Goal: Task Accomplishment & Management: Complete application form

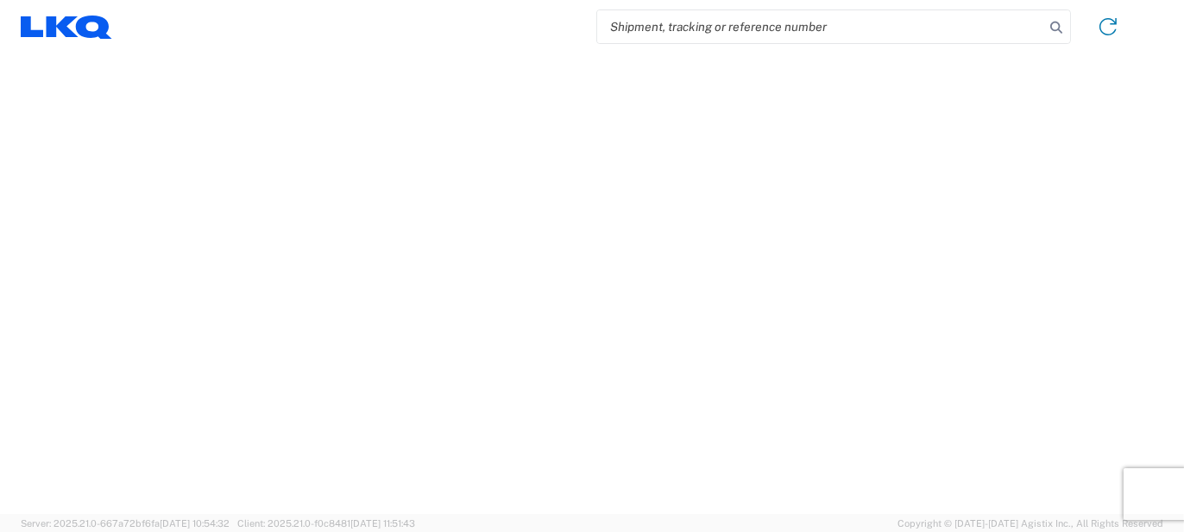
select select "FULL"
select select "US"
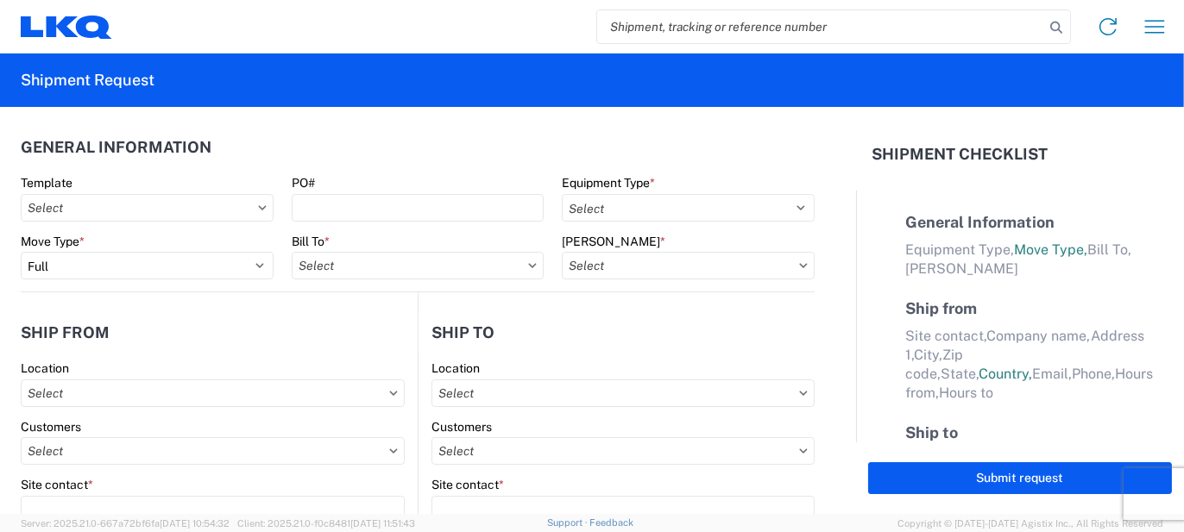
select select "LBS"
select select "IN"
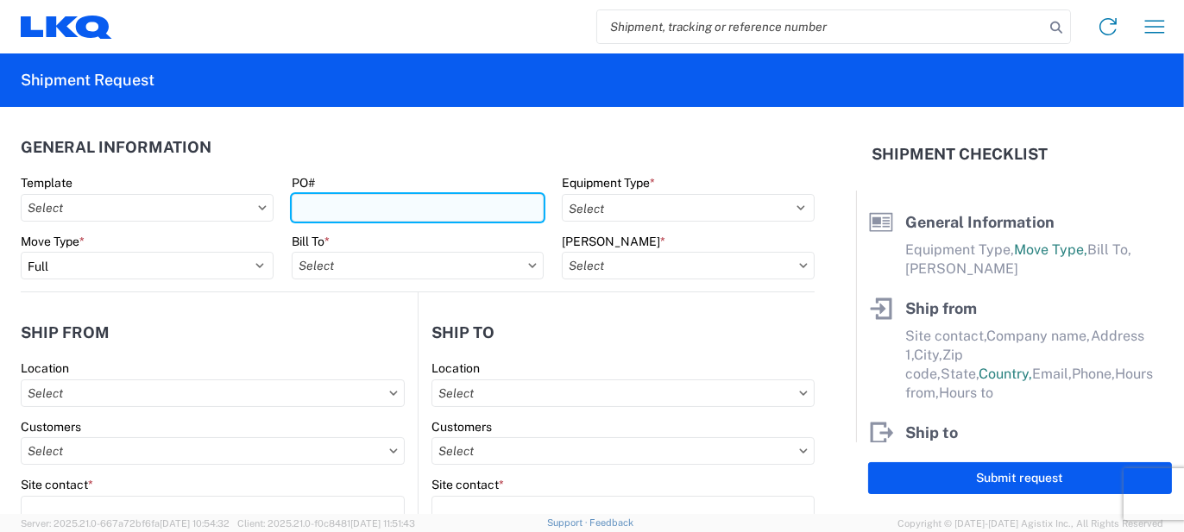
click at [343, 204] on input "PO#" at bounding box center [418, 208] width 253 height 28
type input "DX048339"
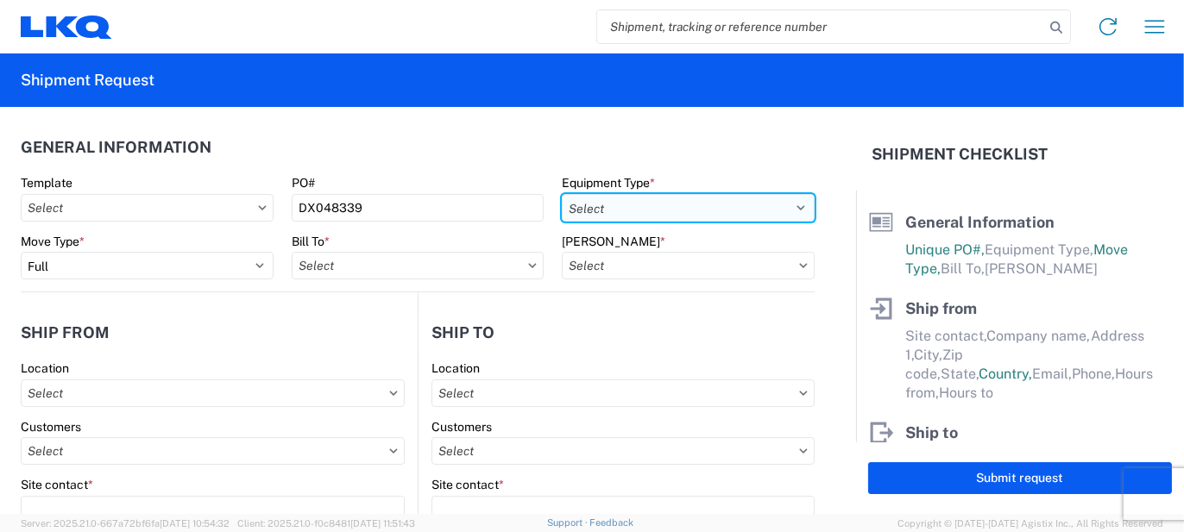
click at [685, 203] on select "Select 53’ Dry Van Flatbed Dropdeck (van) Lowboy (flatbed) Rail" at bounding box center [688, 208] width 253 height 28
select select "STDV"
click at [562, 194] on select "Select 53’ Dry Van Flatbed Dropdeck (van) Lowboy (flatbed) Rail" at bounding box center [688, 208] width 253 height 28
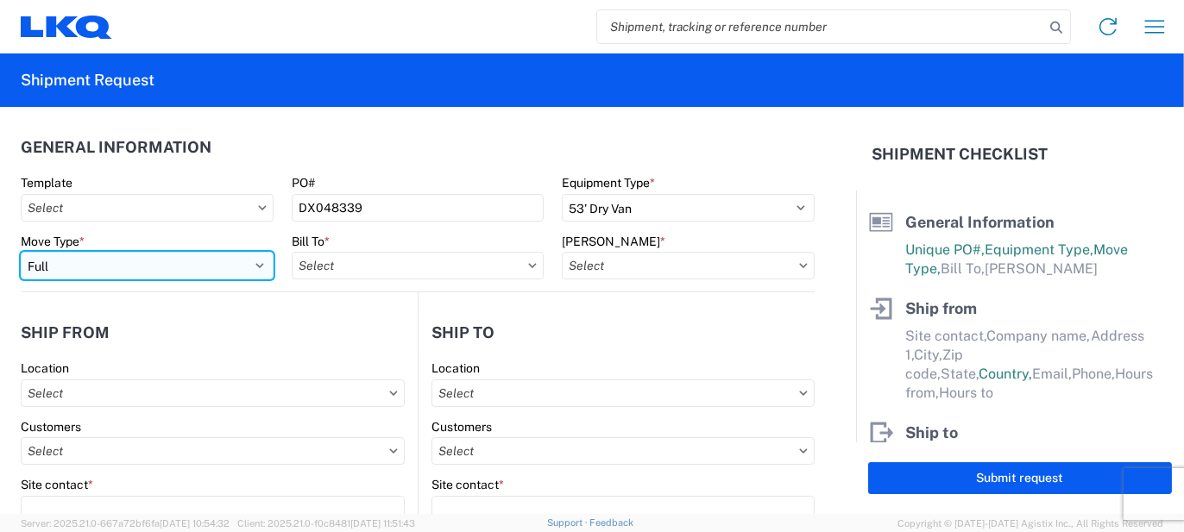
click at [168, 271] on select "Select Full Partial TL" at bounding box center [147, 266] width 253 height 28
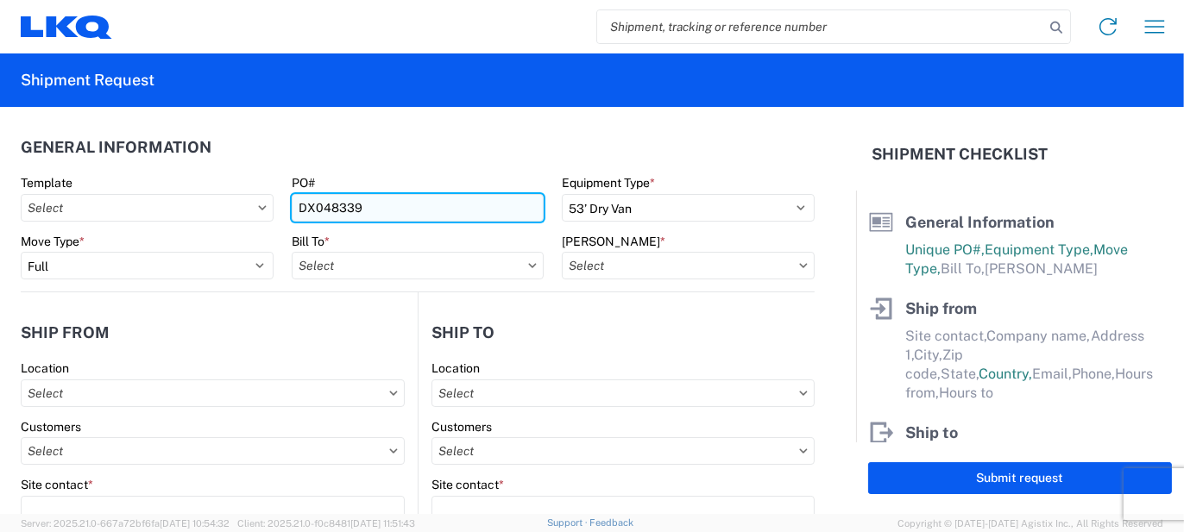
click at [349, 206] on input "DX048339" at bounding box center [418, 208] width 253 height 28
type input "AO435235"
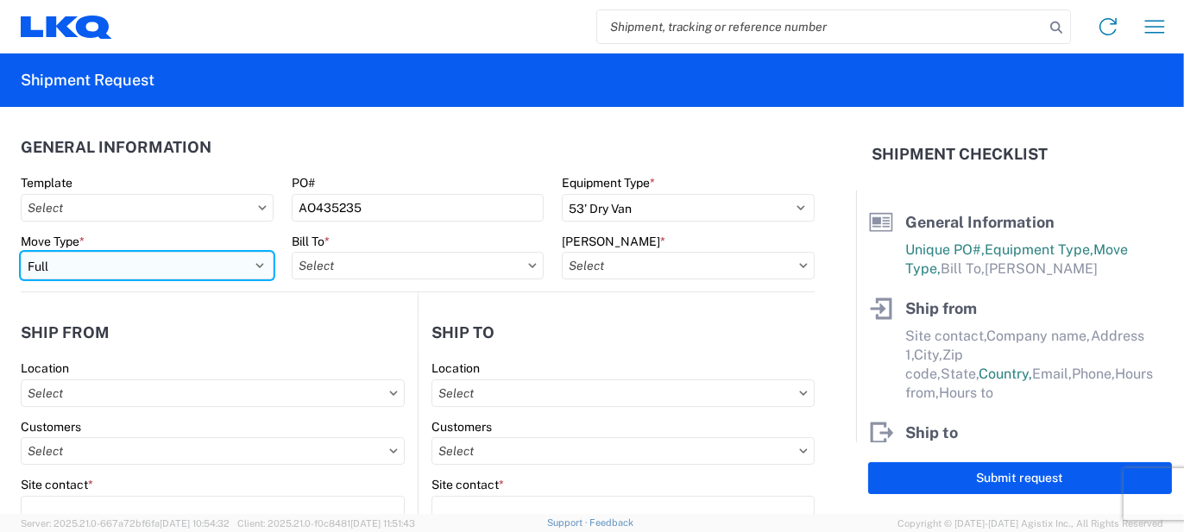
click at [190, 267] on select "Select Full Partial TL" at bounding box center [147, 266] width 253 height 28
select select "PARTIAL_TL"
click at [21, 252] on select "Select Full Partial TL" at bounding box center [147, 266] width 253 height 28
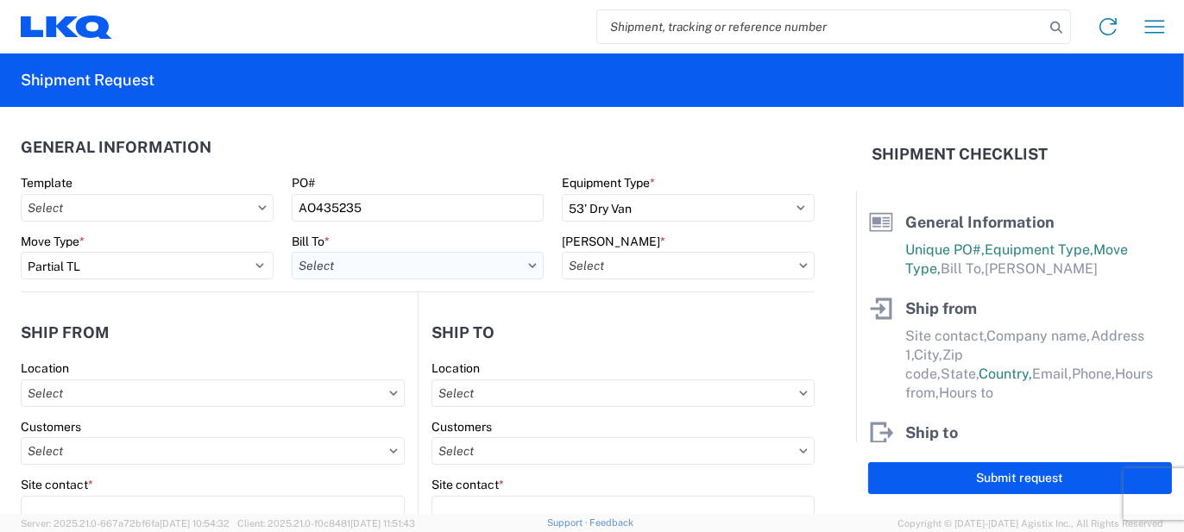
click at [368, 262] on input "text" at bounding box center [418, 266] width 253 height 28
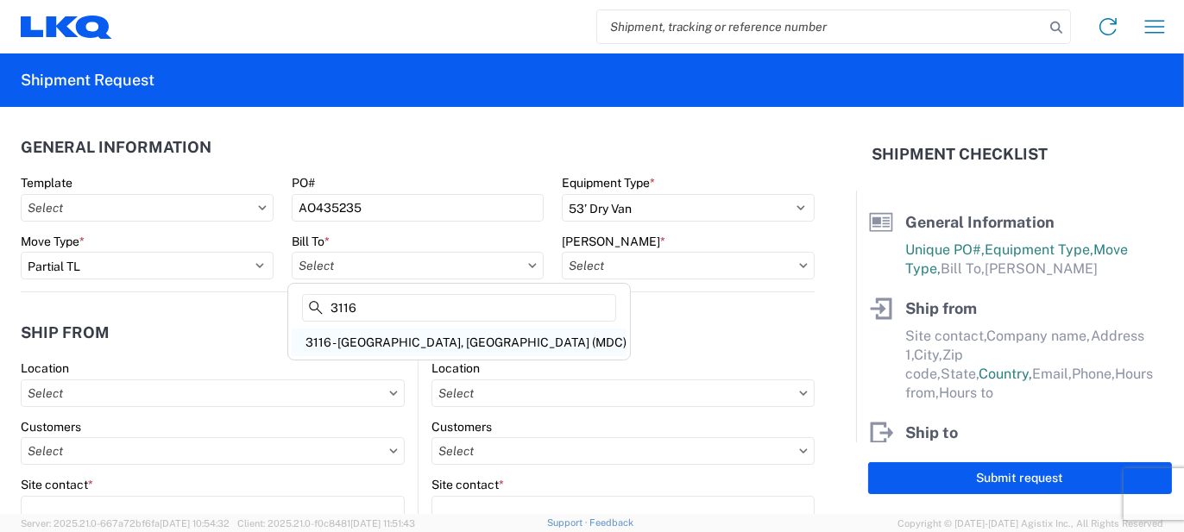
type input "3116"
click at [394, 340] on div "3116 - [GEOGRAPHIC_DATA], [GEOGRAPHIC_DATA] (MDC)" at bounding box center [459, 343] width 335 height 28
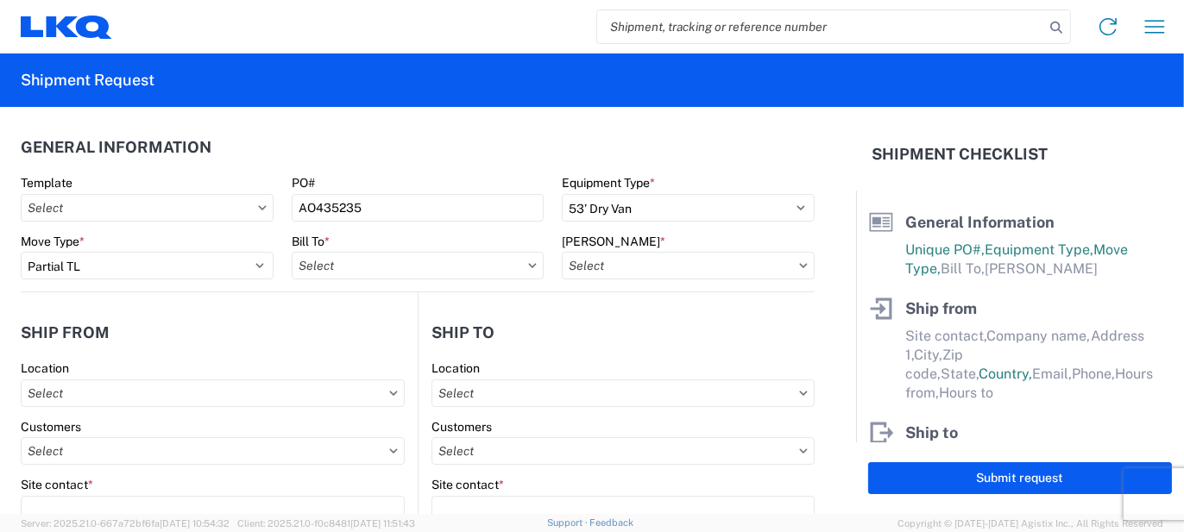
type input "3116 - [GEOGRAPHIC_DATA], [GEOGRAPHIC_DATA] (MDC)"
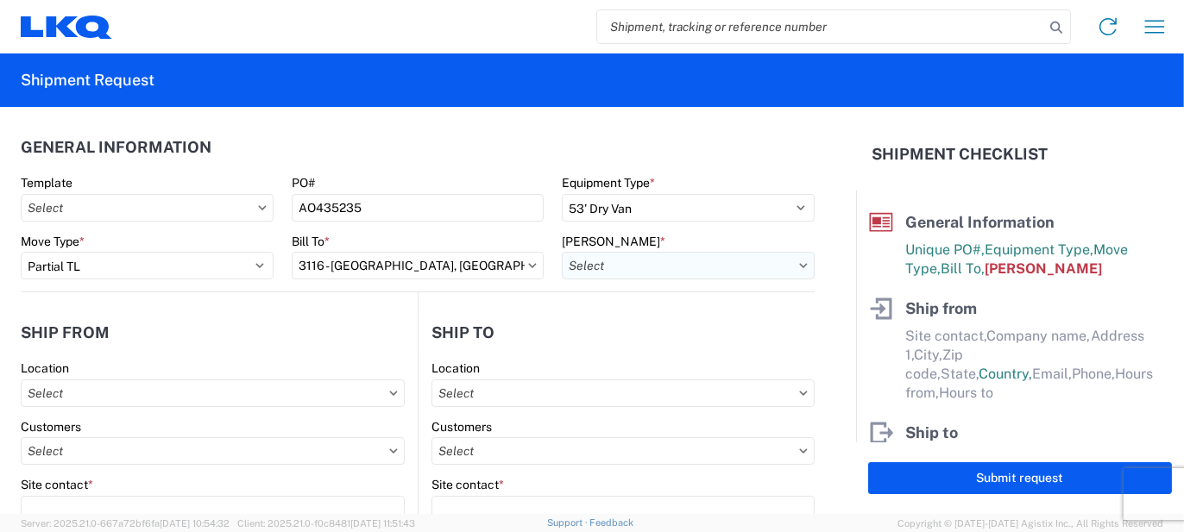
click at [583, 268] on input "text" at bounding box center [688, 266] width 253 height 28
click at [607, 308] on input at bounding box center [708, 308] width 281 height 28
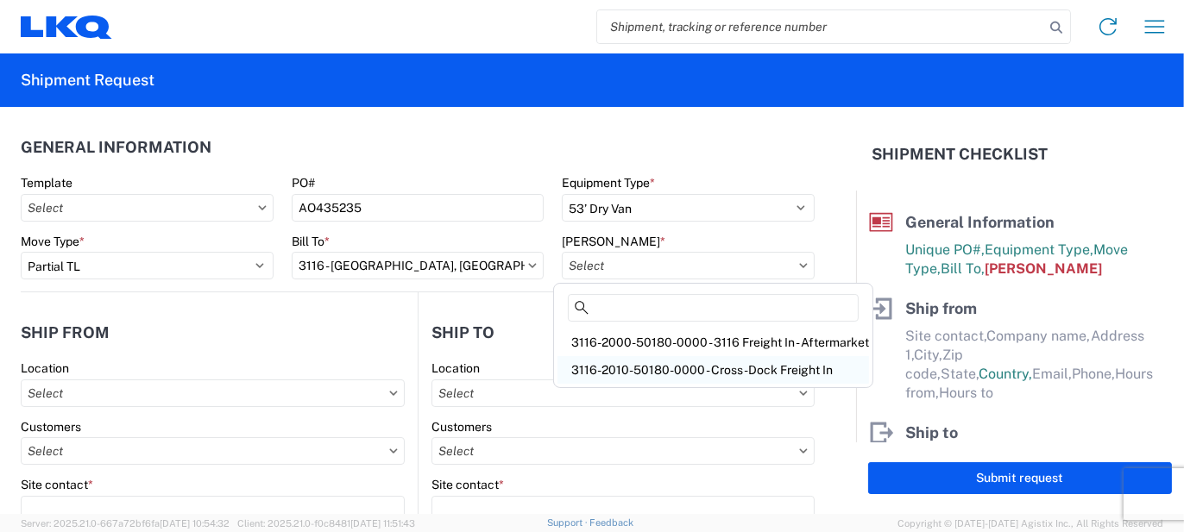
click at [651, 361] on div "3116-2010-50180-0000 - Cross-Dock Freight In" at bounding box center [712, 370] width 311 height 28
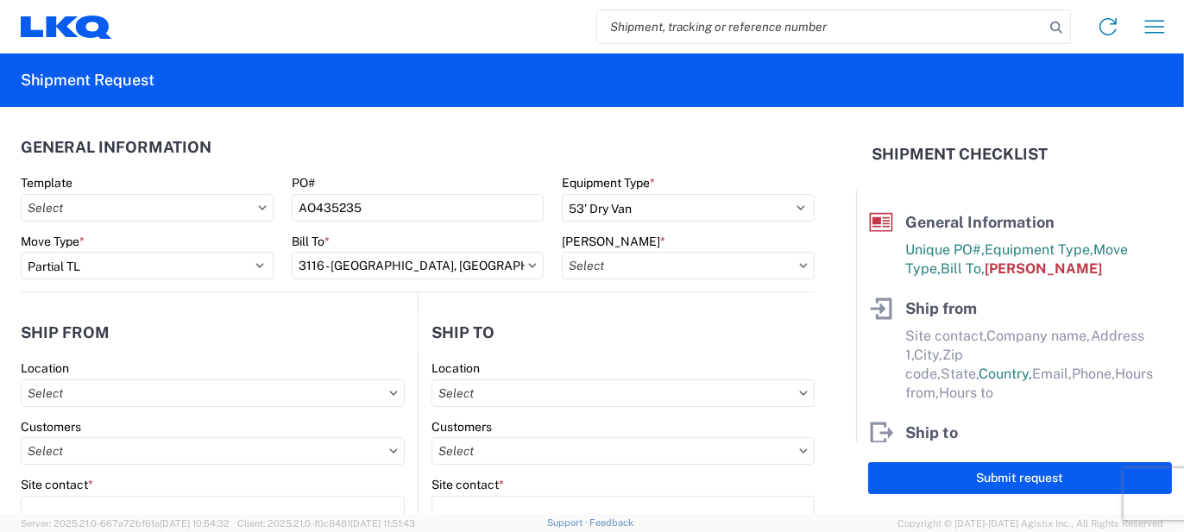
type input "3116-2010-50180-0000 - Cross-Dock Freight In"
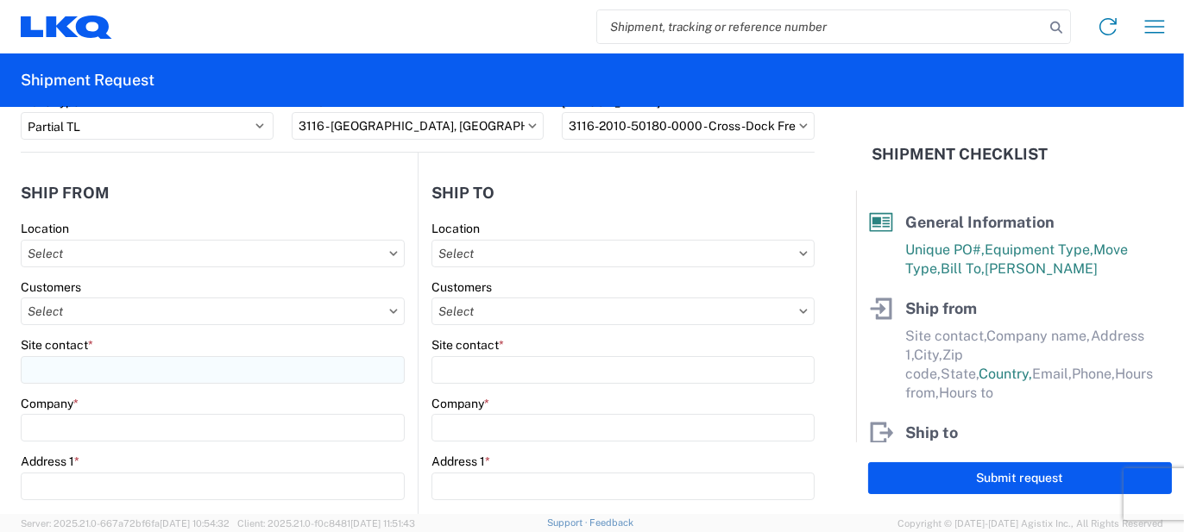
scroll to position [173, 0]
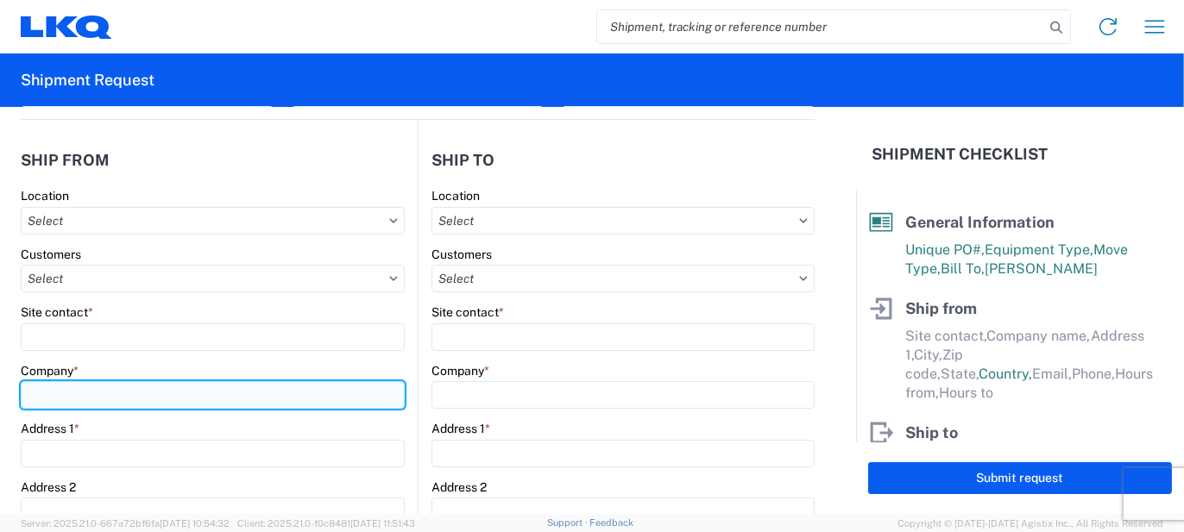
click at [101, 400] on input "Company *" at bounding box center [213, 395] width 384 height 28
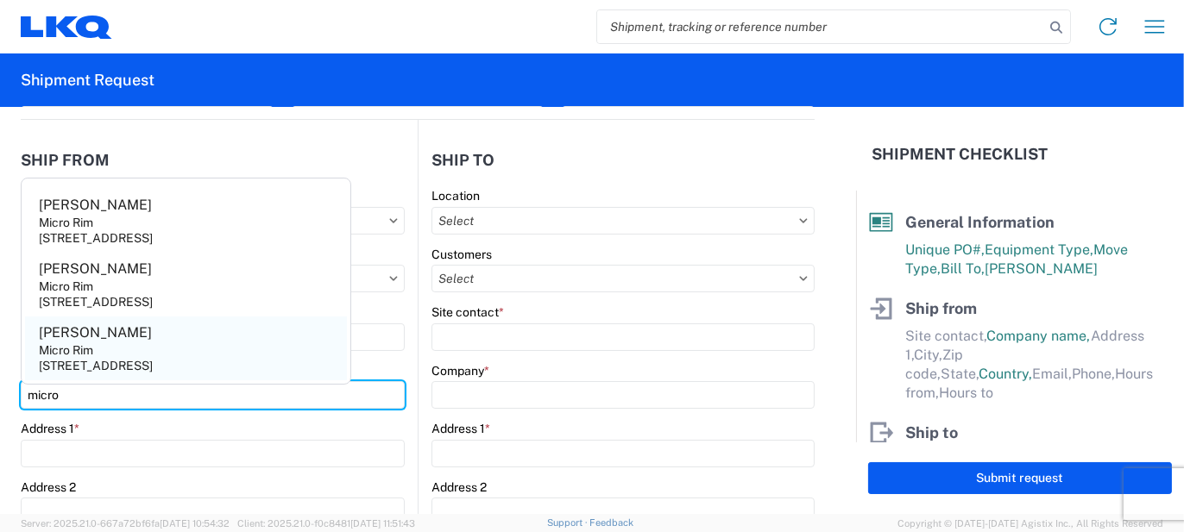
type input "micro"
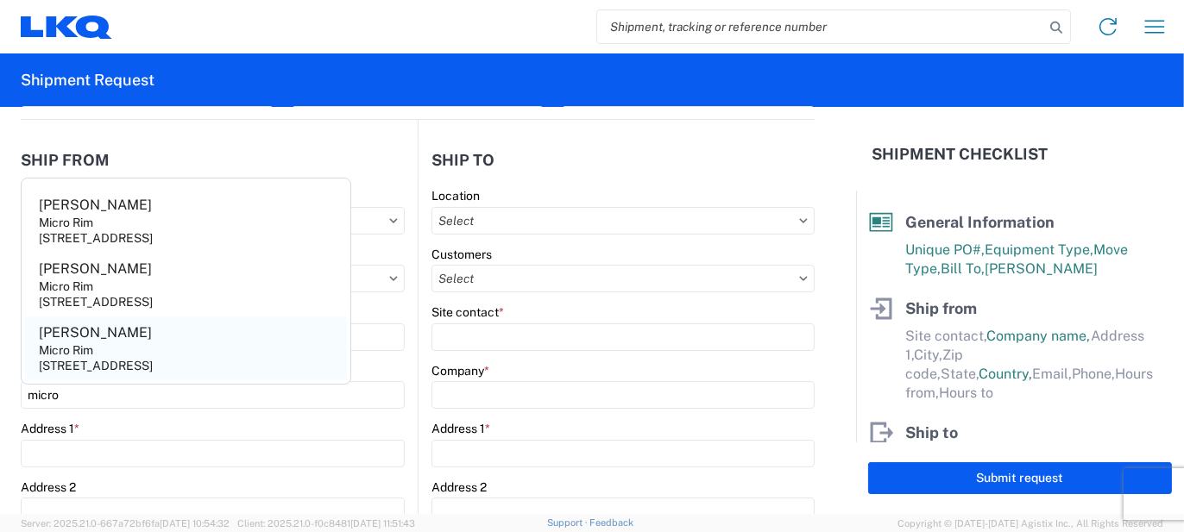
click at [104, 320] on agx-address-suggestion-item "Jim Micro Rim 12800 E. 10 Mile, Warren, MI, 48089, US" at bounding box center [186, 349] width 322 height 64
type input "[PERSON_NAME]"
type input "Micro Rim"
type input "12800 E. 10 Mile"
type input "[PERSON_NAME]"
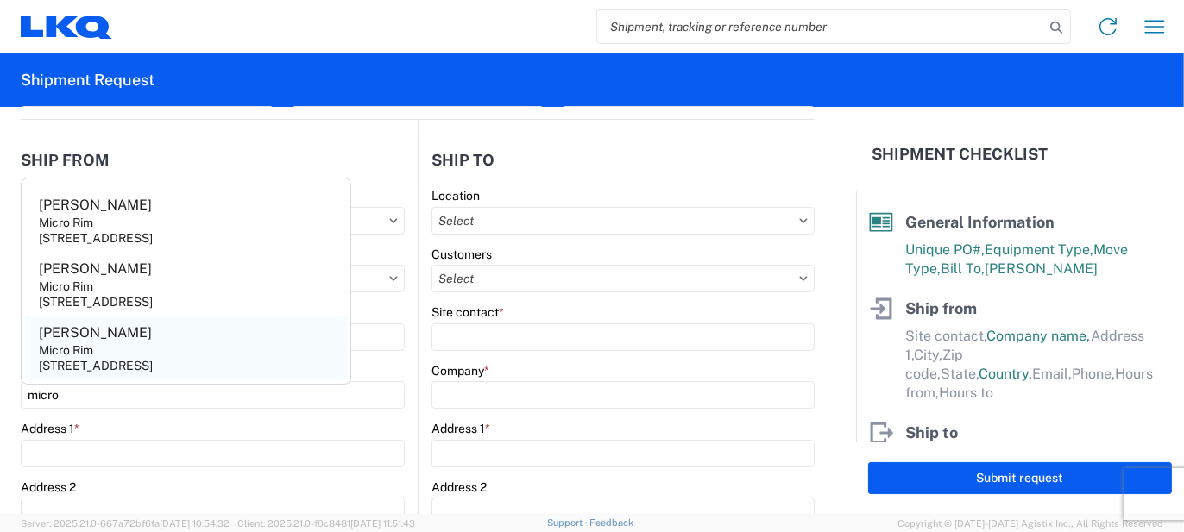
type input "48089"
select select "MI"
type input "[EMAIL_ADDRESS][DOMAIN_NAME]"
type input "[PHONE_NUMBER]"
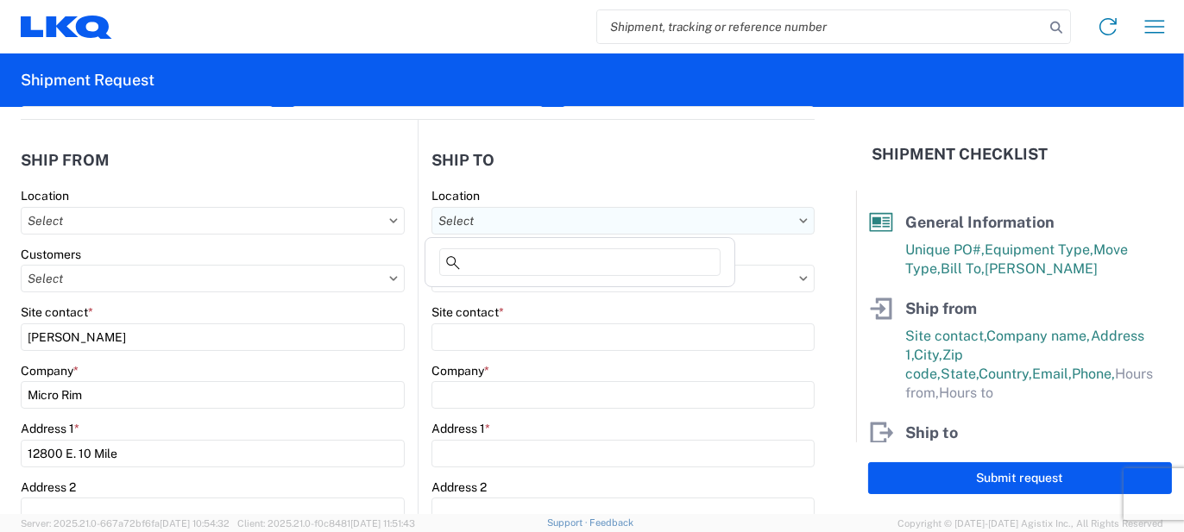
click at [641, 221] on input "text" at bounding box center [622, 221] width 383 height 28
click at [588, 255] on input at bounding box center [579, 262] width 281 height 28
type input "3064"
click at [553, 299] on div "3064 - Atlanta GA (064)" at bounding box center [580, 297] width 302 height 28
type input "3064 - Atlanta GA (064)"
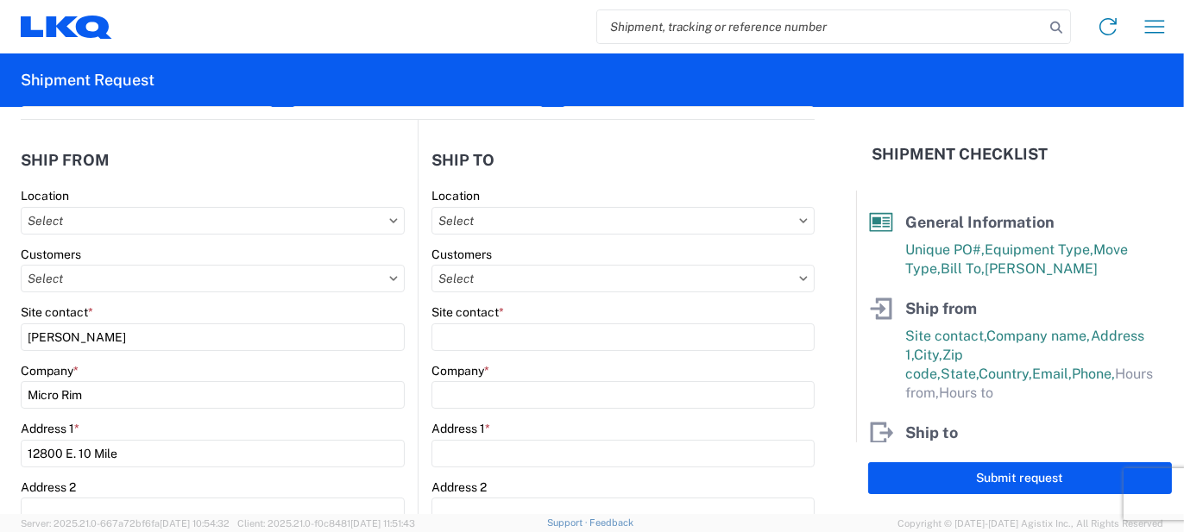
type input "LKQ Corporation"
type input "1700 Westgate Pkwy SW"
type input "Atlanta"
type input "30336"
type input "423-322-2335"
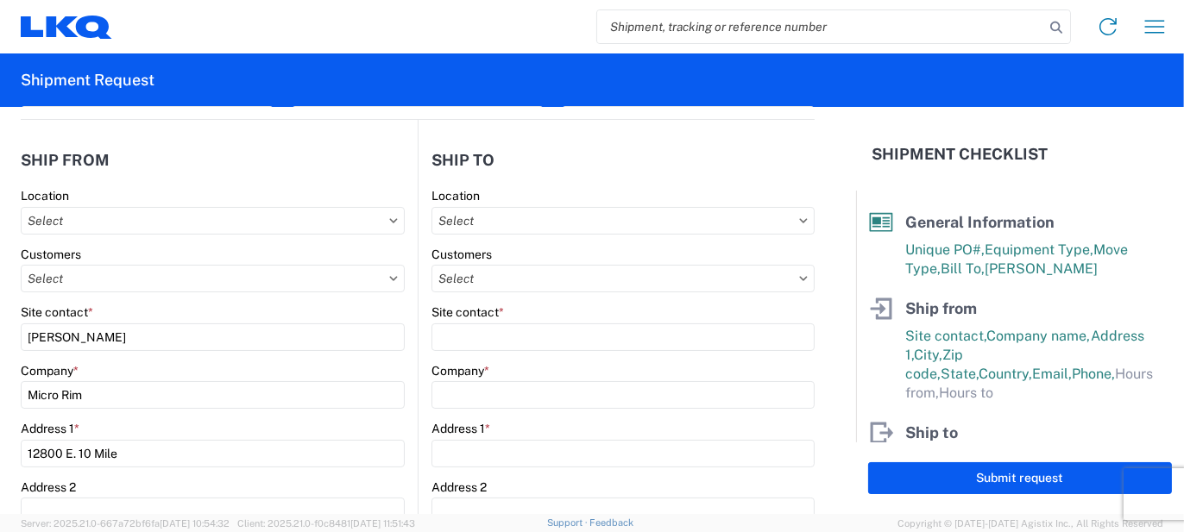
type input "06:00"
type input "17:00"
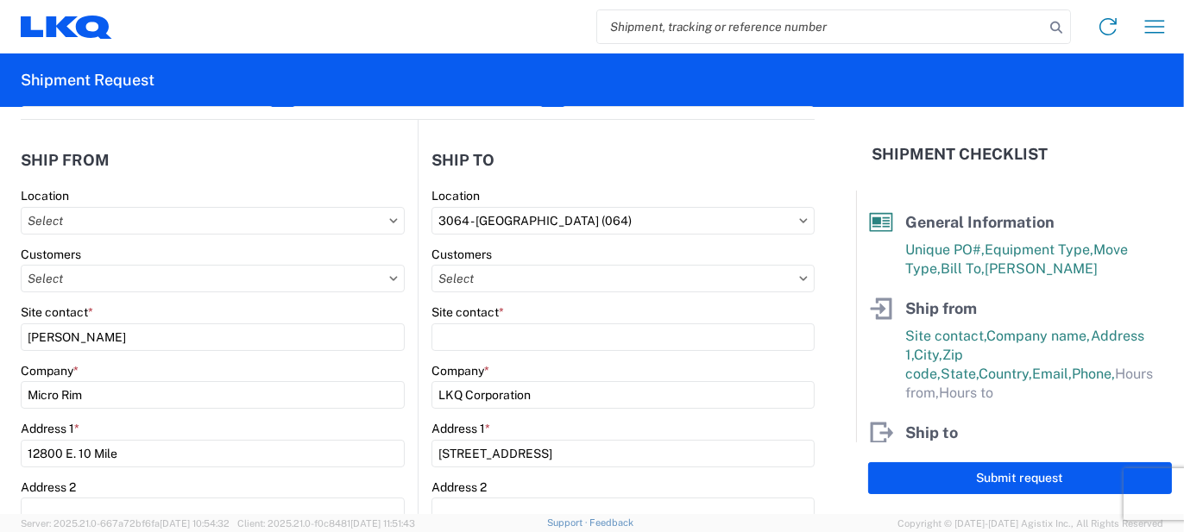
select select "GA"
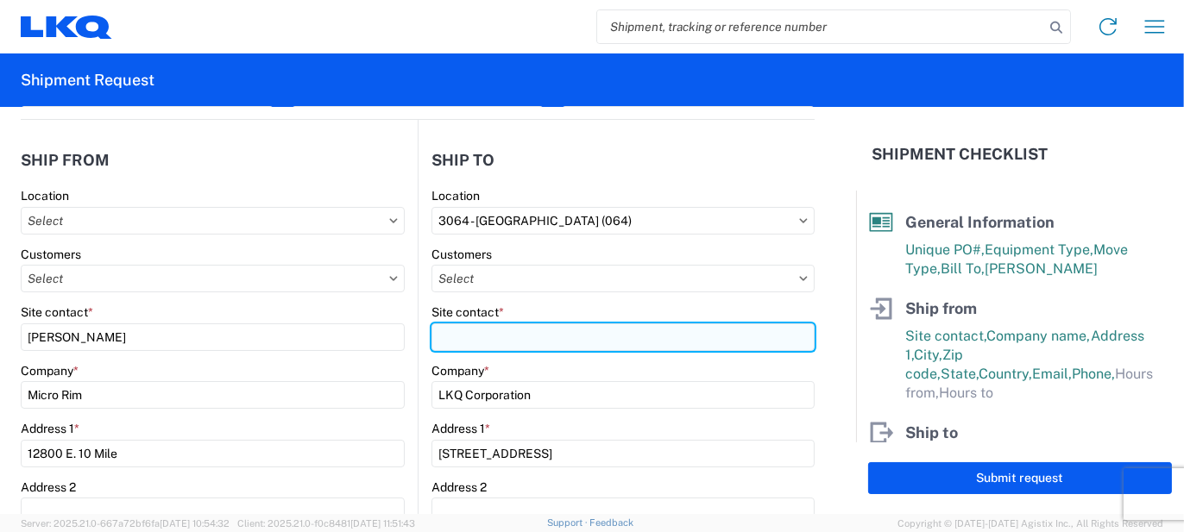
click at [517, 331] on input "Site contact *" at bounding box center [622, 338] width 383 height 28
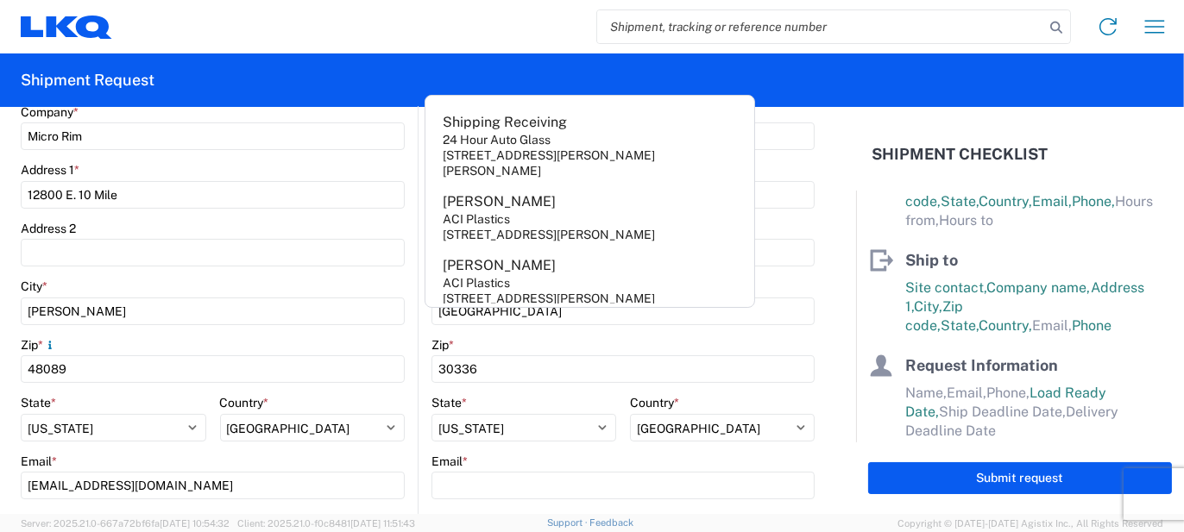
click at [469, 470] on div "Email *" at bounding box center [622, 477] width 383 height 47
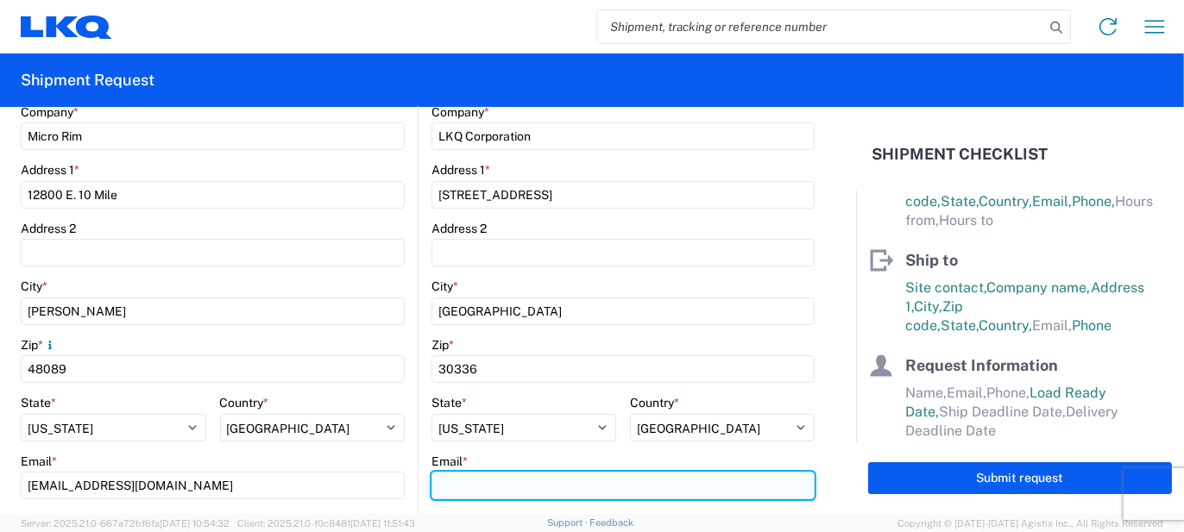
click at [470, 473] on input "Email *" at bounding box center [622, 486] width 383 height 28
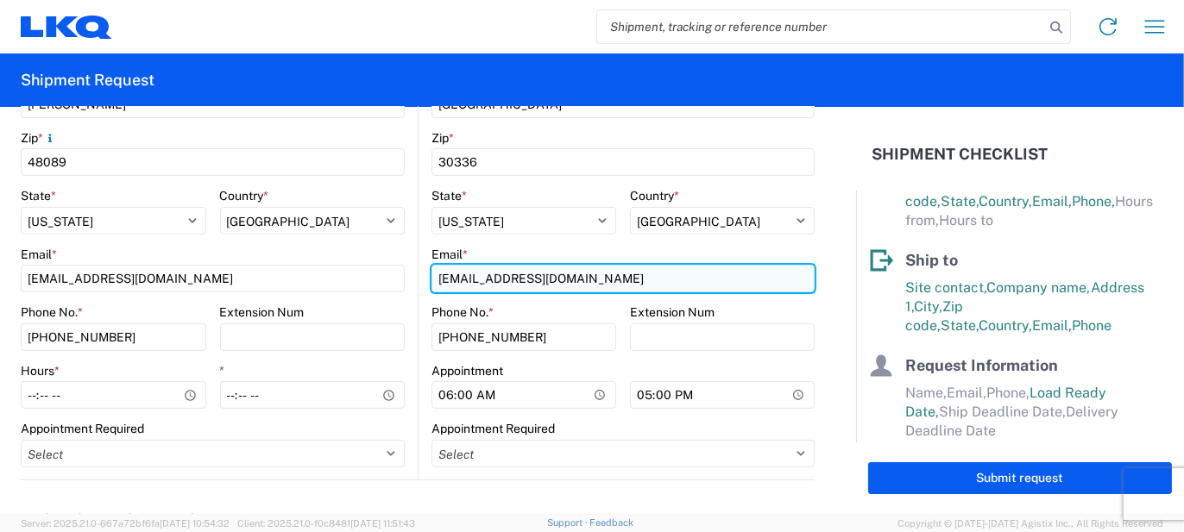
scroll to position [690, 0]
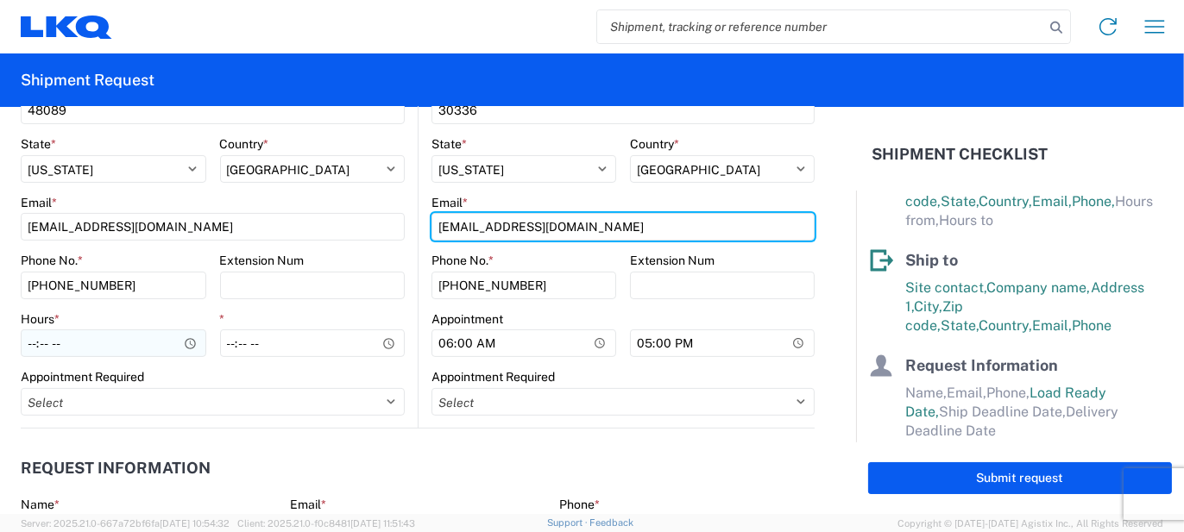
type input "wxjoseph@lkqcorp.com"
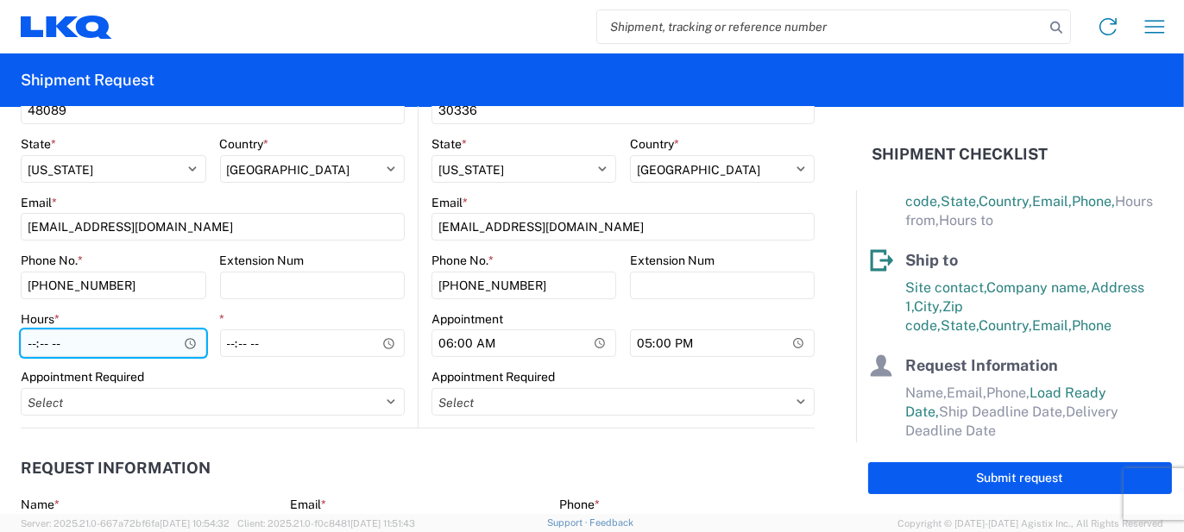
click at [164, 342] on input "Hours *" at bounding box center [113, 344] width 185 height 28
type input "07:00"
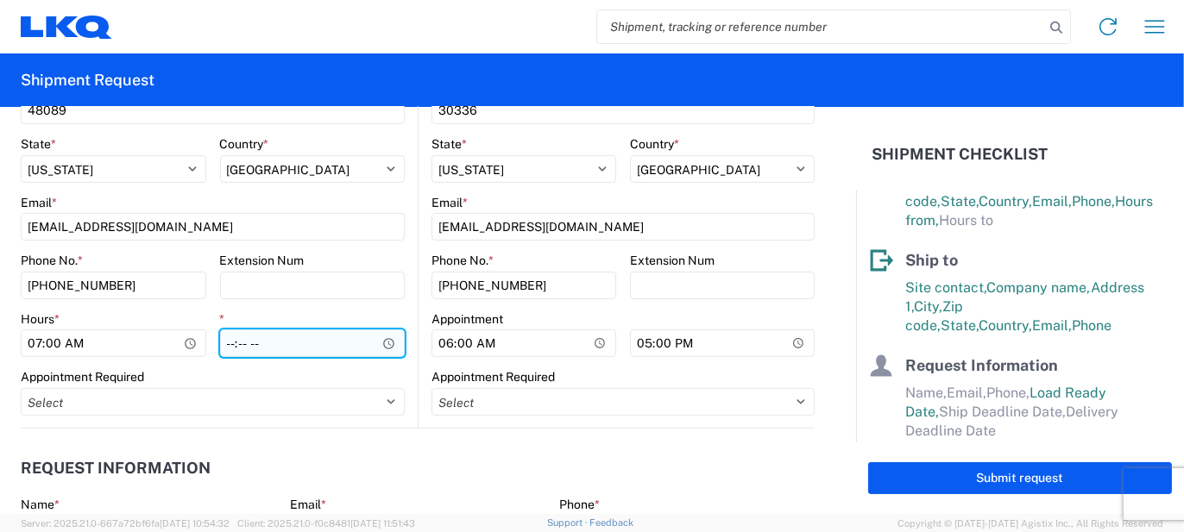
click at [220, 349] on input "*" at bounding box center [312, 344] width 185 height 28
type input "15:30"
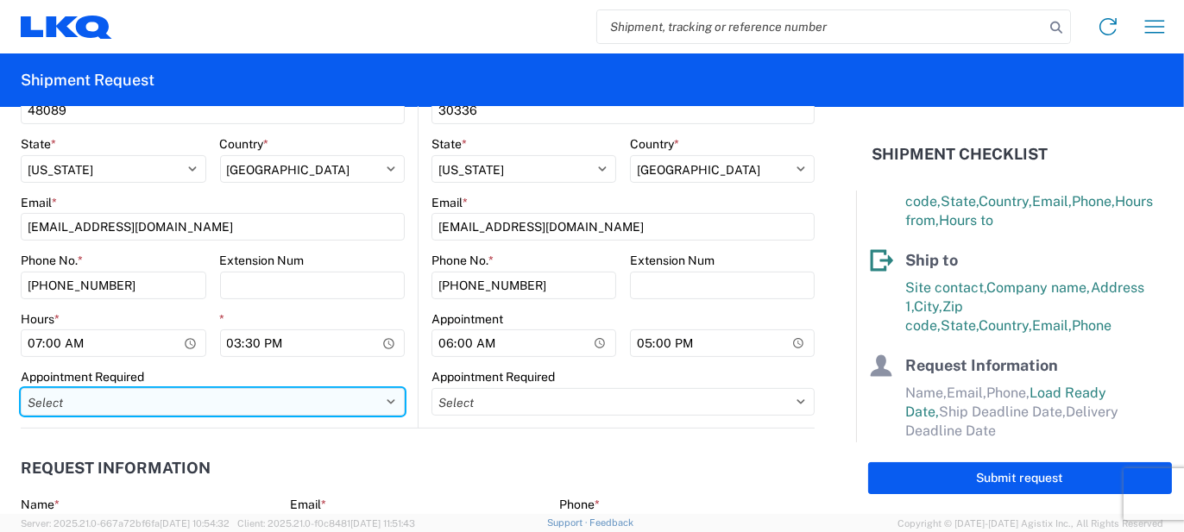
click at [200, 399] on select "Select Appt Required Appt Not Required Appt - First available" at bounding box center [213, 402] width 384 height 28
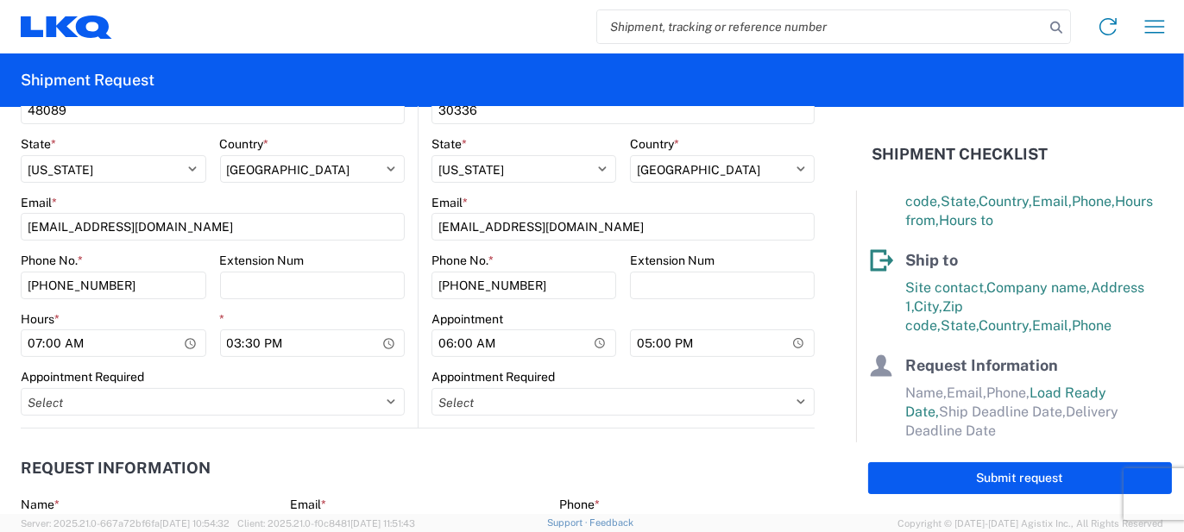
click at [609, 482] on header "Request Information" at bounding box center [418, 468] width 794 height 39
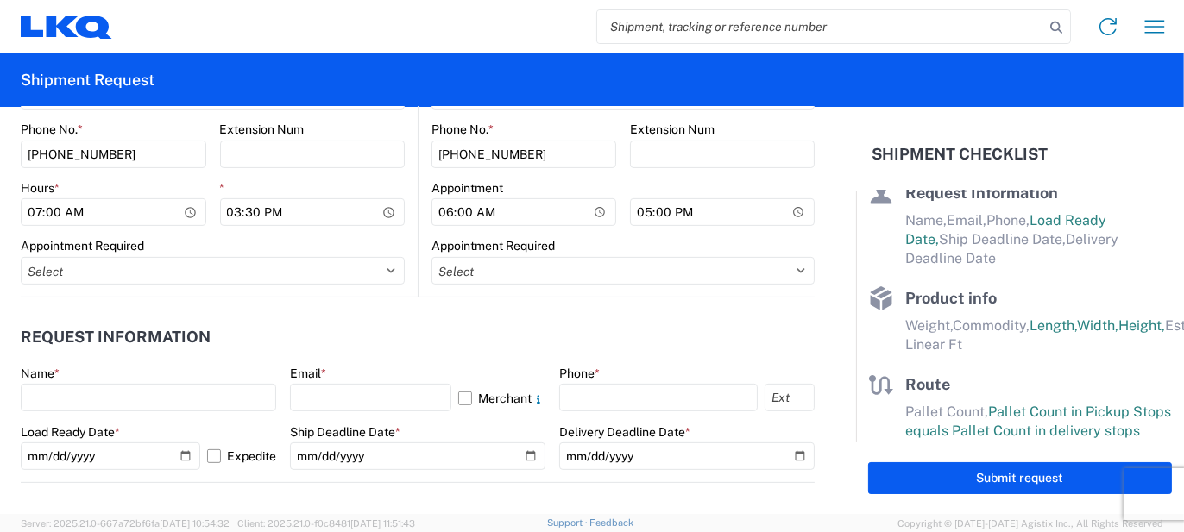
scroll to position [863, 0]
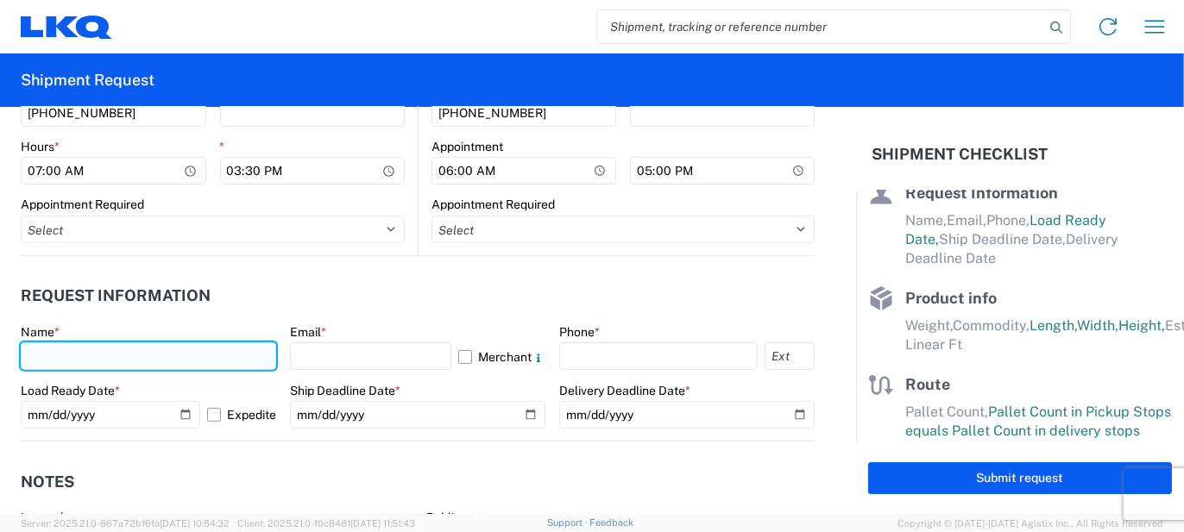
click at [137, 350] on input "text" at bounding box center [148, 357] width 255 height 28
type input "[PERSON_NAME]"
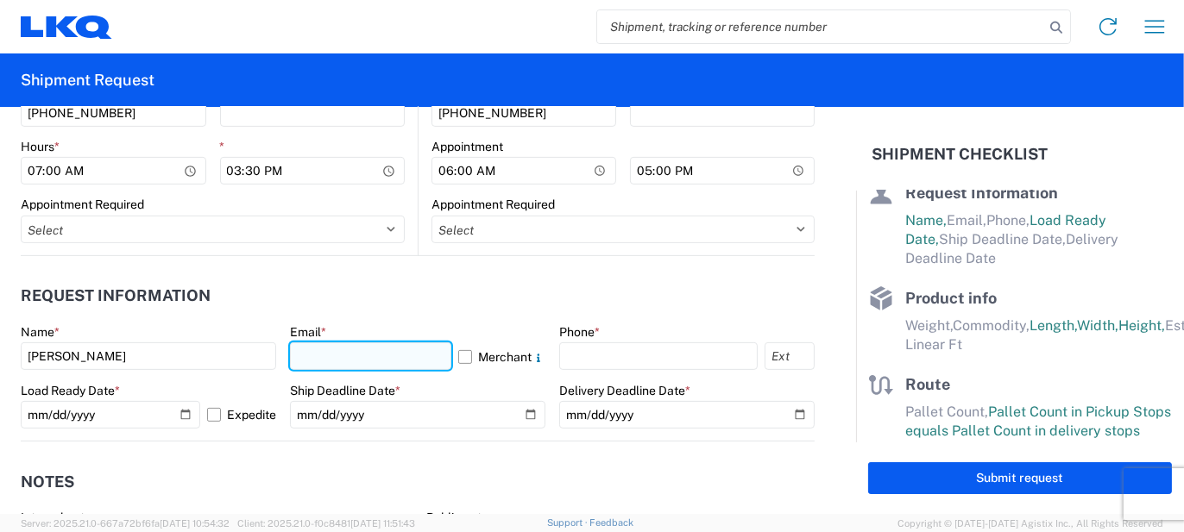
click at [314, 366] on input "text" at bounding box center [370, 357] width 161 height 28
type input "[EMAIL_ADDRESS][PERSON_NAME][DOMAIN_NAME]"
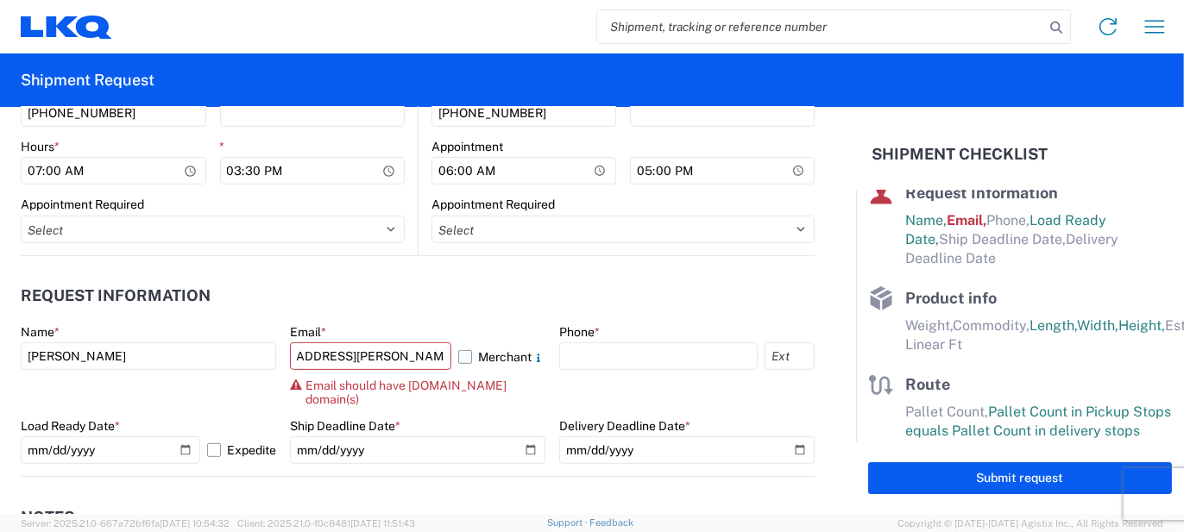
click at [500, 361] on label "Merchant" at bounding box center [501, 357] width 87 height 28
click at [0, 0] on input "Merchant" at bounding box center [0, 0] width 0 height 0
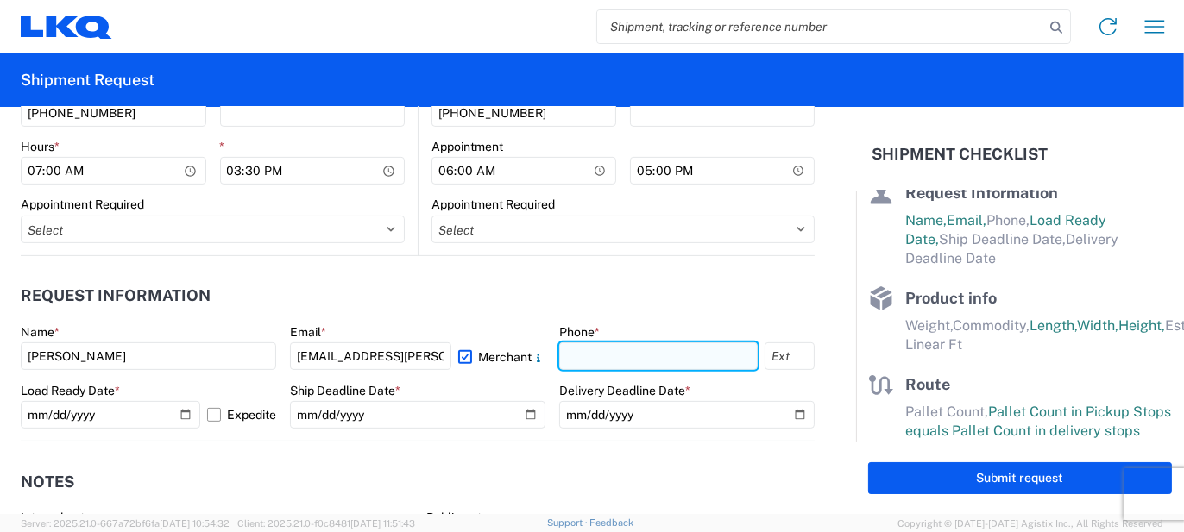
click at [589, 352] on input "text" at bounding box center [658, 357] width 198 height 28
click at [660, 358] on input "[PHONE_NUMBER]" at bounding box center [658, 357] width 198 height 28
type input "5862551686"
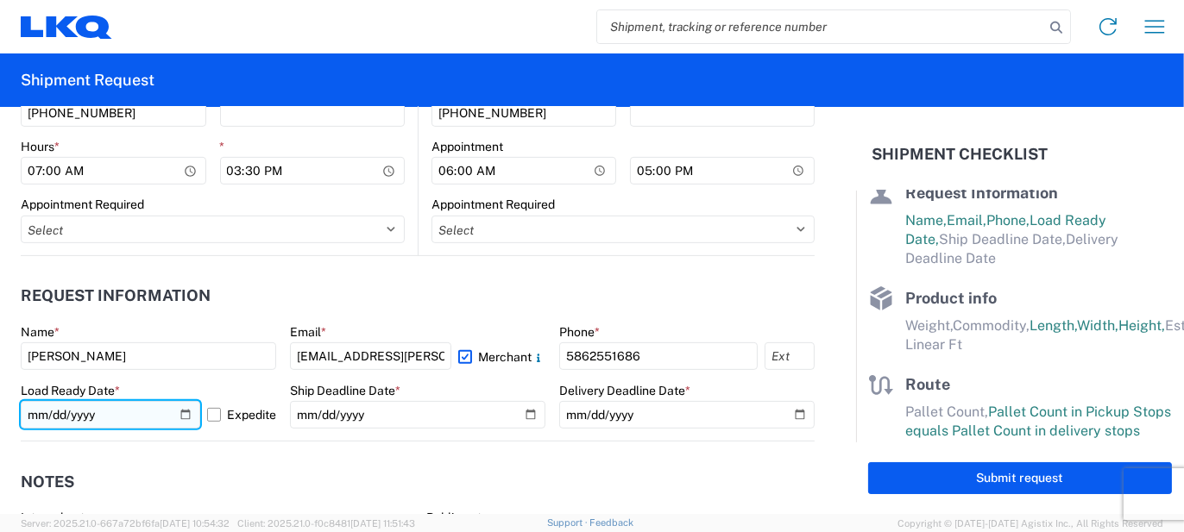
click at [177, 416] on input "[DATE]" at bounding box center [110, 415] width 179 height 28
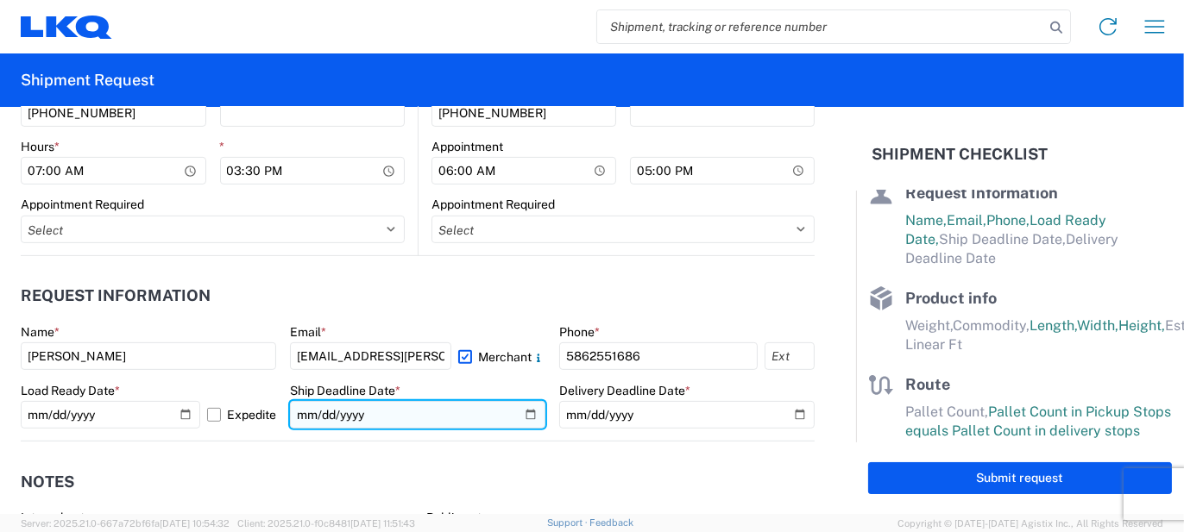
click at [522, 419] on input "date" at bounding box center [417, 415] width 255 height 28
type input "[DATE]"
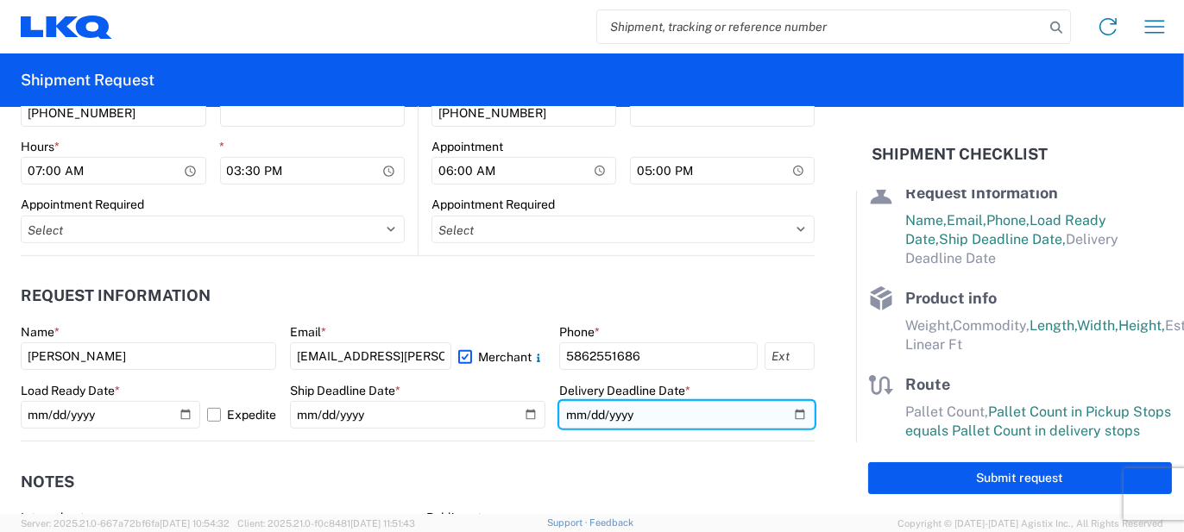
click at [772, 417] on input "date" at bounding box center [686, 415] width 255 height 28
click at [784, 415] on input "date" at bounding box center [686, 415] width 255 height 28
type input "[DATE]"
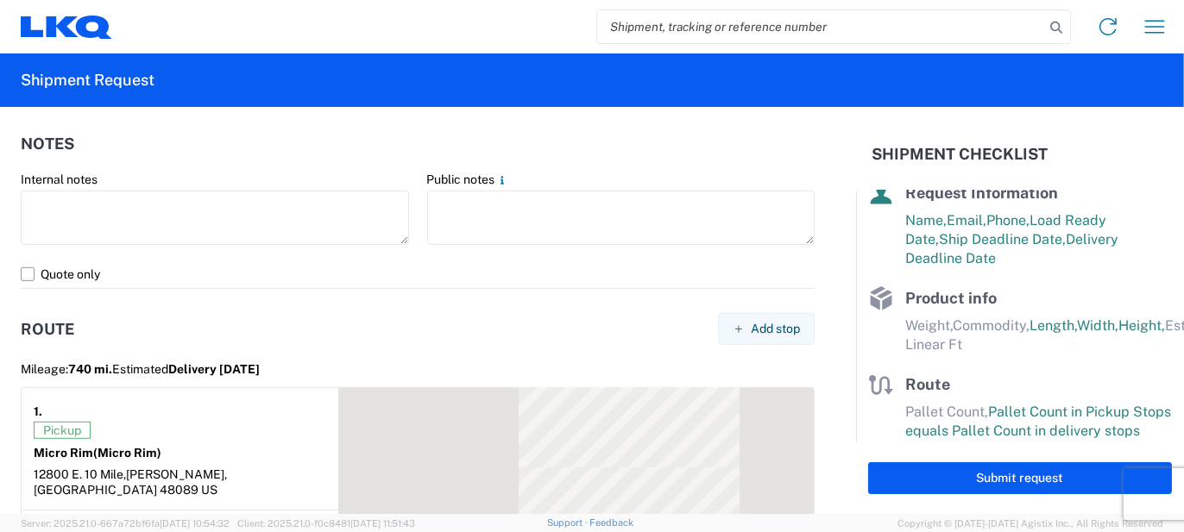
scroll to position [1208, 0]
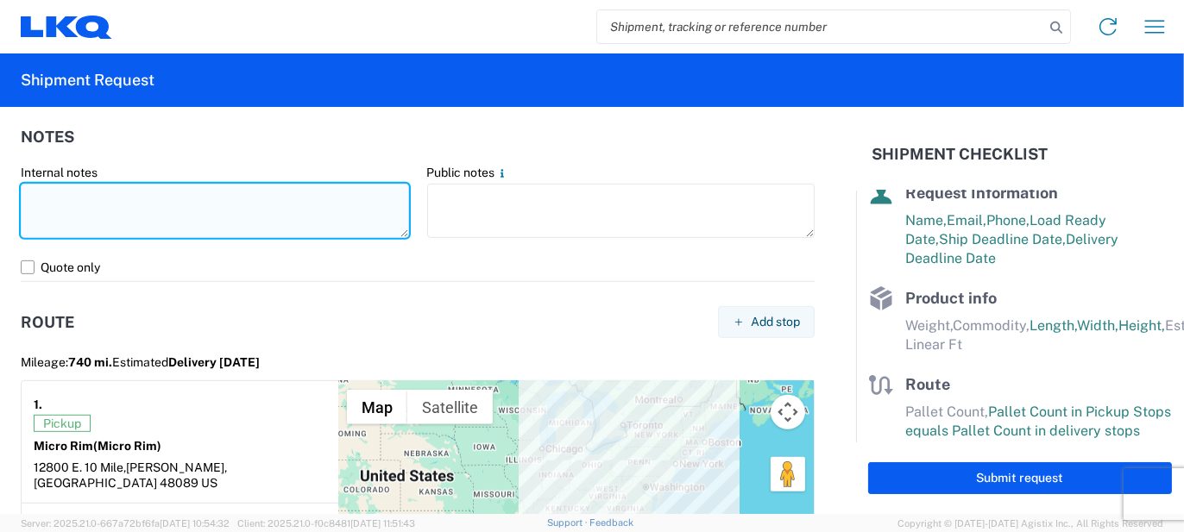
click at [273, 208] on textarea at bounding box center [215, 211] width 388 height 54
type textarea "76pcs, 18 boxes, 5 skids, 77x48x103 NEED SWING DOORS"
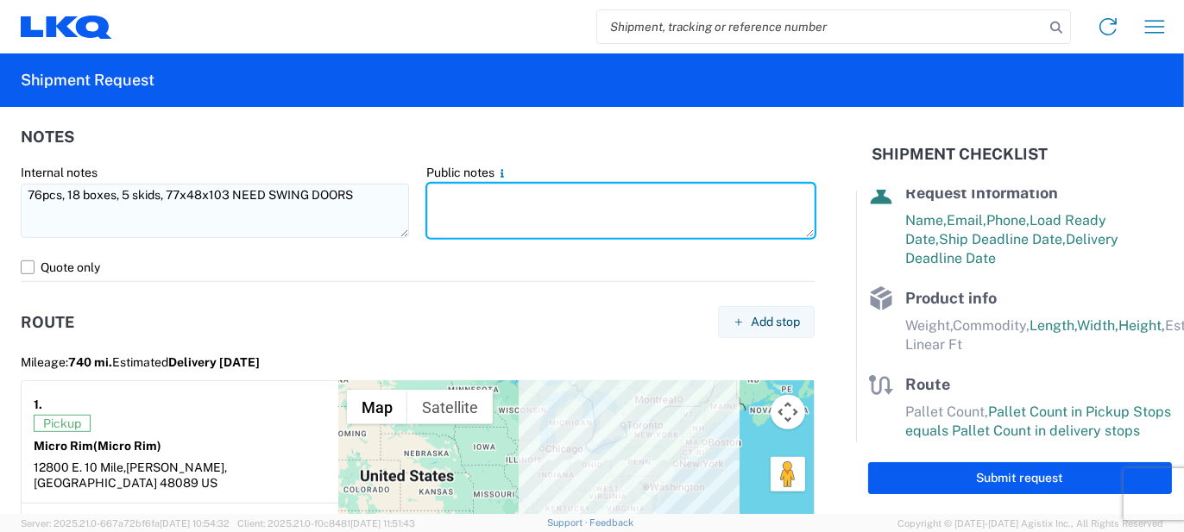
paste textarea "76pcs, 18 boxes, 5 skids, 77x48x103 NEED SWING DOORS"
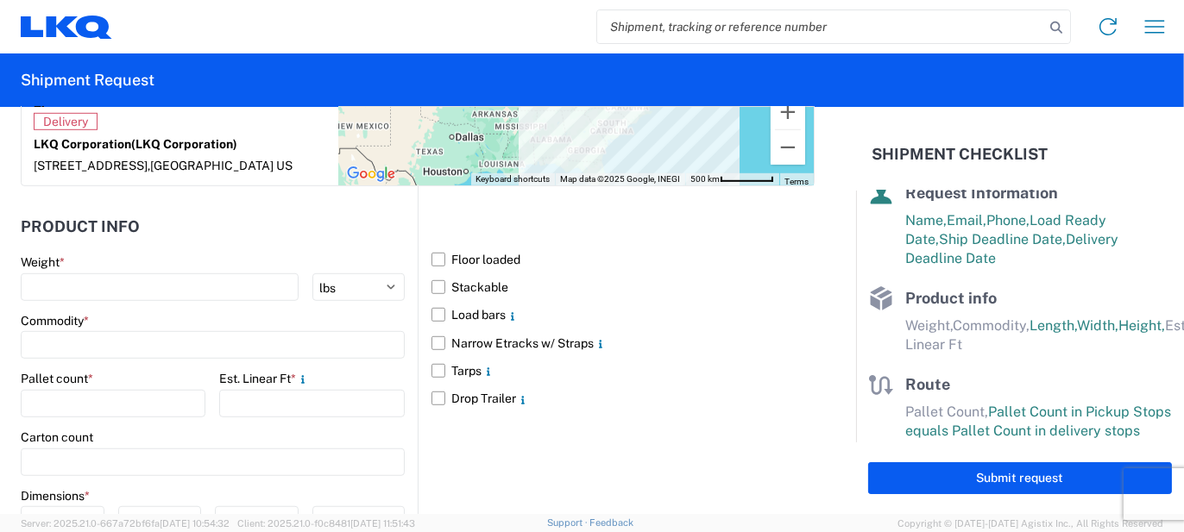
scroll to position [1725, 0]
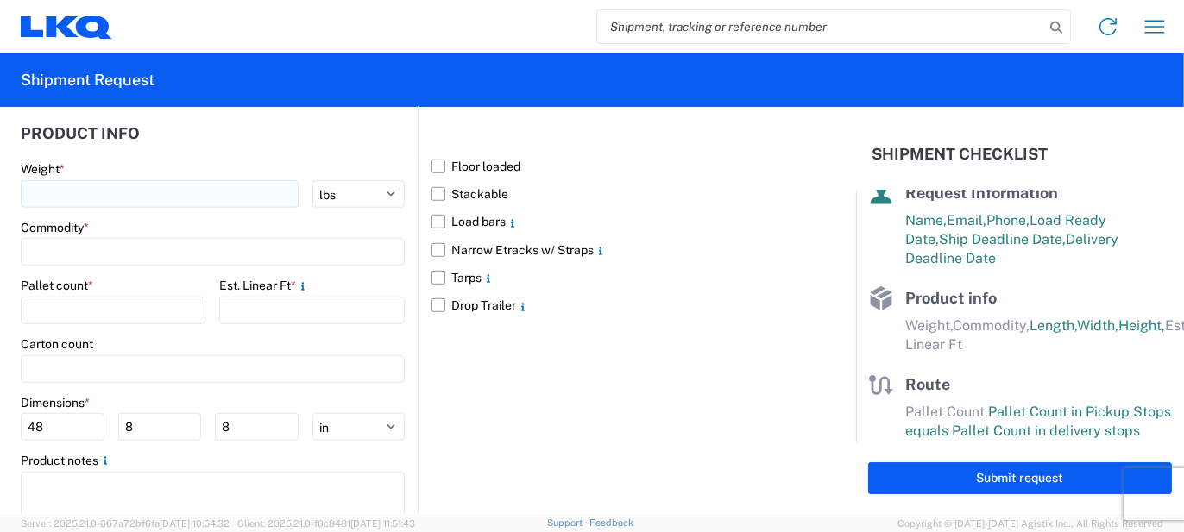
type textarea "76pcs, 18 boxes, 5 skids, 77x48x103 NEED SWING DOORS"
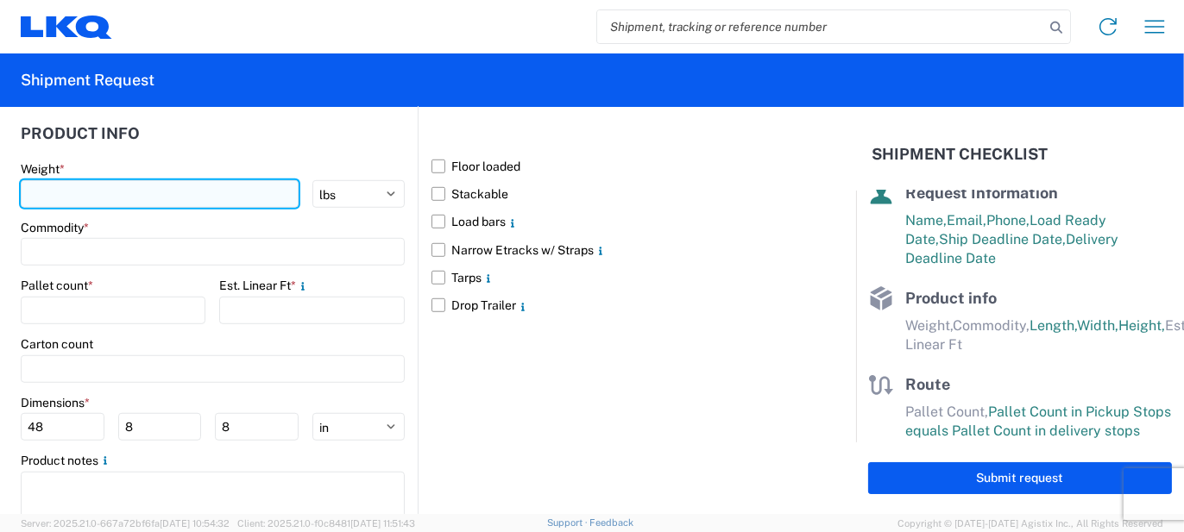
click at [205, 186] on input "number" at bounding box center [160, 194] width 278 height 28
type input "1"
type input "2000"
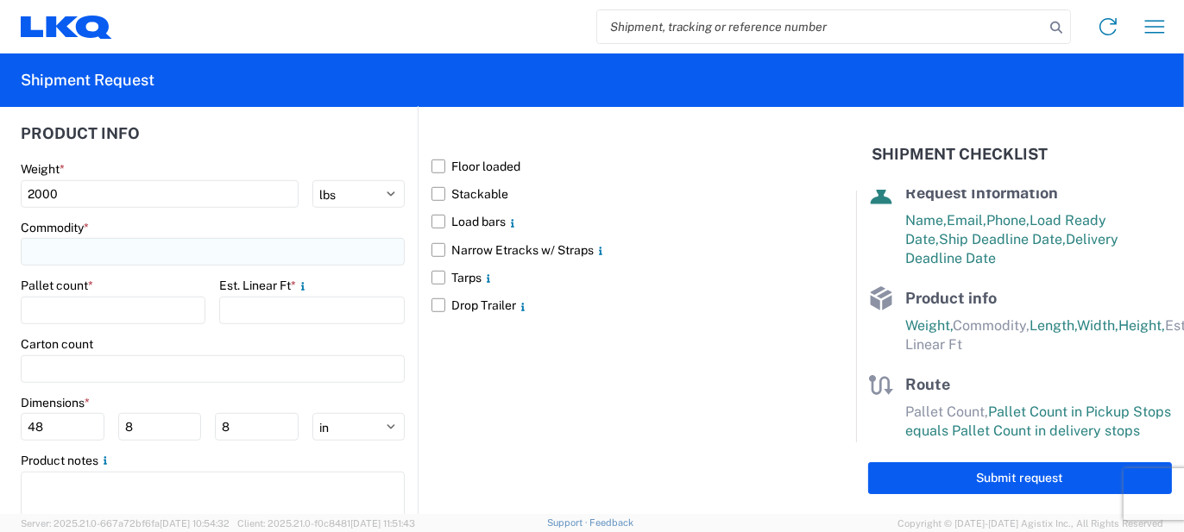
click at [167, 238] on input at bounding box center [213, 252] width 384 height 28
click at [156, 267] on input at bounding box center [175, 276] width 281 height 28
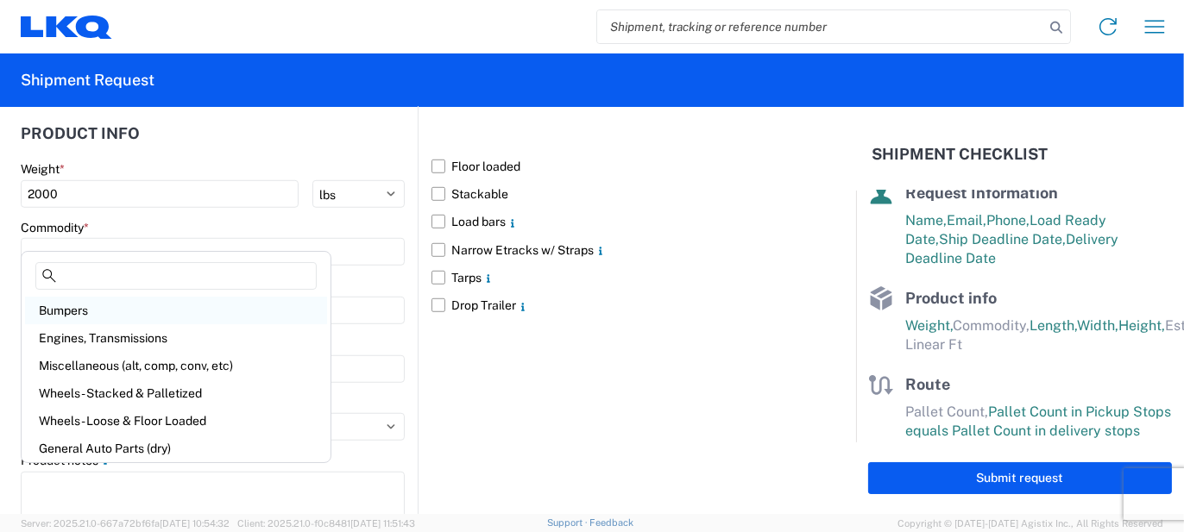
click at [111, 309] on div "Bumpers" at bounding box center [176, 311] width 302 height 28
type input "Bumpers"
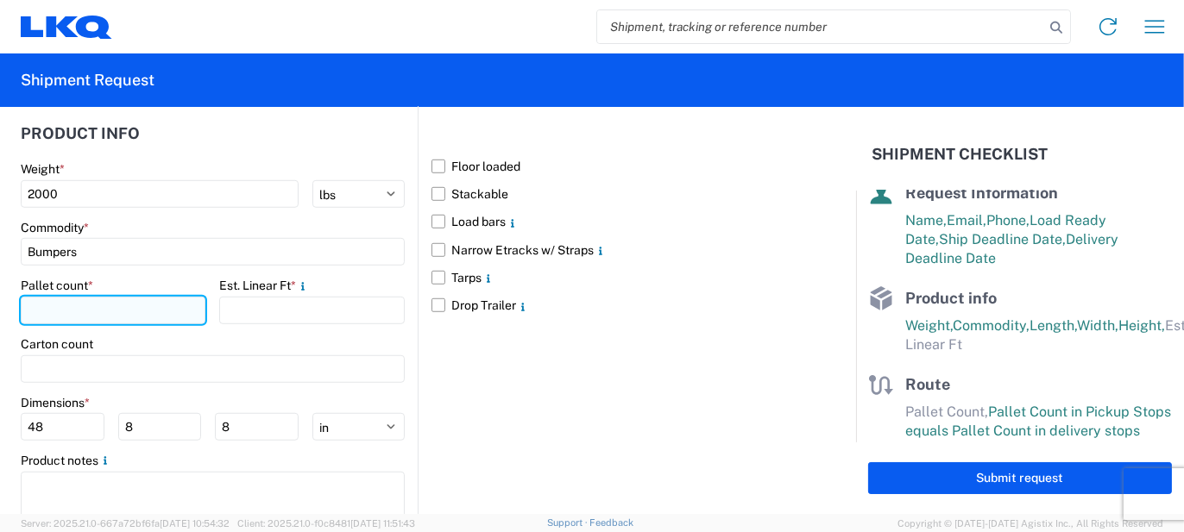
click at [97, 297] on input "number" at bounding box center [113, 311] width 185 height 28
type input "5"
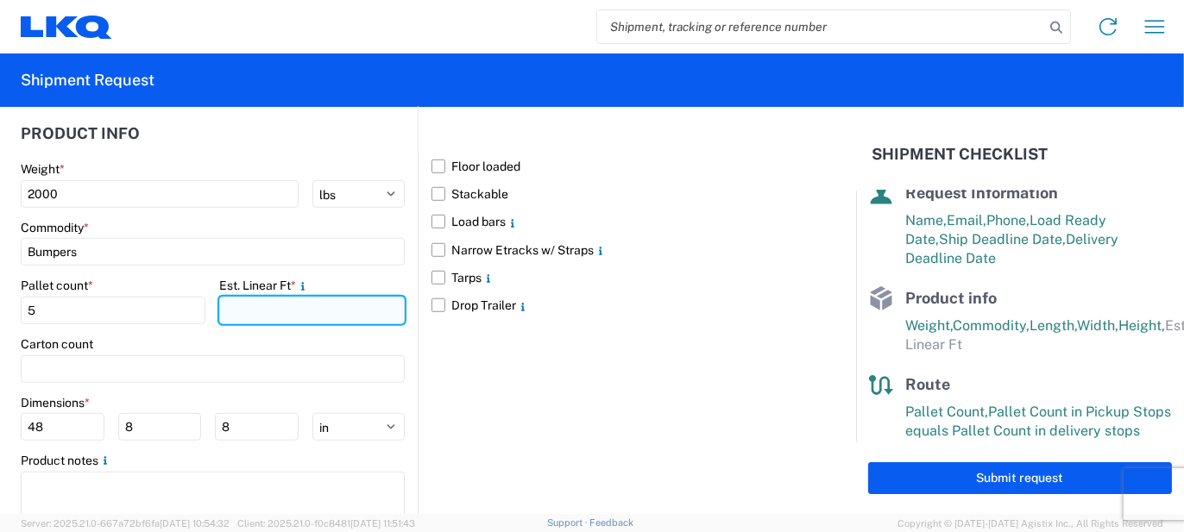
click at [281, 297] on input "number" at bounding box center [311, 311] width 185 height 28
type input "26"
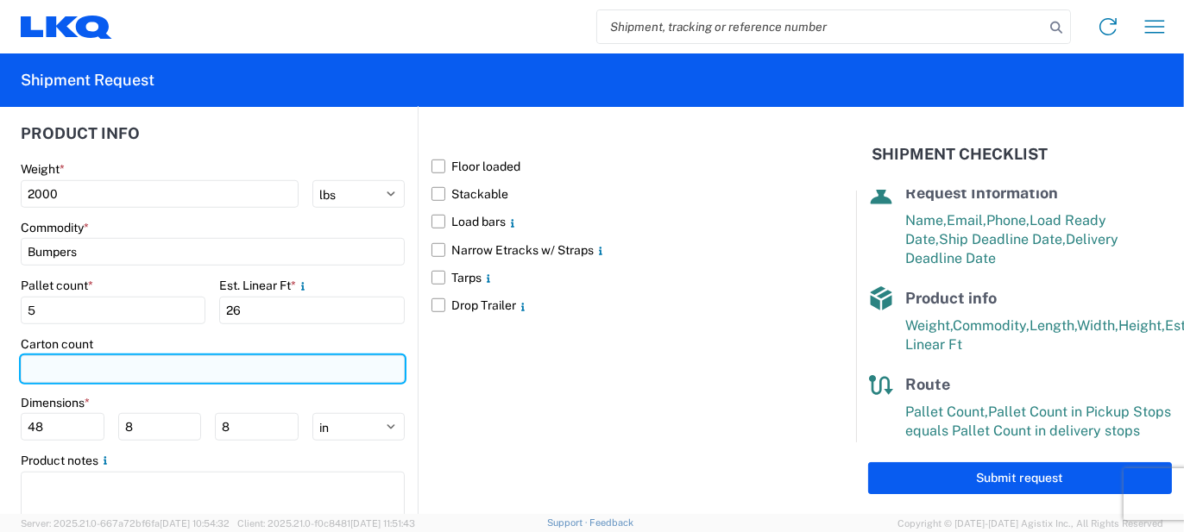
click at [187, 355] on input "number" at bounding box center [213, 369] width 384 height 28
type input "18"
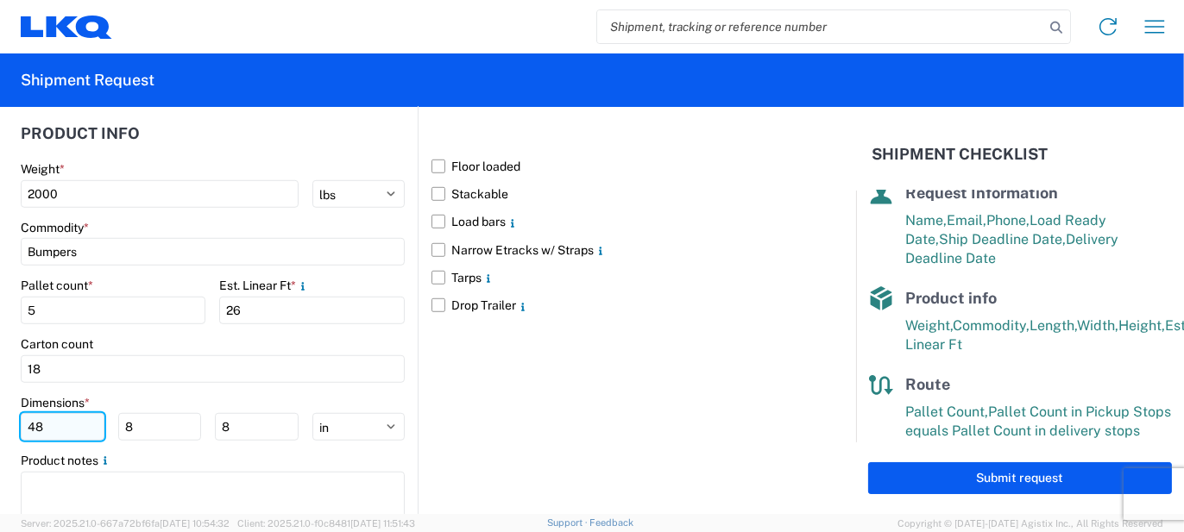
click at [89, 413] on input "48" at bounding box center [63, 427] width 84 height 28
type input "77"
click at [154, 413] on input "8" at bounding box center [160, 427] width 84 height 28
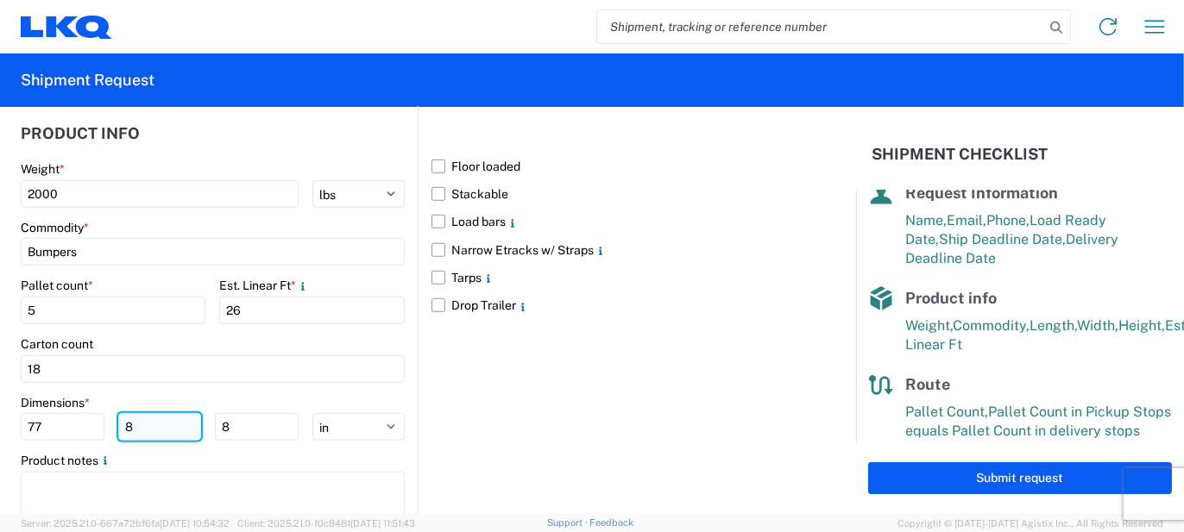
click at [154, 413] on input "8" at bounding box center [160, 427] width 84 height 28
type input "48"
click at [257, 413] on input "8" at bounding box center [257, 427] width 84 height 28
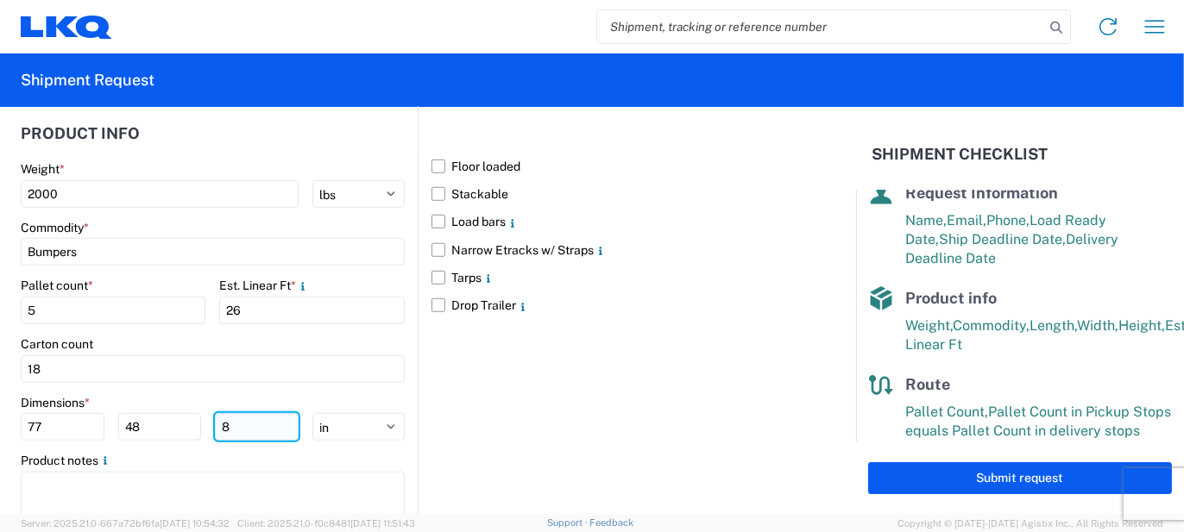
click at [256, 413] on input "8" at bounding box center [257, 427] width 84 height 28
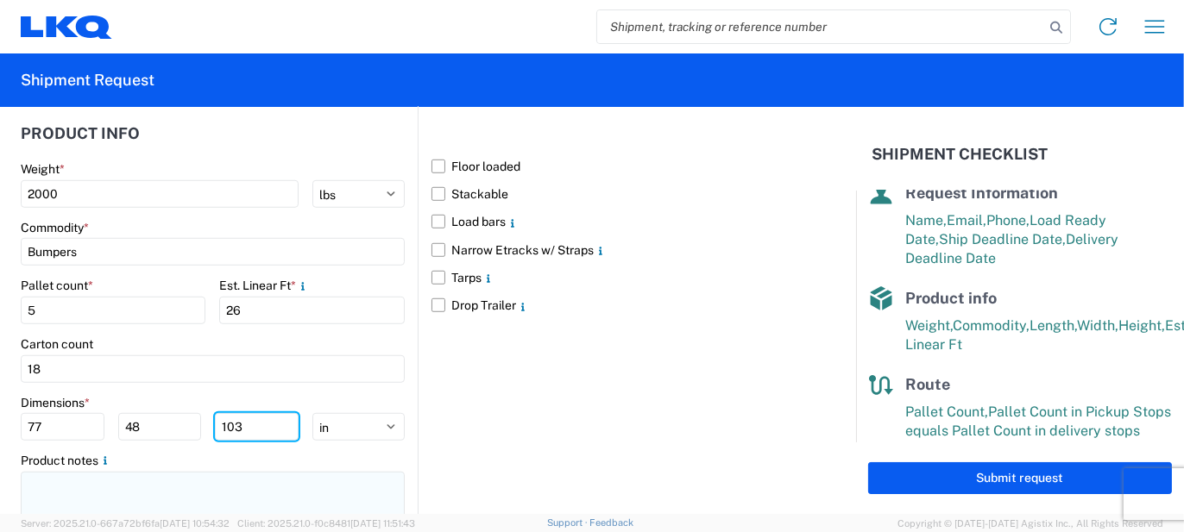
type input "103"
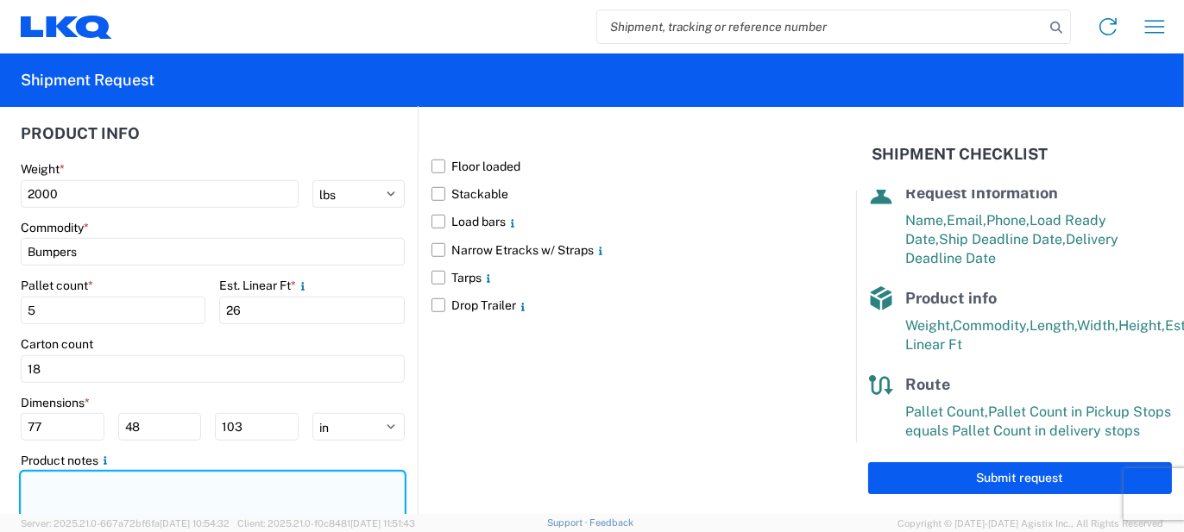
click at [246, 472] on textarea at bounding box center [213, 499] width 384 height 54
paste textarea "76pcs, 18 boxes, 5 skids, 77x48x103 NEED SWING DOORS"
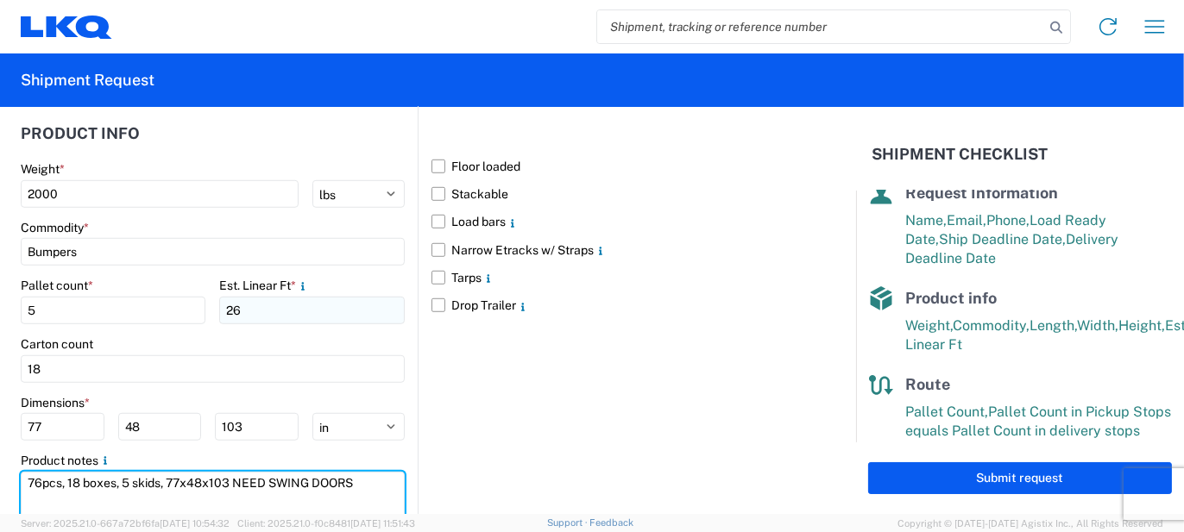
type textarea "76pcs, 18 boxes, 5 skids, 77x48x103 NEED SWING DOORS"
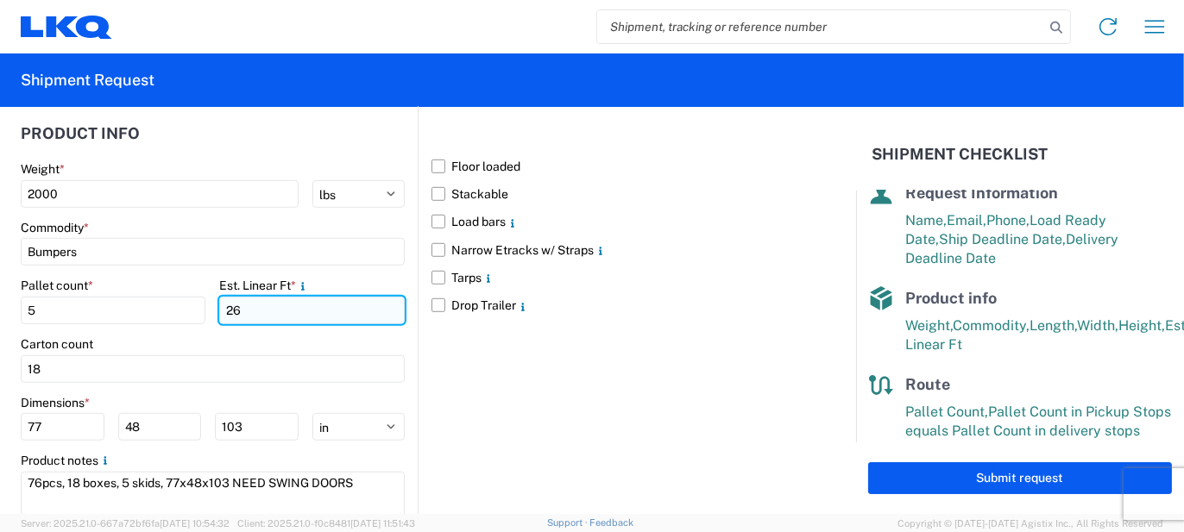
click at [278, 297] on input "26" at bounding box center [311, 311] width 185 height 28
type input "20"
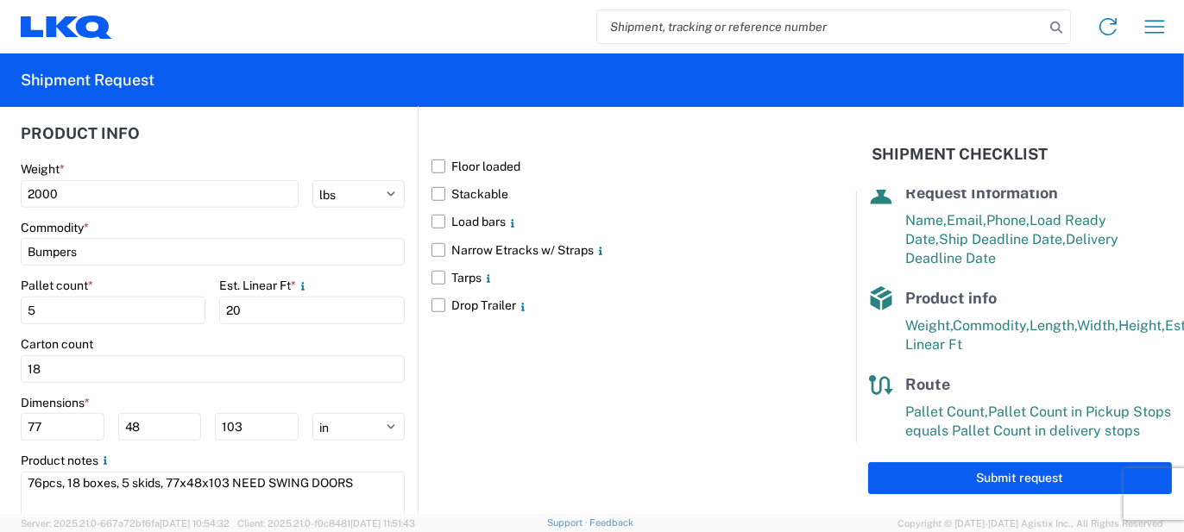
click at [474, 380] on div "Floor loaded Stackable Load bars Narrow Etracks w/ Straps Tarps Drop Trailer" at bounding box center [616, 317] width 397 height 449
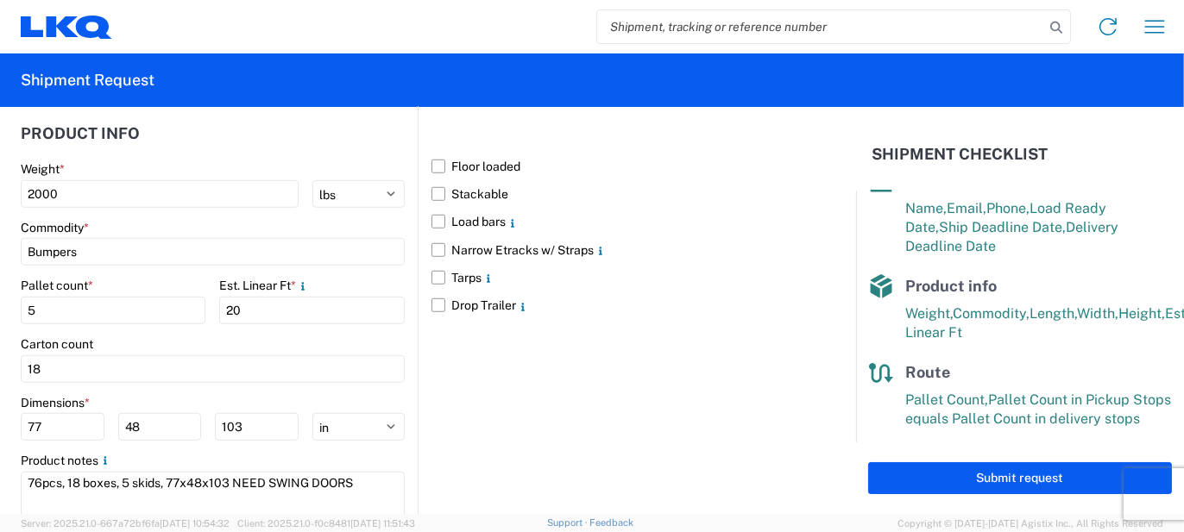
scroll to position [360, 0]
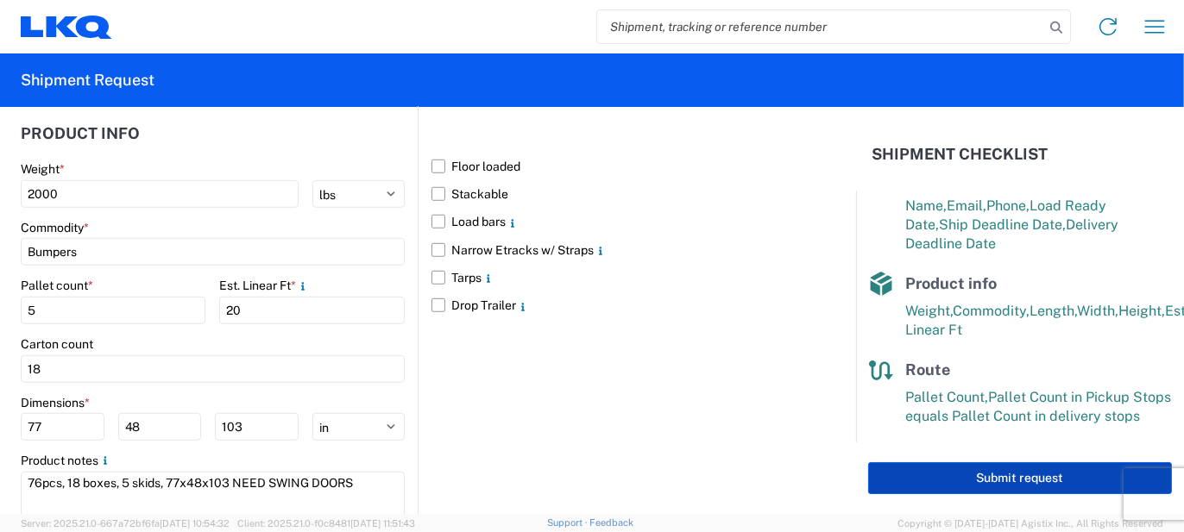
click at [894, 473] on button "Submit request" at bounding box center [1020, 478] width 304 height 32
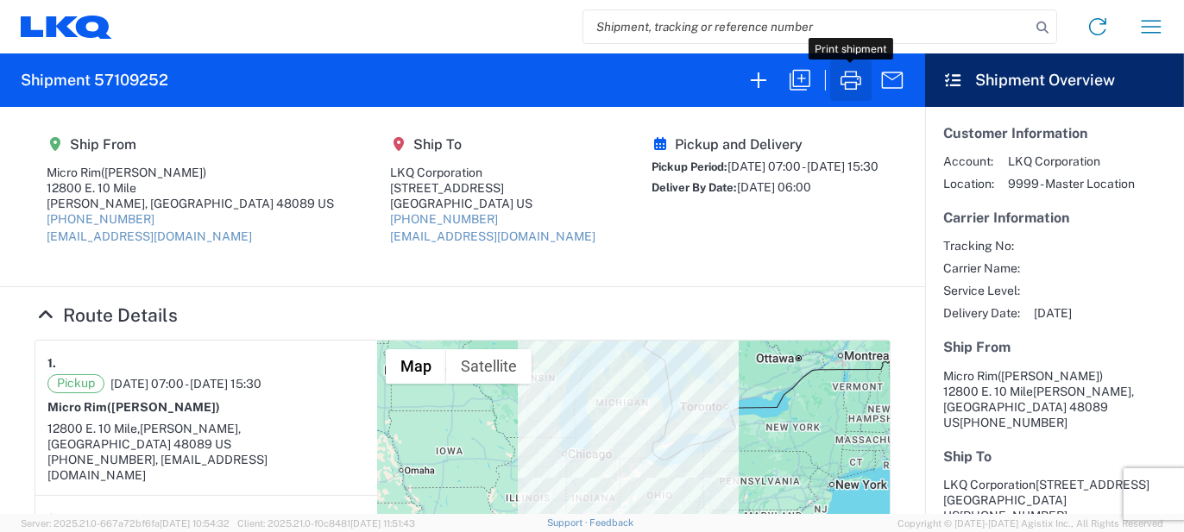
click at [839, 83] on icon "button" at bounding box center [851, 80] width 28 height 28
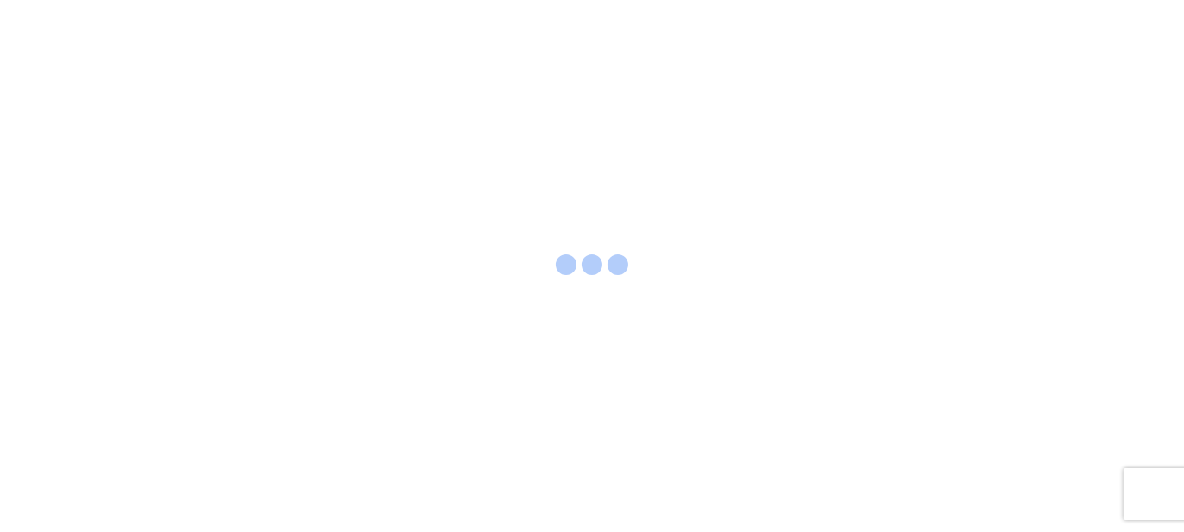
select select "FULL"
select select "LBS"
select select "IN"
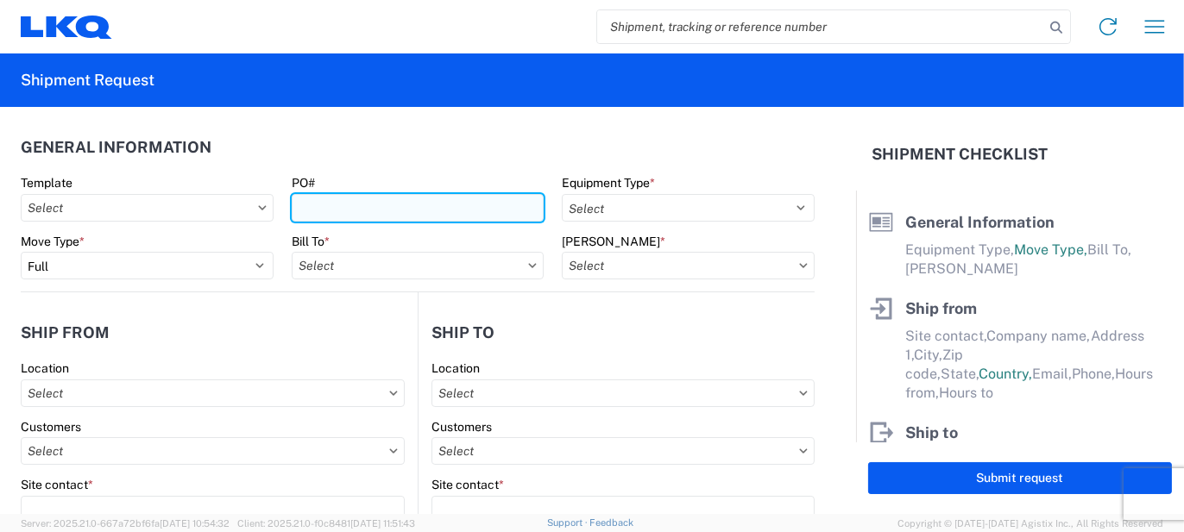
click at [319, 216] on input "PO#" at bounding box center [418, 208] width 253 height 28
type input "DX048339"
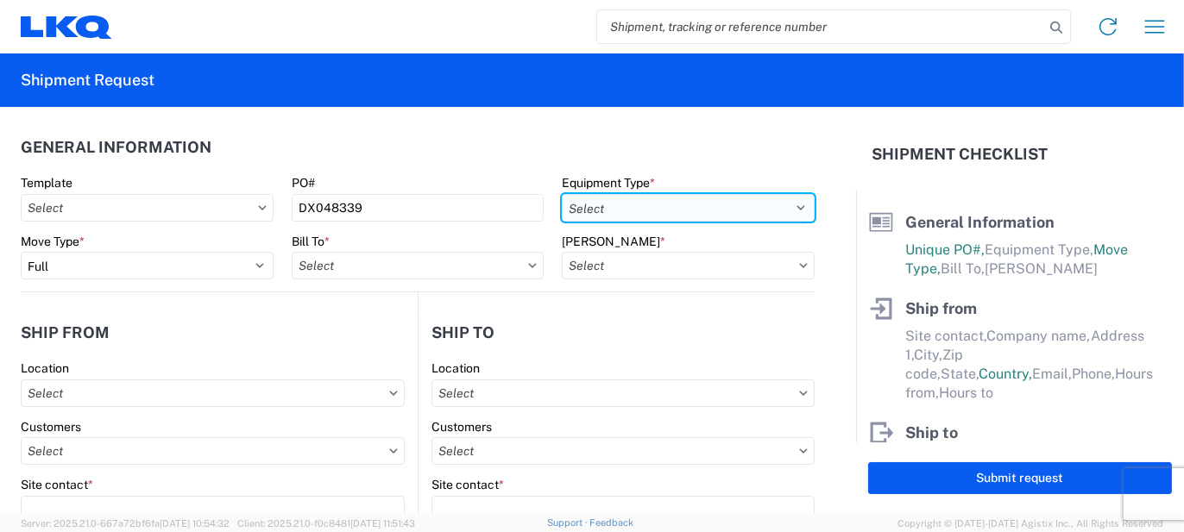
click at [594, 217] on select "Select 53’ Dry Van Flatbed Dropdeck (van) Lowboy (flatbed) Rail" at bounding box center [688, 208] width 253 height 28
select select "STDV"
click at [562, 194] on select "Select 53’ Dry Van Flatbed Dropdeck (van) Lowboy (flatbed) Rail" at bounding box center [688, 208] width 253 height 28
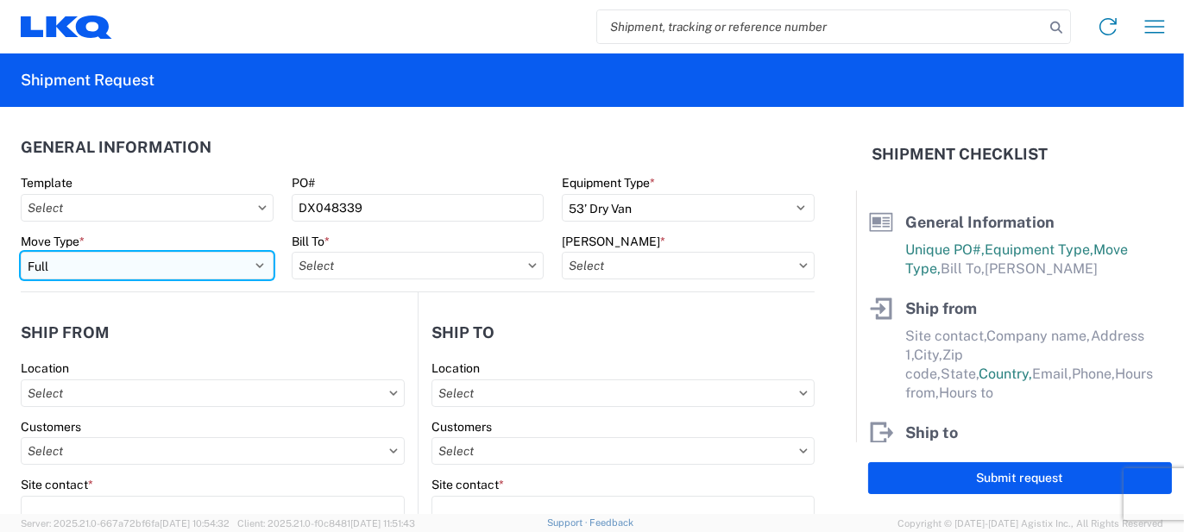
click at [199, 279] on select "Select Full Partial TL" at bounding box center [147, 266] width 253 height 28
select select "PARTIAL_TL"
click at [21, 252] on select "Select Full Partial TL" at bounding box center [147, 266] width 253 height 28
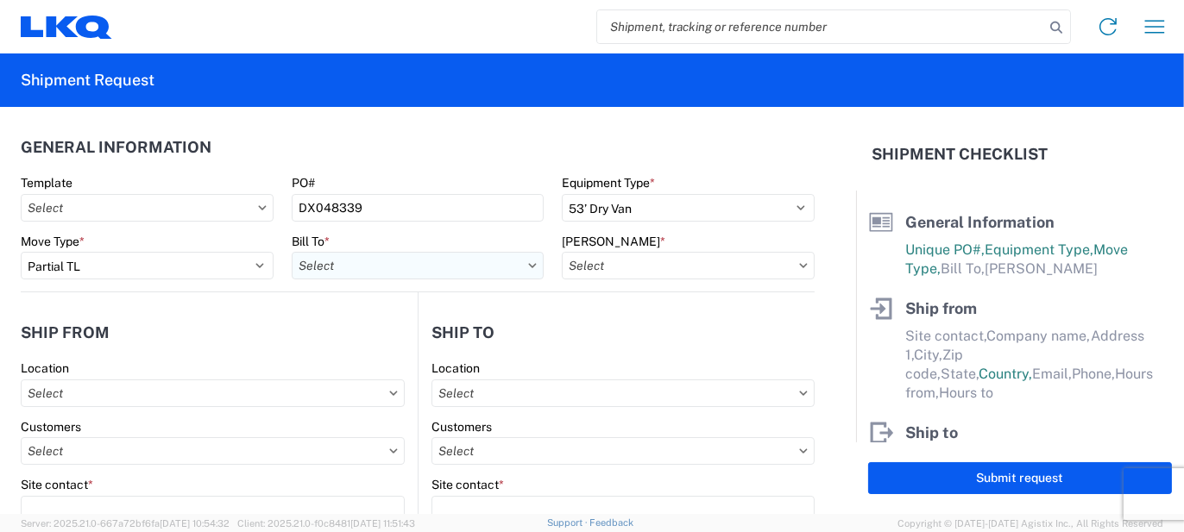
click at [386, 267] on input "text" at bounding box center [418, 266] width 253 height 28
click at [377, 305] on input at bounding box center [442, 308] width 281 height 28
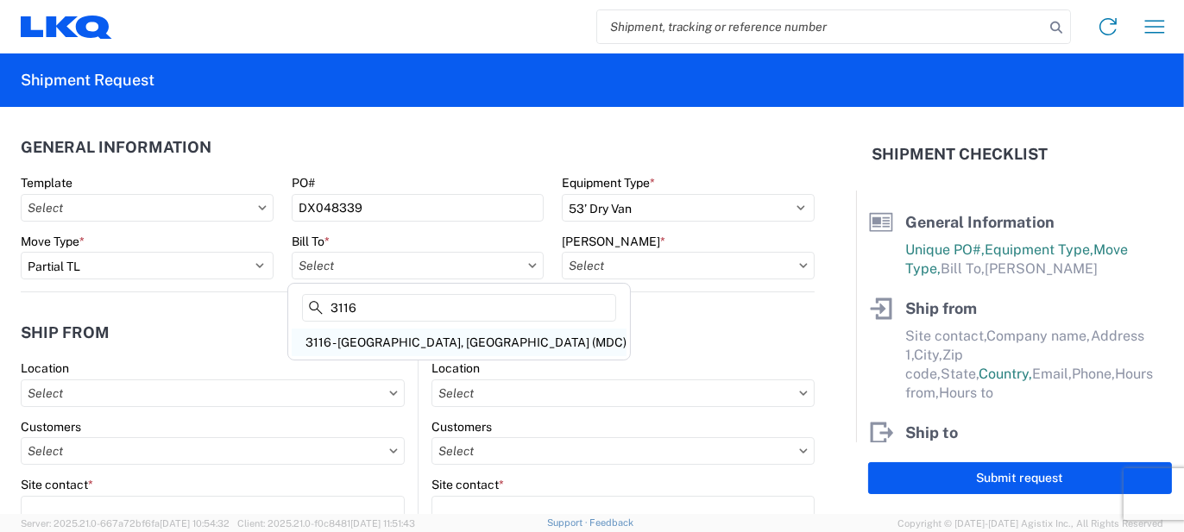
type input "3116"
click at [401, 337] on div "3116 - [GEOGRAPHIC_DATA], [GEOGRAPHIC_DATA] (MDC)" at bounding box center [459, 343] width 335 height 28
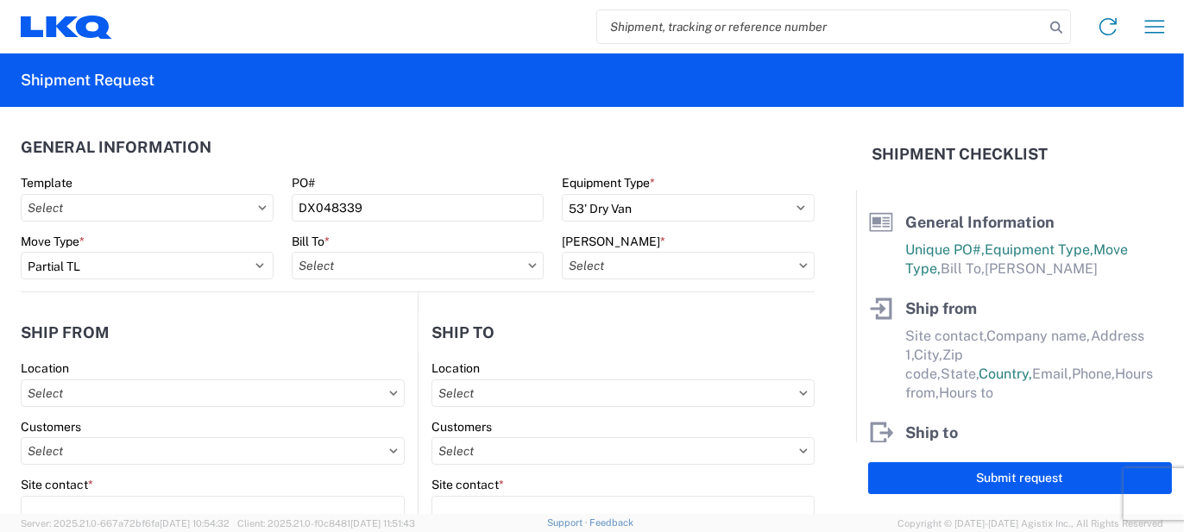
type input "3116 - [GEOGRAPHIC_DATA], [GEOGRAPHIC_DATA] (MDC)"
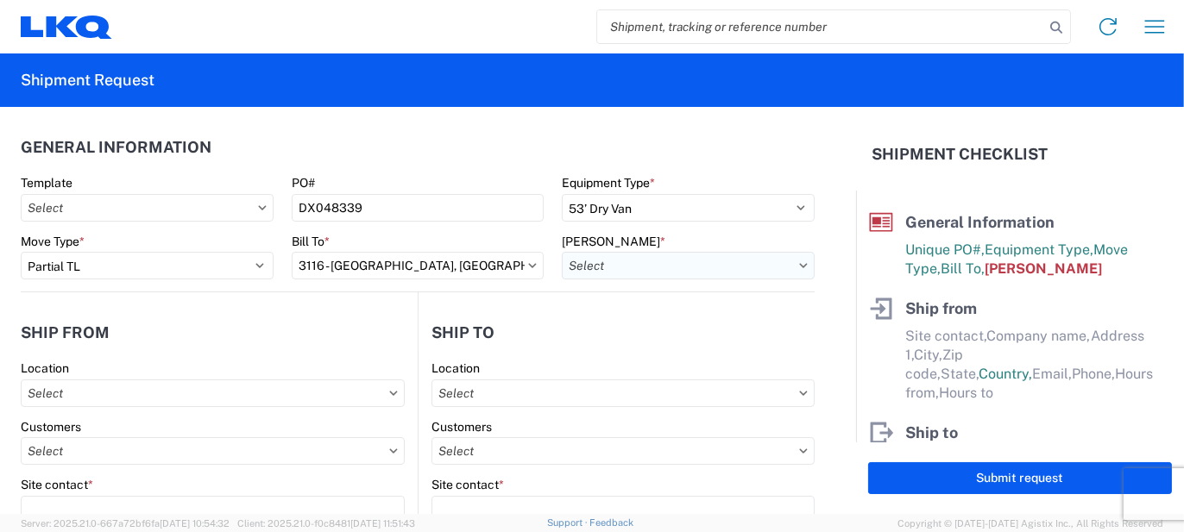
click at [621, 267] on input "text" at bounding box center [688, 266] width 253 height 28
click at [640, 316] on input at bounding box center [708, 308] width 281 height 28
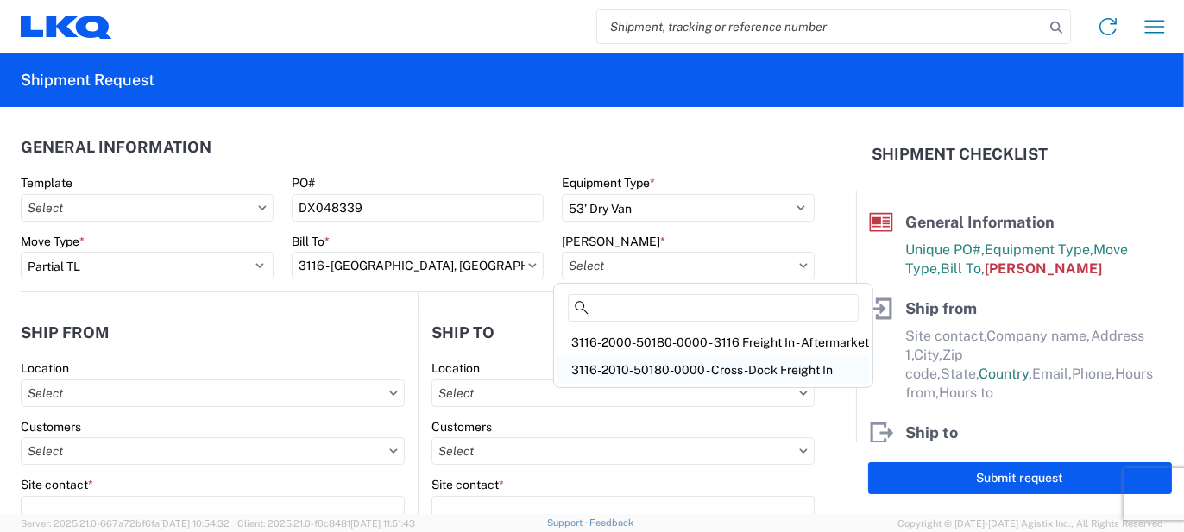
click at [656, 363] on div "3116-2010-50180-0000 - Cross-Dock Freight In" at bounding box center [712, 370] width 311 height 28
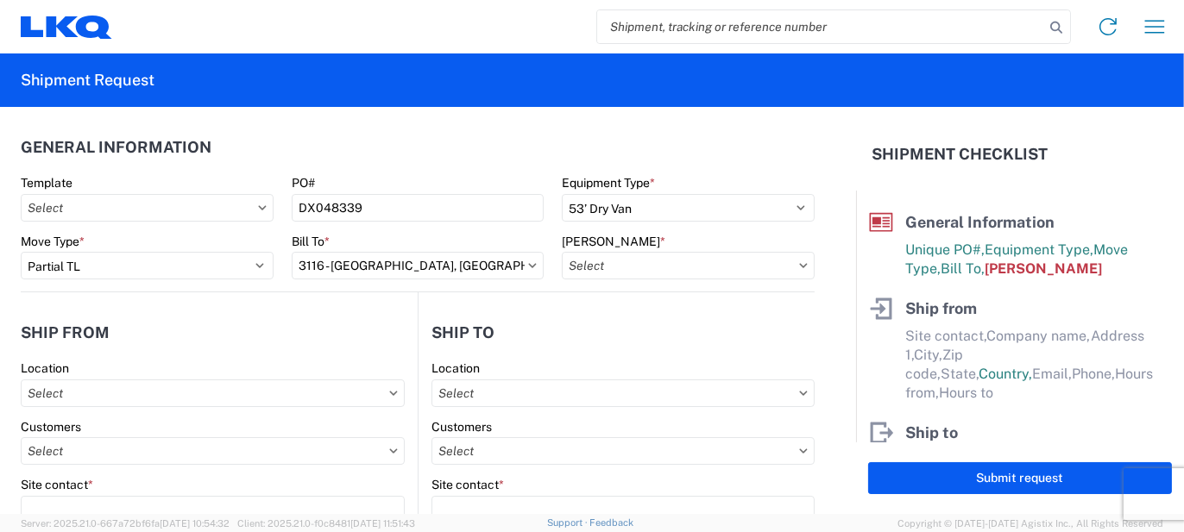
type input "3116-2010-50180-0000 - Cross-Dock Freight In"
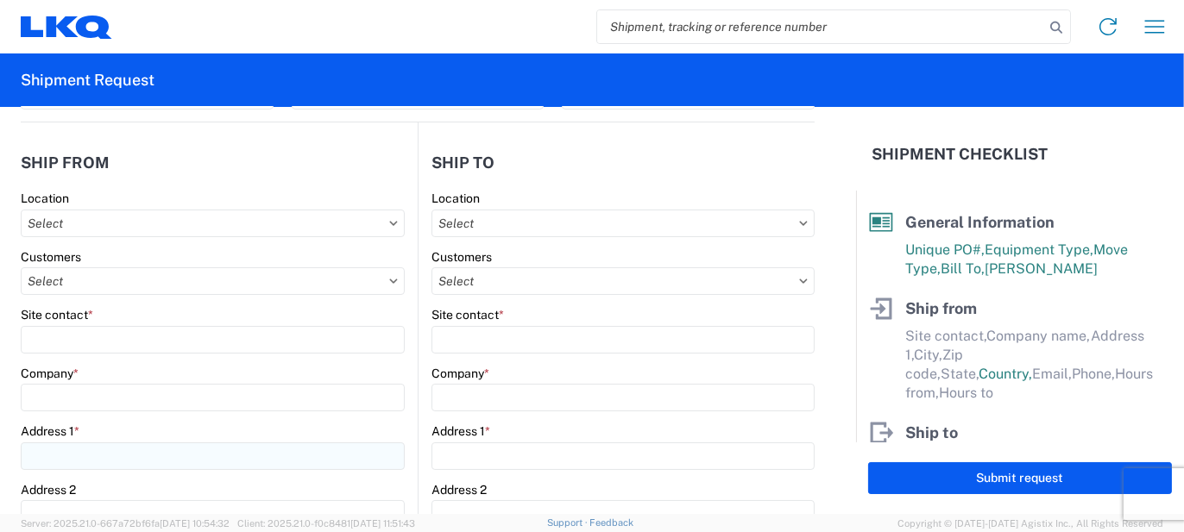
scroll to position [173, 0]
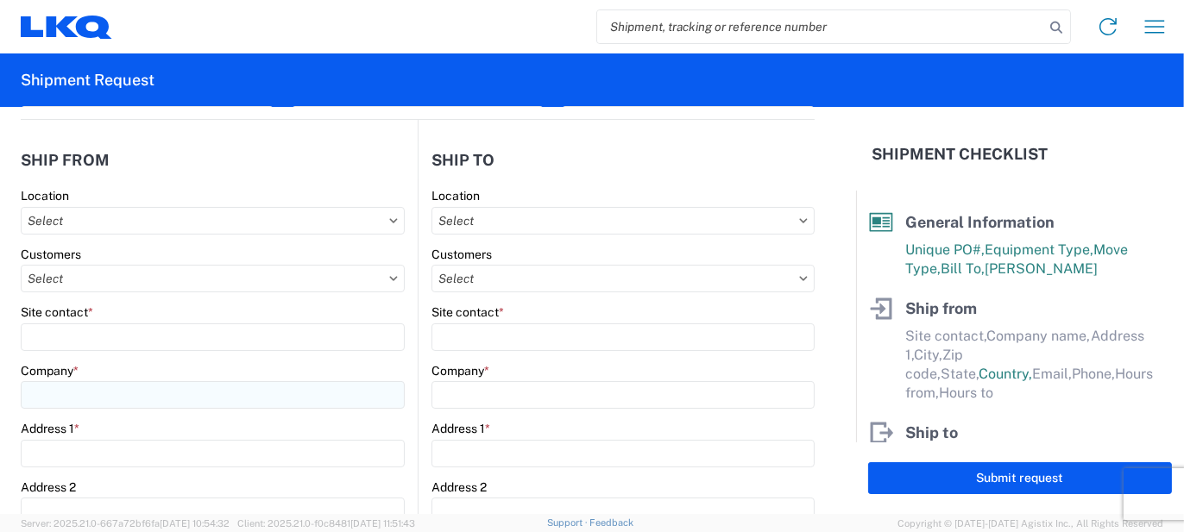
drag, startPoint x: 125, startPoint y: 415, endPoint x: 123, endPoint y: 398, distance: 17.4
click at [125, 414] on agx-form-control-wrapper-v2 "Company *" at bounding box center [213, 392] width 384 height 59
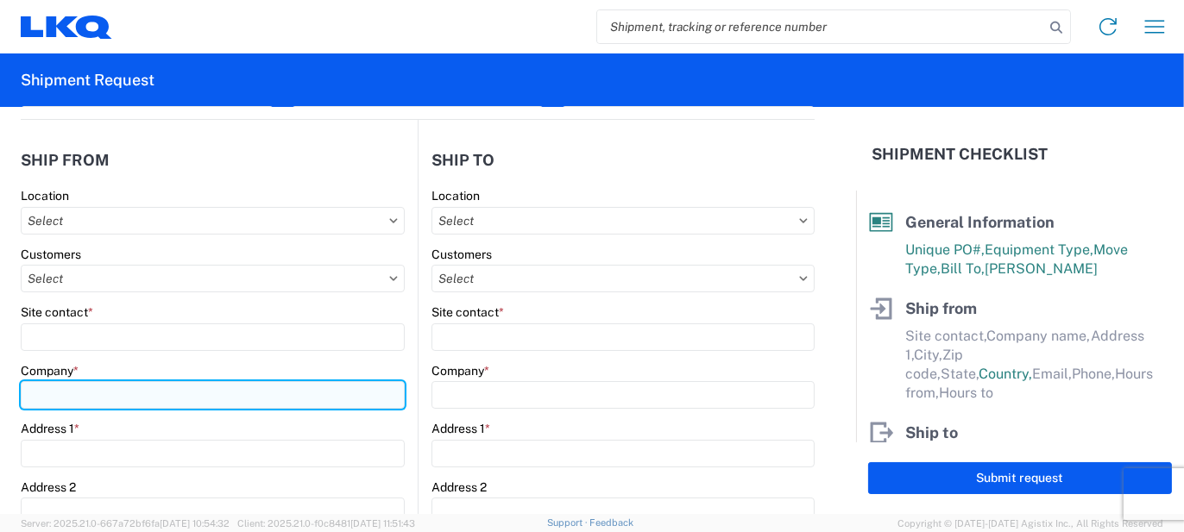
click at [122, 393] on input "Company *" at bounding box center [213, 395] width 384 height 28
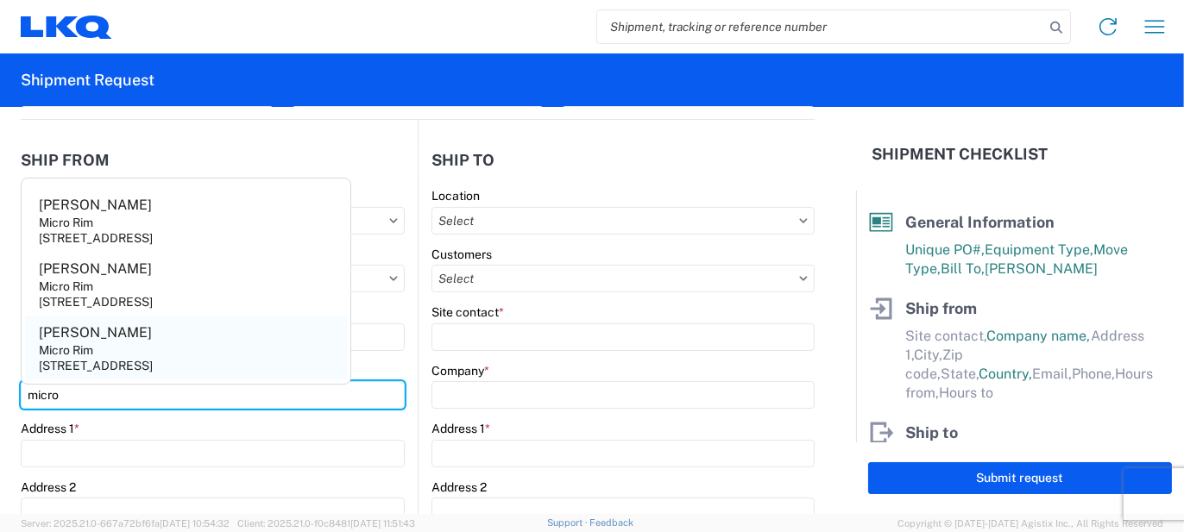
type input "micro"
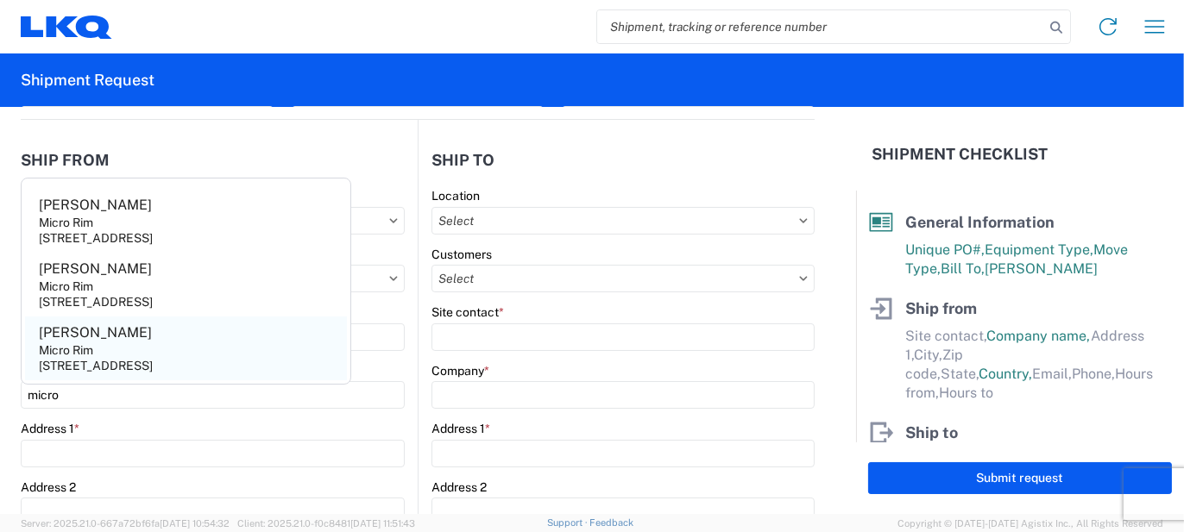
click at [123, 362] on div "[STREET_ADDRESS]" at bounding box center [96, 366] width 114 height 16
type input "[PERSON_NAME]"
type input "Micro Rim"
type input "12800 E. 10 Mile"
type input "[PERSON_NAME]"
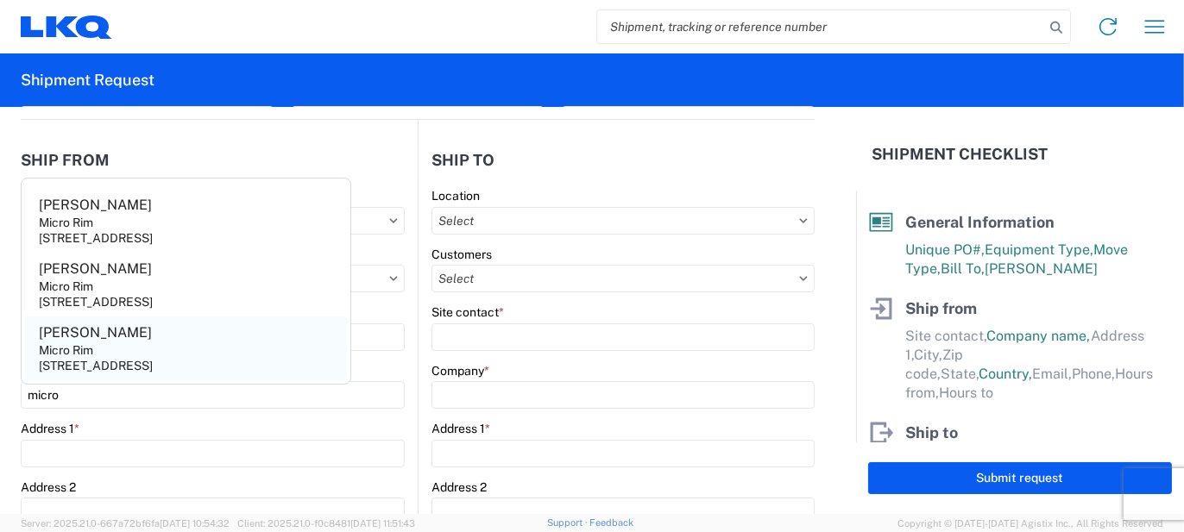
type input "48089"
select select "MI"
select select "US"
type input "[EMAIL_ADDRESS][DOMAIN_NAME]"
type input "[PHONE_NUMBER]"
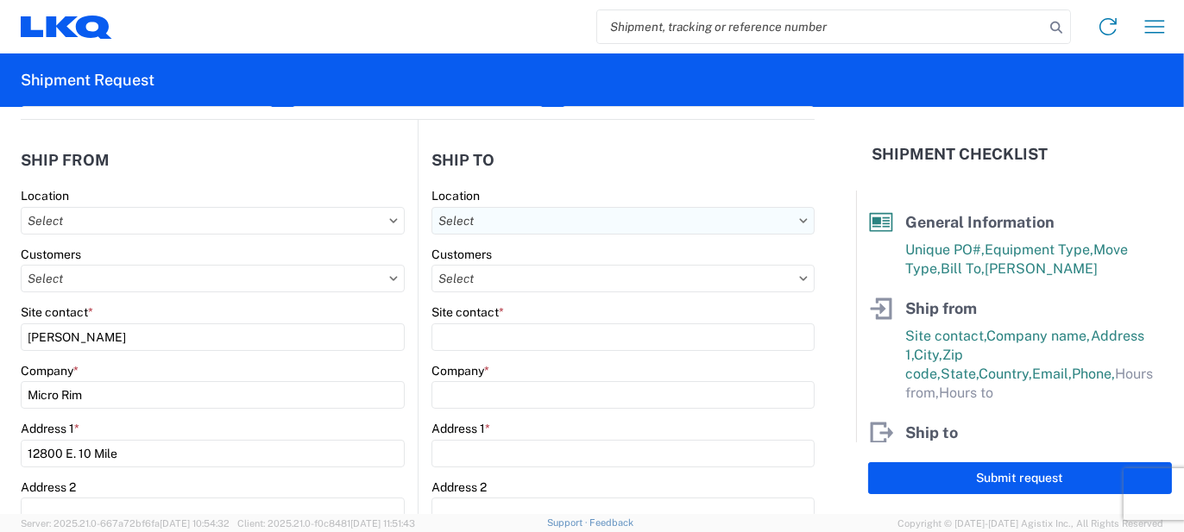
click at [601, 225] on input "text" at bounding box center [622, 221] width 383 height 28
type input "3063"
click at [579, 299] on div "3063 - [GEOGRAPHIC_DATA]" at bounding box center [580, 297] width 302 height 28
type input "3063 - [GEOGRAPHIC_DATA]"
type input "[GEOGRAPHIC_DATA]"
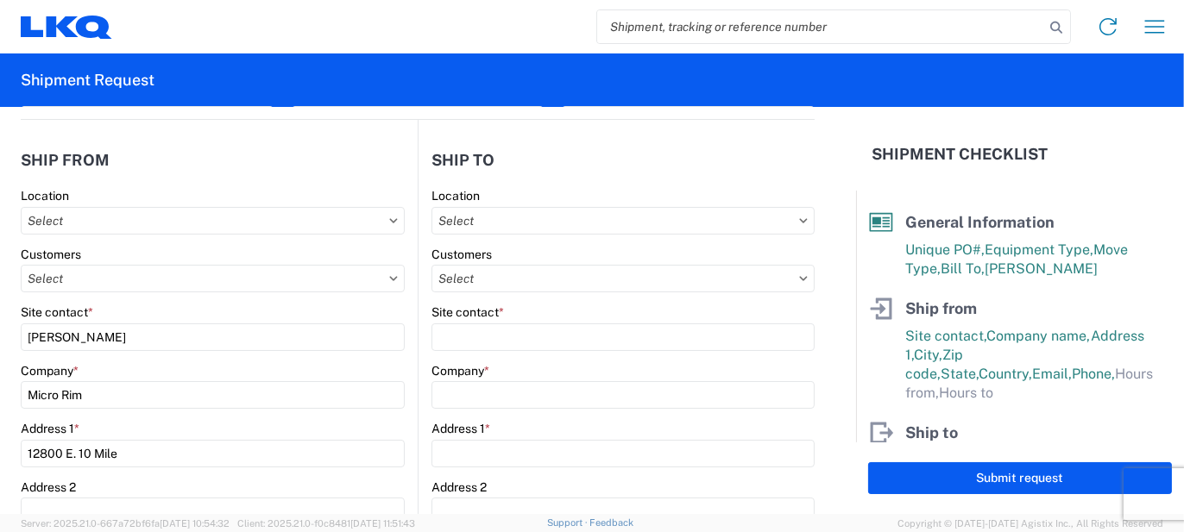
type input "[STREET_ADDRESS]"
type input "Ste 200"
type input "[GEOGRAPHIC_DATA]"
type input "75050"
select select "US"
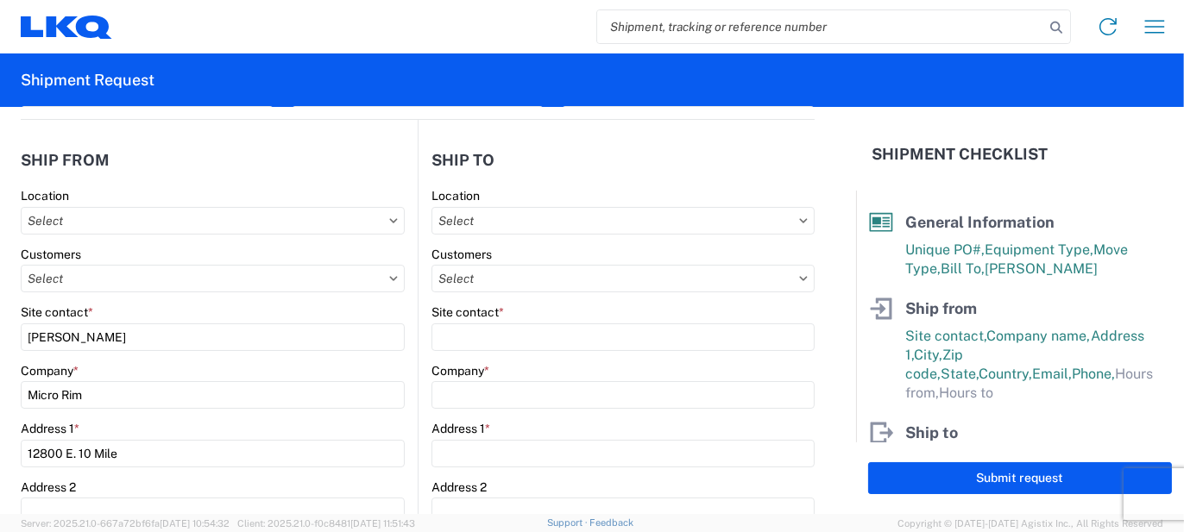
type input "[PHONE_NUMBER]"
type input "08:00"
type input "14:00"
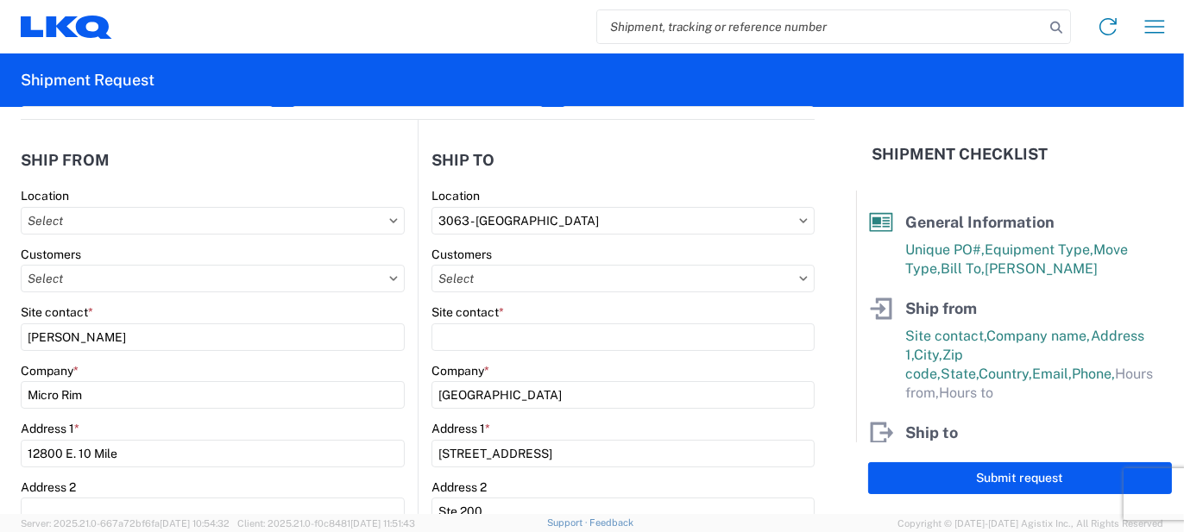
select select "[GEOGRAPHIC_DATA]"
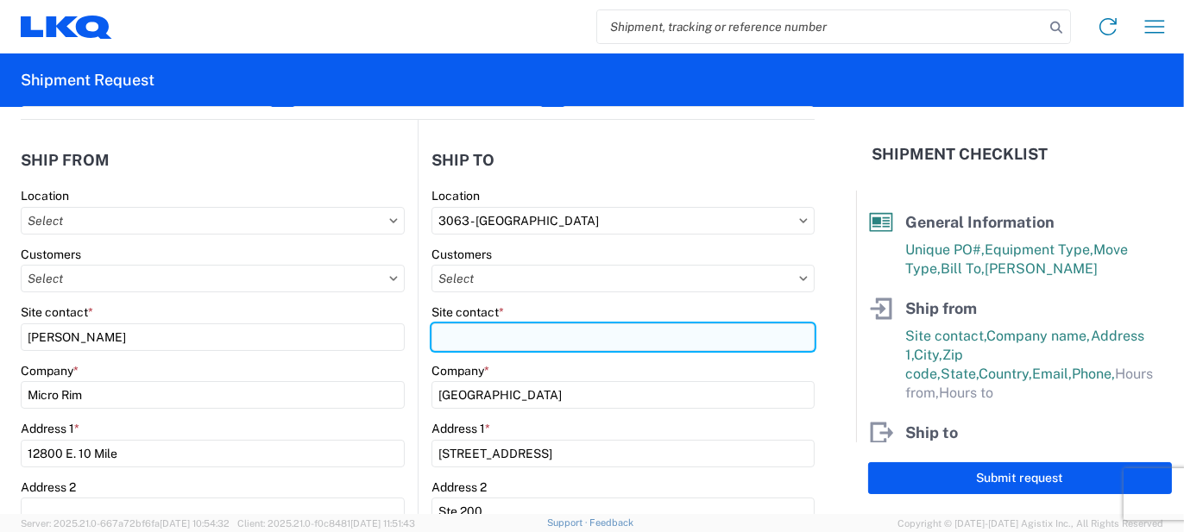
click at [497, 336] on input "Site contact *" at bounding box center [622, 338] width 383 height 28
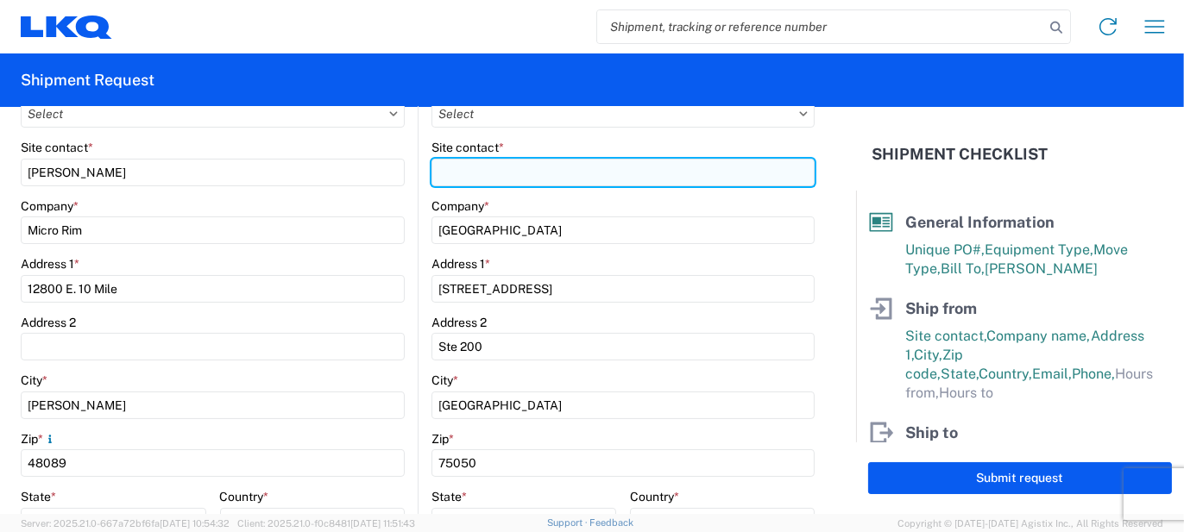
scroll to position [431, 0]
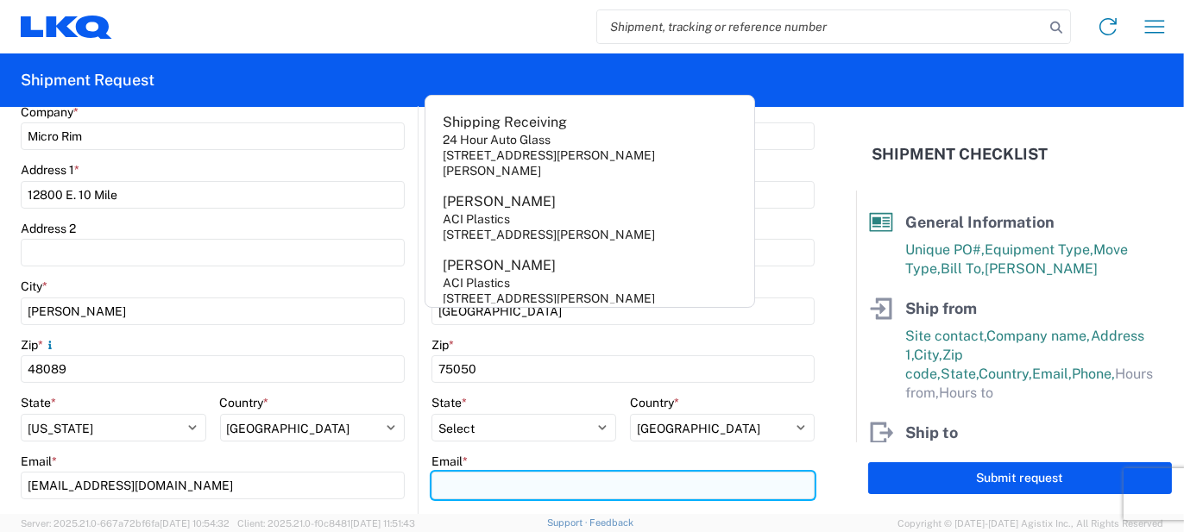
click at [493, 488] on input "Email *" at bounding box center [622, 486] width 383 height 28
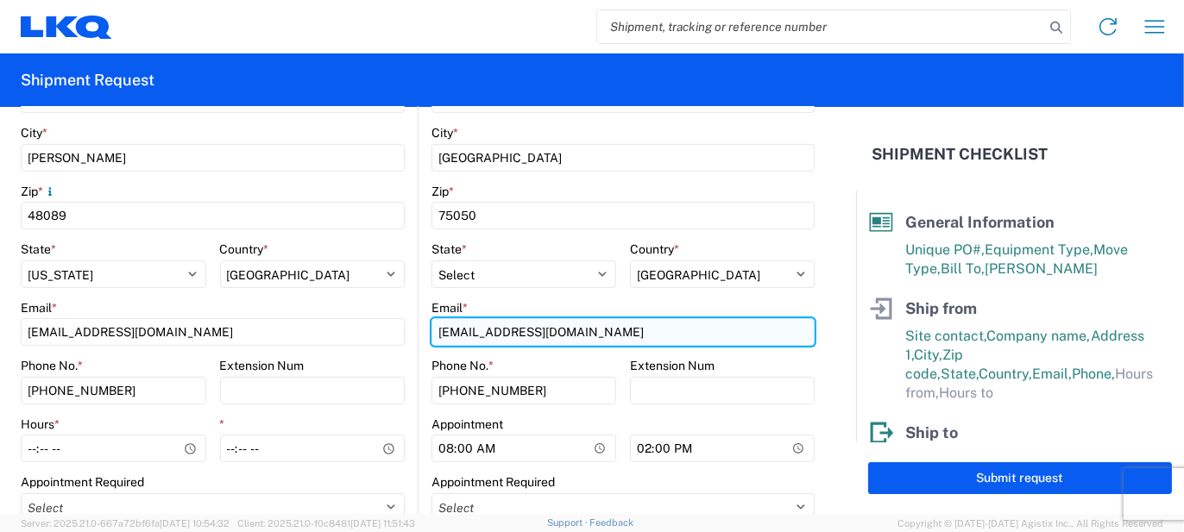
scroll to position [604, 0]
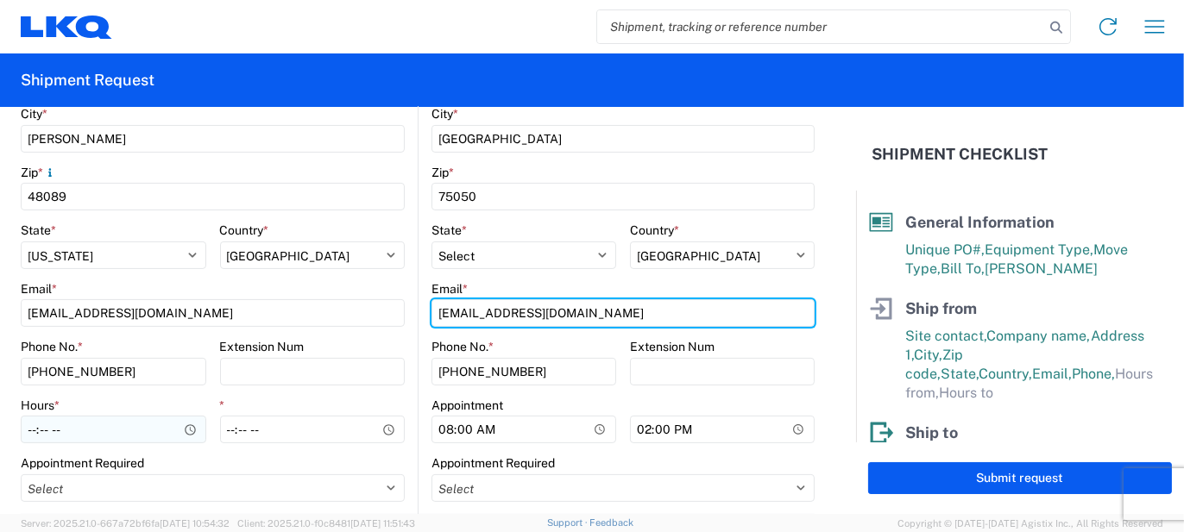
type input "[EMAIL_ADDRESS][DOMAIN_NAME]"
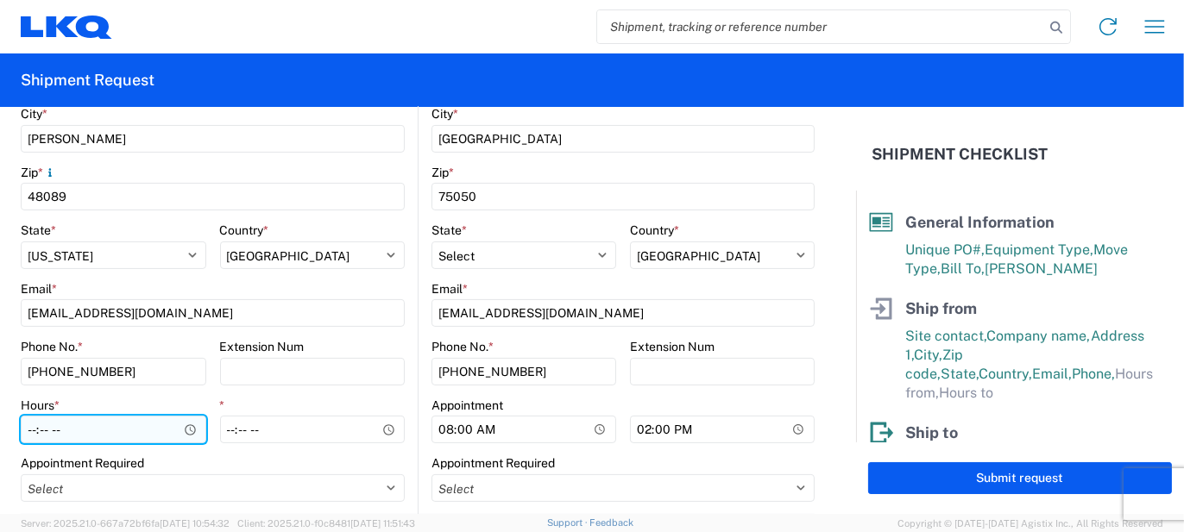
click at [141, 422] on input "Hours *" at bounding box center [113, 430] width 185 height 28
type input "07:00"
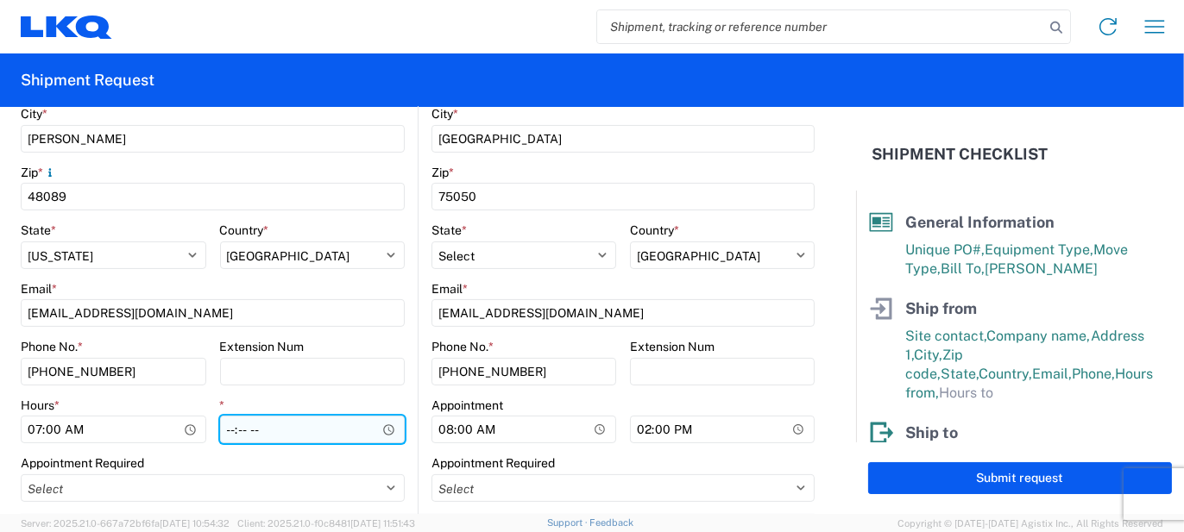
click at [225, 435] on input "*" at bounding box center [312, 430] width 185 height 28
type input "15:30"
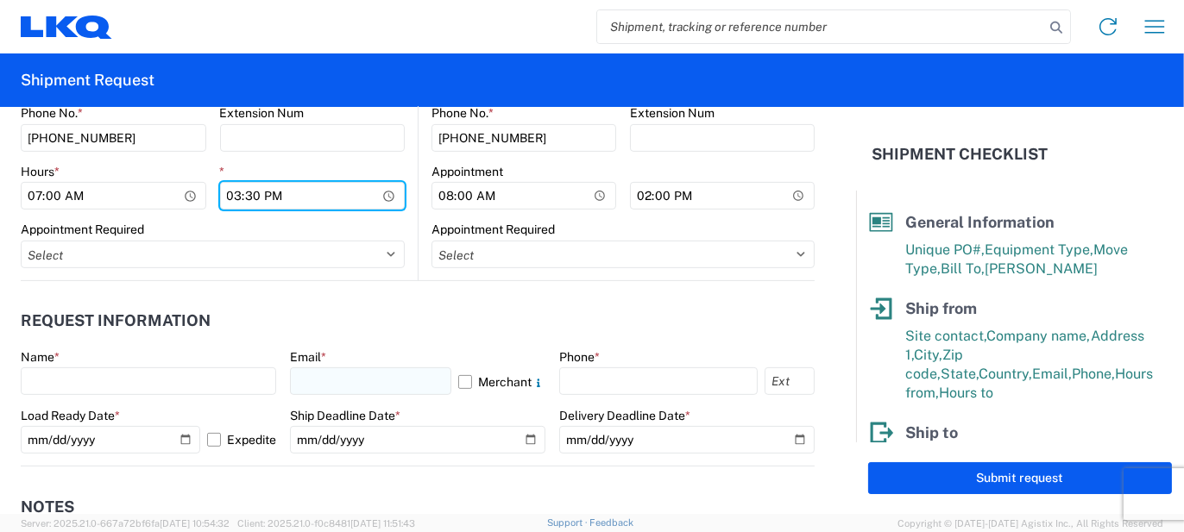
scroll to position [863, 0]
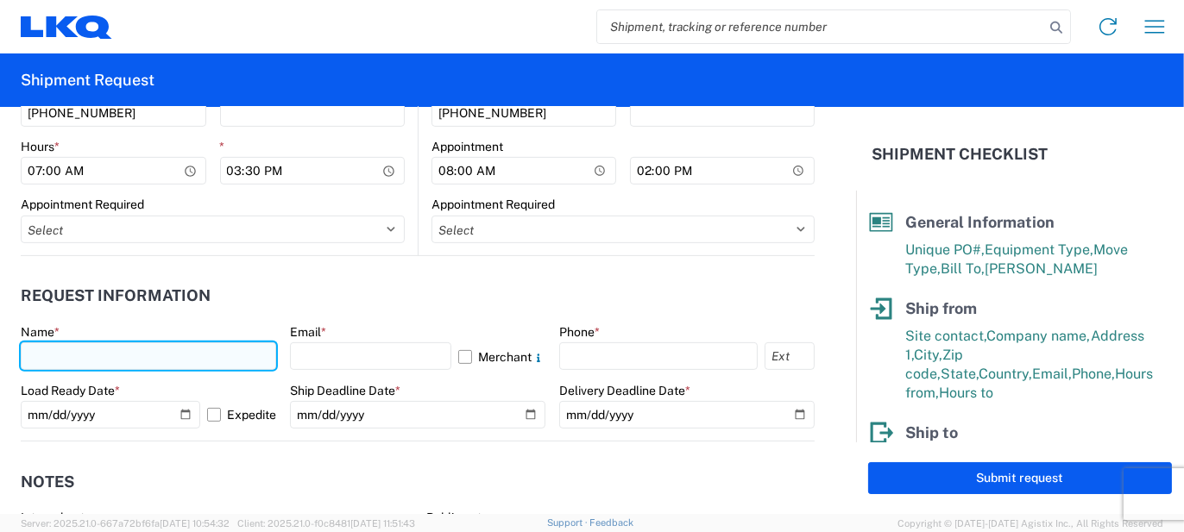
click at [250, 363] on input "text" at bounding box center [148, 357] width 255 height 28
type input "[PERSON_NAME]"
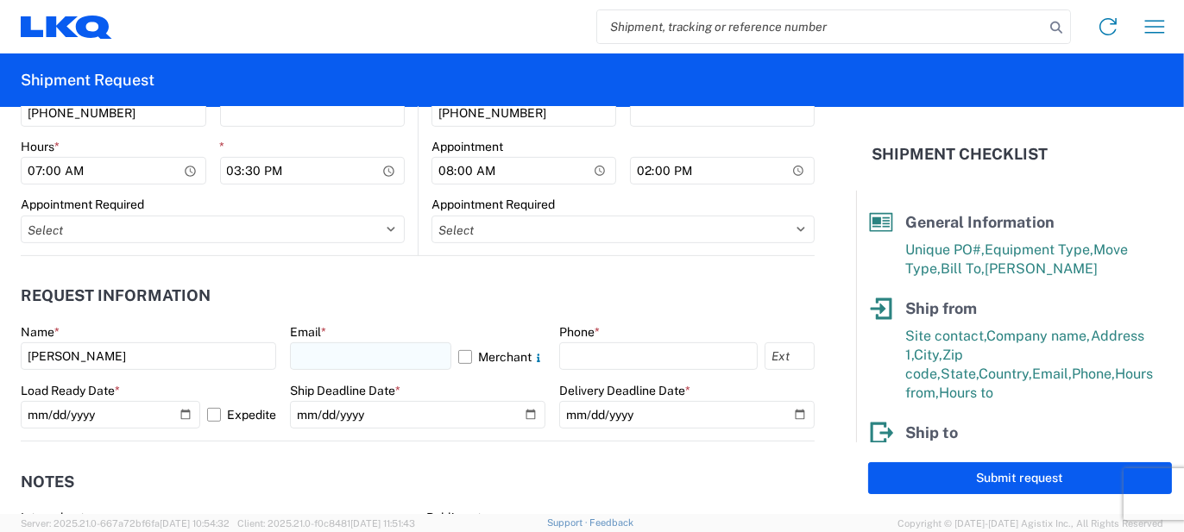
click at [334, 368] on agx-form-control-wrapper-v2 "Email * Merchant" at bounding box center [417, 353] width 255 height 59
click at [334, 366] on input "text" at bounding box center [370, 357] width 161 height 28
type input "[EMAIL_ADDRESS][PERSON_NAME][DOMAIN_NAME]"
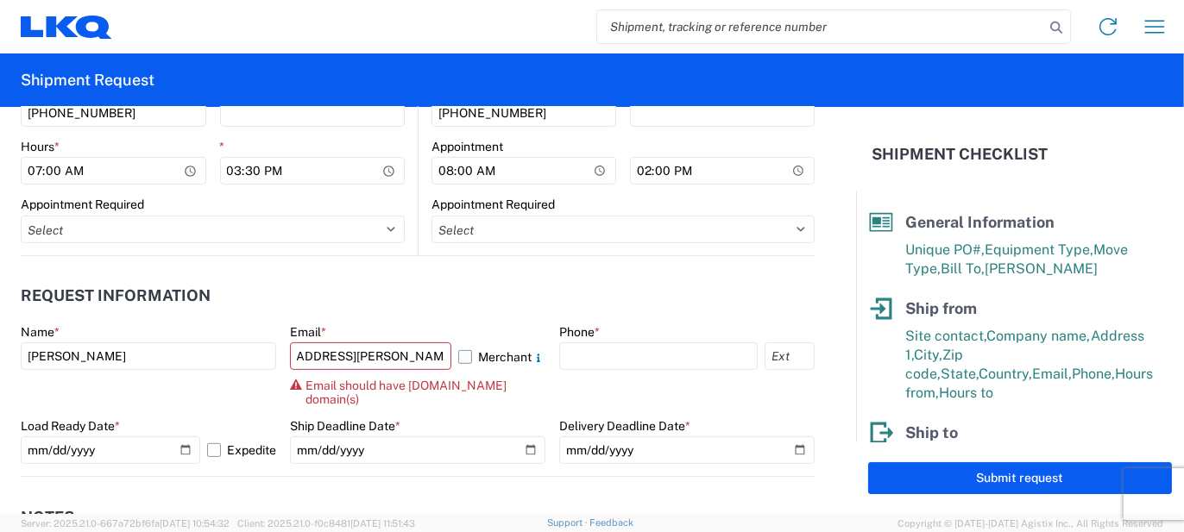
scroll to position [0, 0]
click at [489, 361] on label "Merchant" at bounding box center [501, 357] width 87 height 28
click at [0, 0] on input "Merchant" at bounding box center [0, 0] width 0 height 0
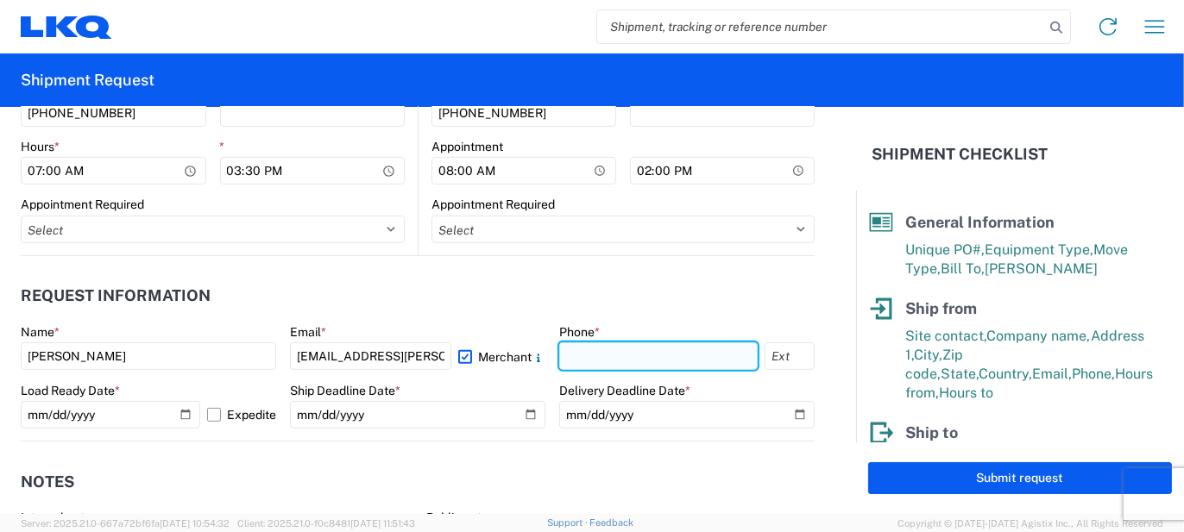
click at [618, 344] on input "text" at bounding box center [658, 357] width 198 height 28
type input "5862551686"
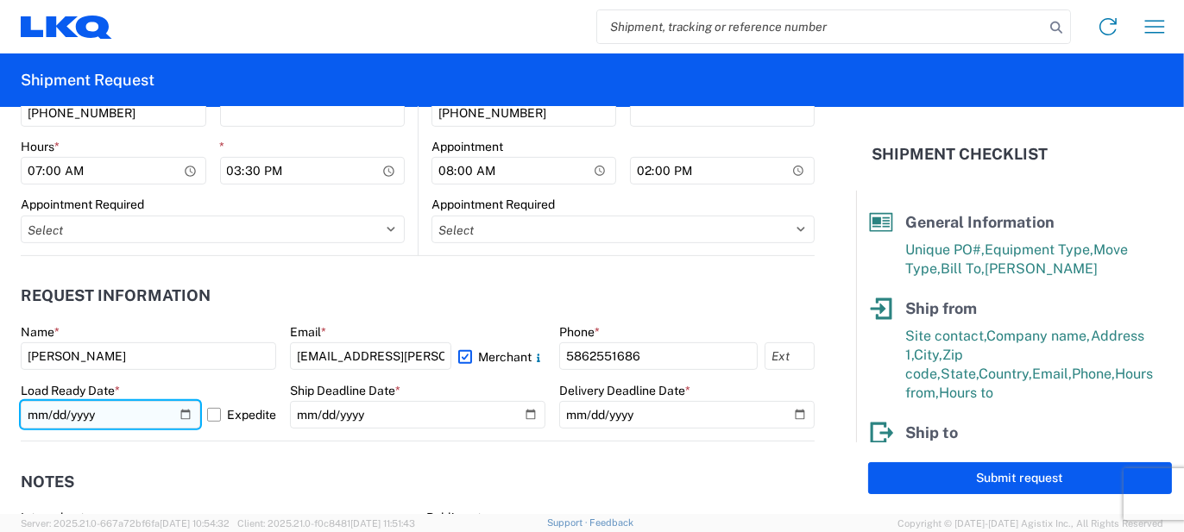
click at [179, 413] on input "[DATE]" at bounding box center [110, 415] width 179 height 28
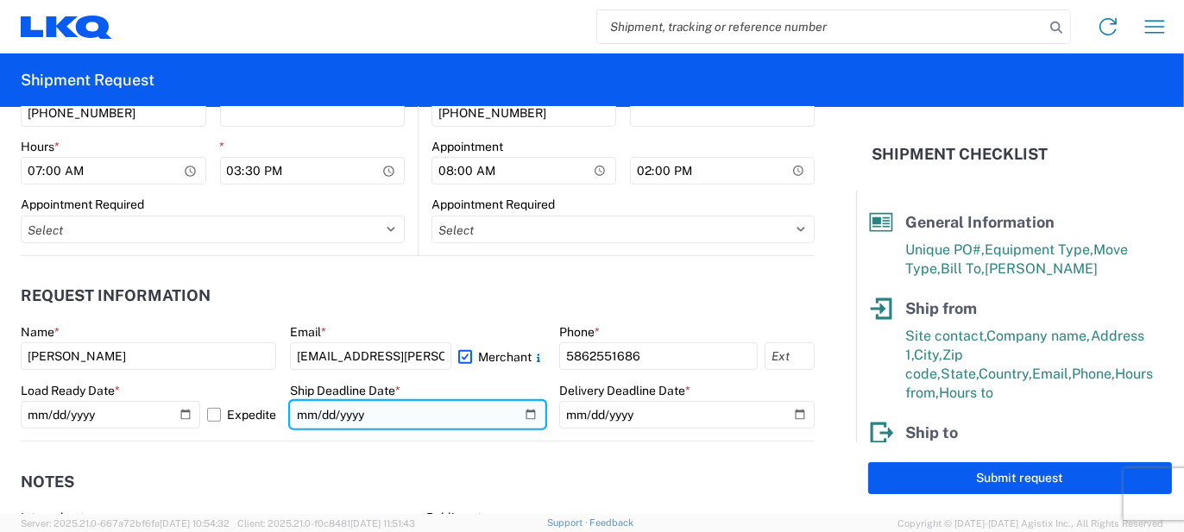
click at [525, 419] on input "date" at bounding box center [417, 415] width 255 height 28
type input "[DATE]"
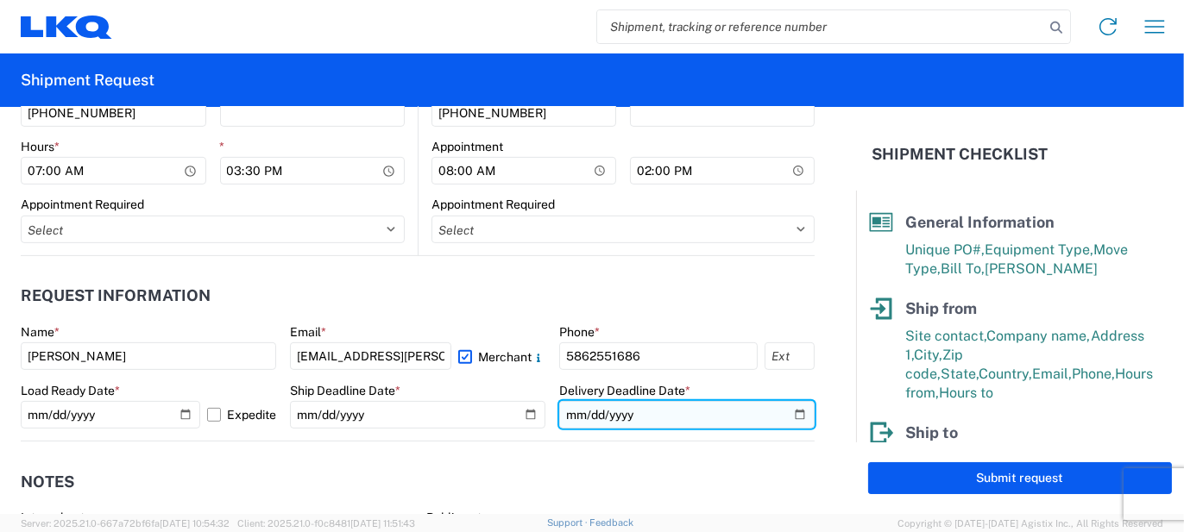
click at [781, 418] on input "date" at bounding box center [686, 415] width 255 height 28
type input "[DATE]"
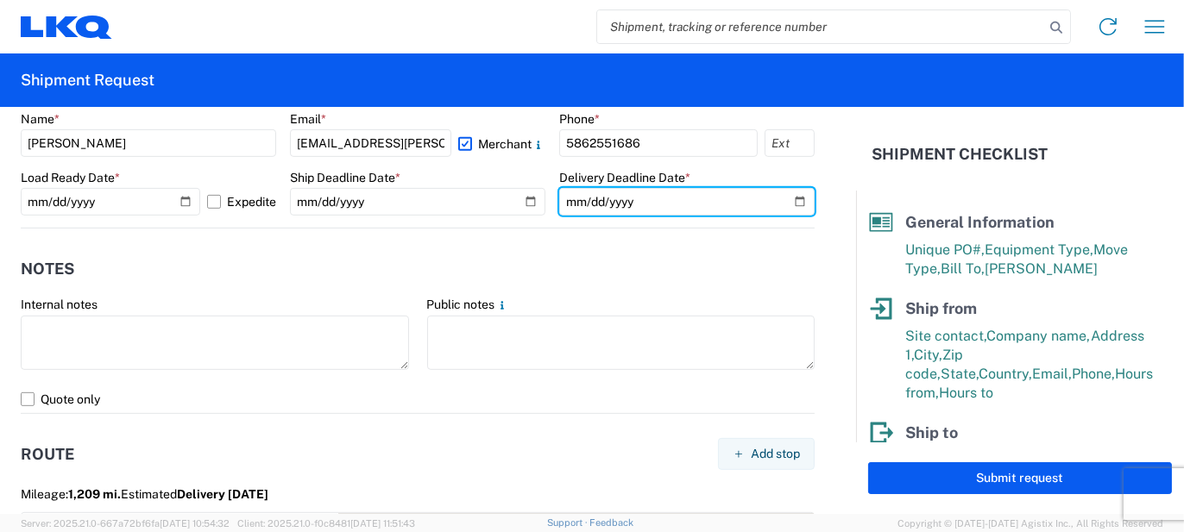
scroll to position [1122, 0]
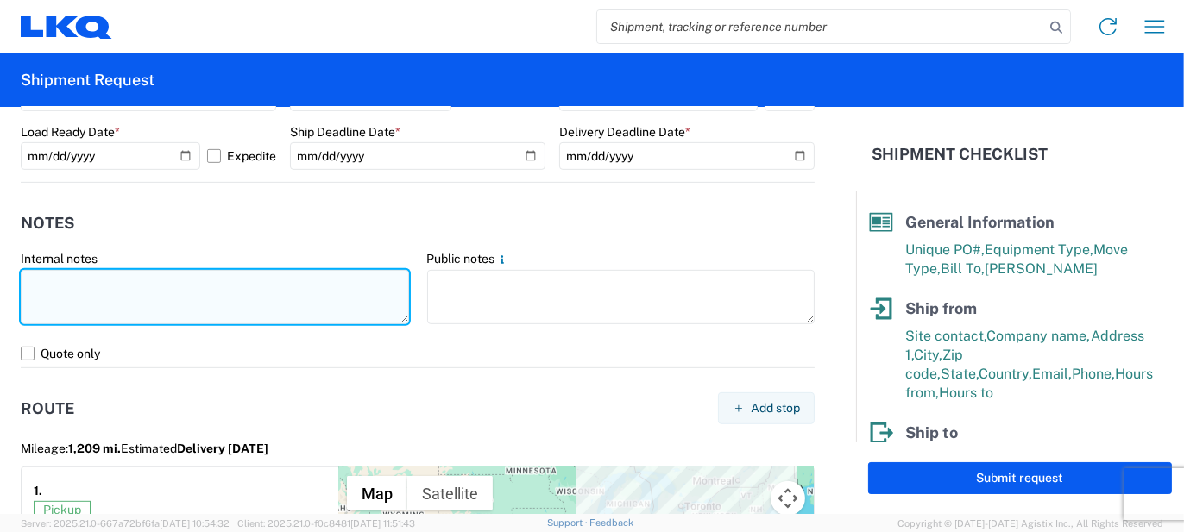
click at [290, 320] on textarea at bounding box center [215, 297] width 388 height 54
type textarea "73pcs, 16 boxes, 4 skids, 77x48x103 NEED SWING DOORS"
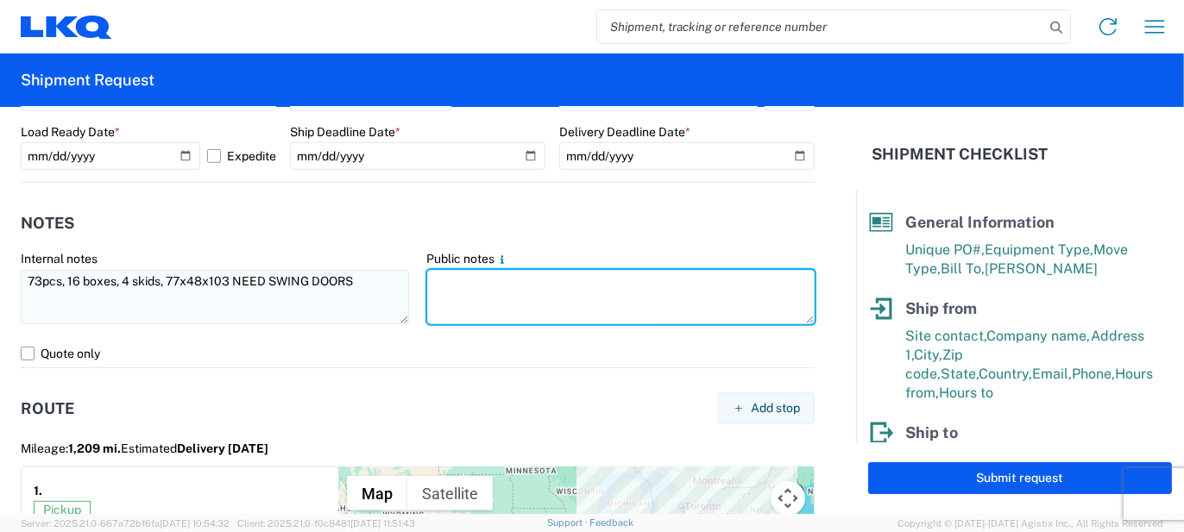
paste textarea "73pcs, 16 boxes, 4 skids, 77x48x103 NEED SWING DOORS"
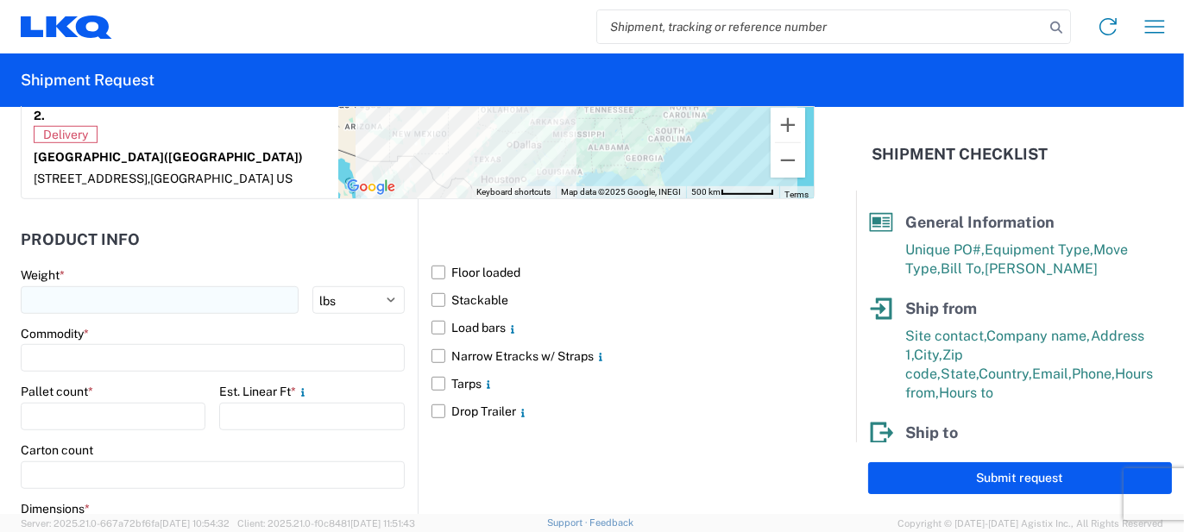
scroll to position [1639, 0]
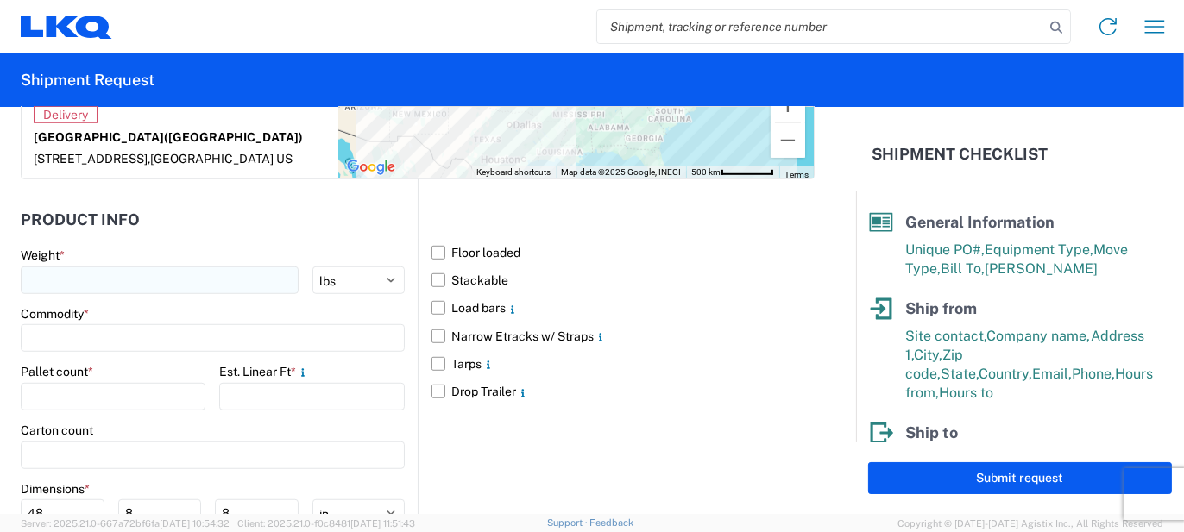
type textarea "73pcs, 16 boxes, 4 skids, 77x48x103 NEED SWING DOORS"
click at [163, 281] on input "number" at bounding box center [160, 281] width 278 height 28
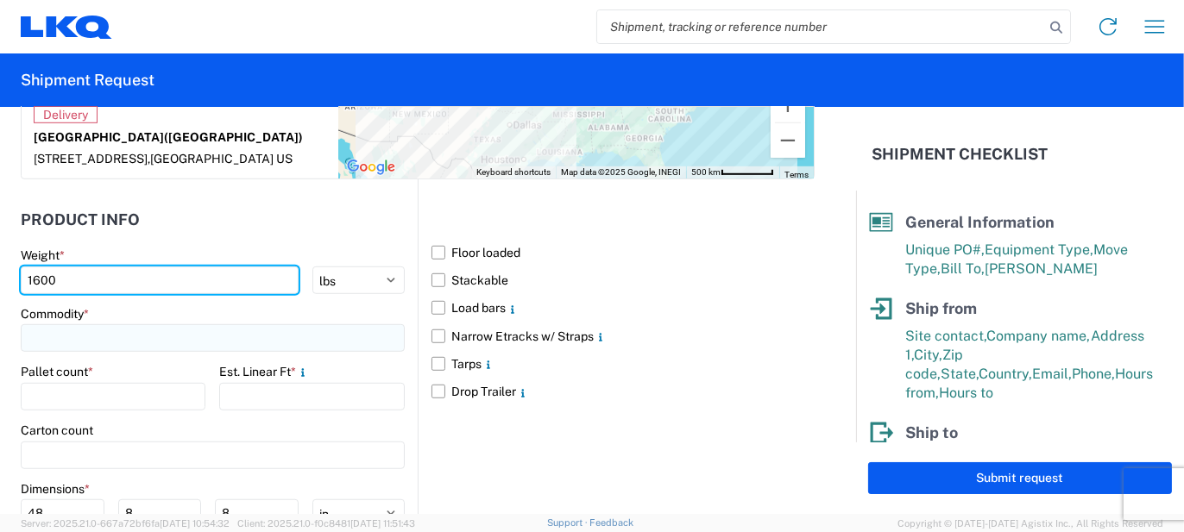
type input "1600"
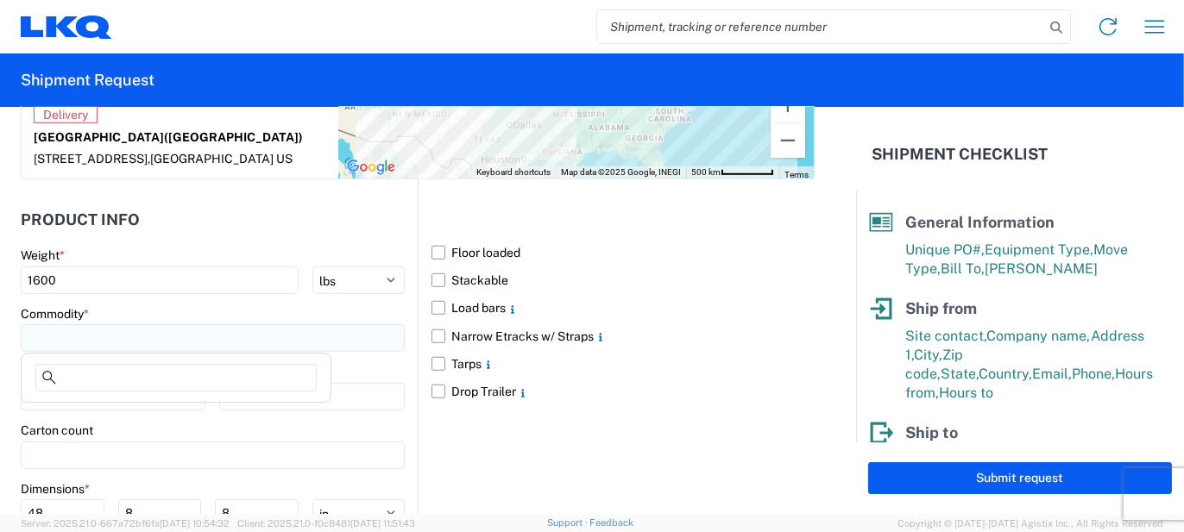
click at [115, 324] on input at bounding box center [213, 338] width 384 height 28
click at [116, 370] on input at bounding box center [175, 378] width 281 height 28
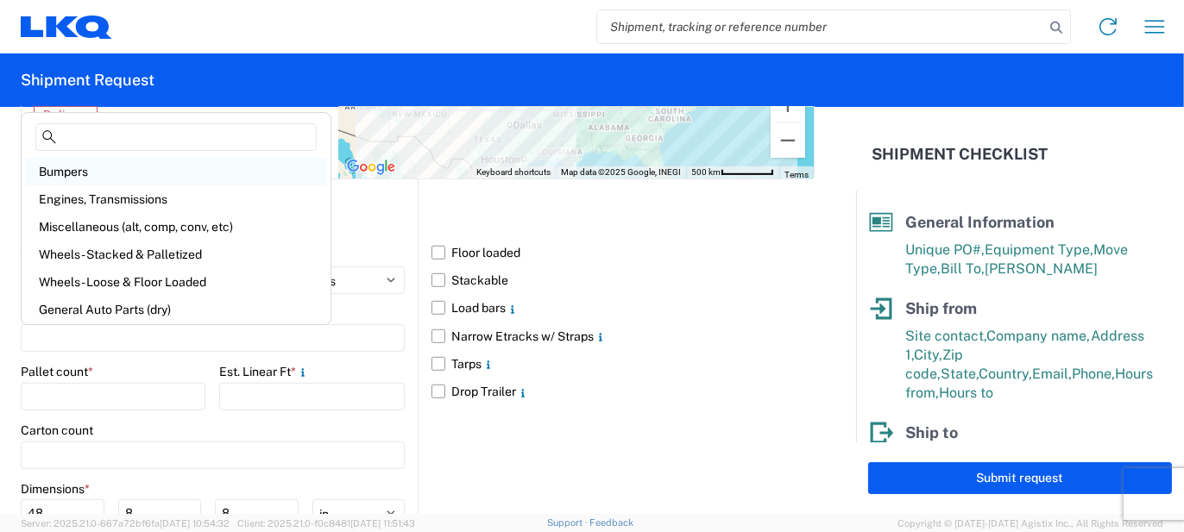
click at [75, 170] on div "Bumpers" at bounding box center [176, 172] width 302 height 28
type input "Bumpers"
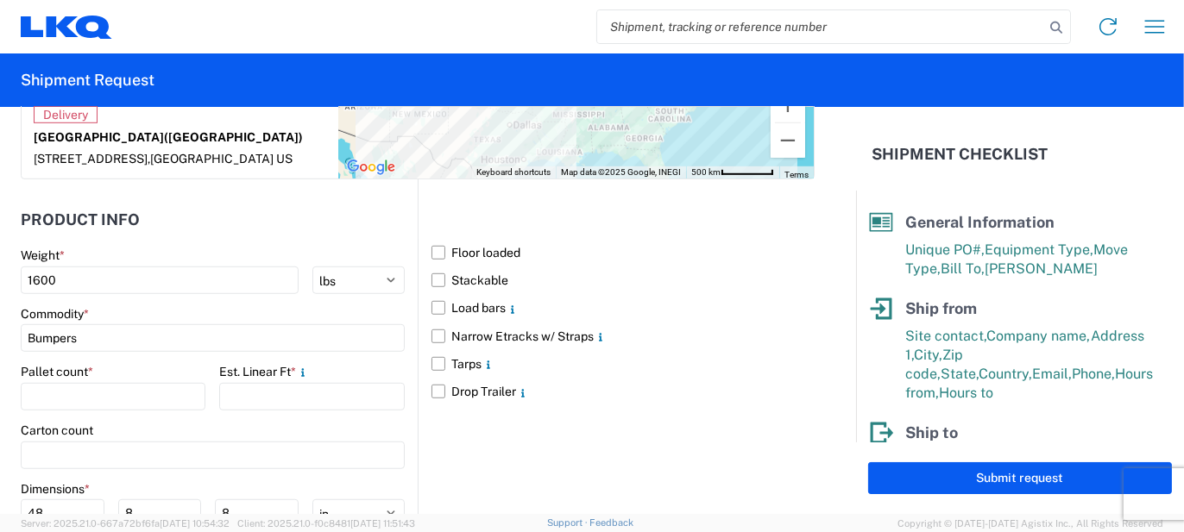
click at [91, 375] on span "*" at bounding box center [90, 372] width 5 height 14
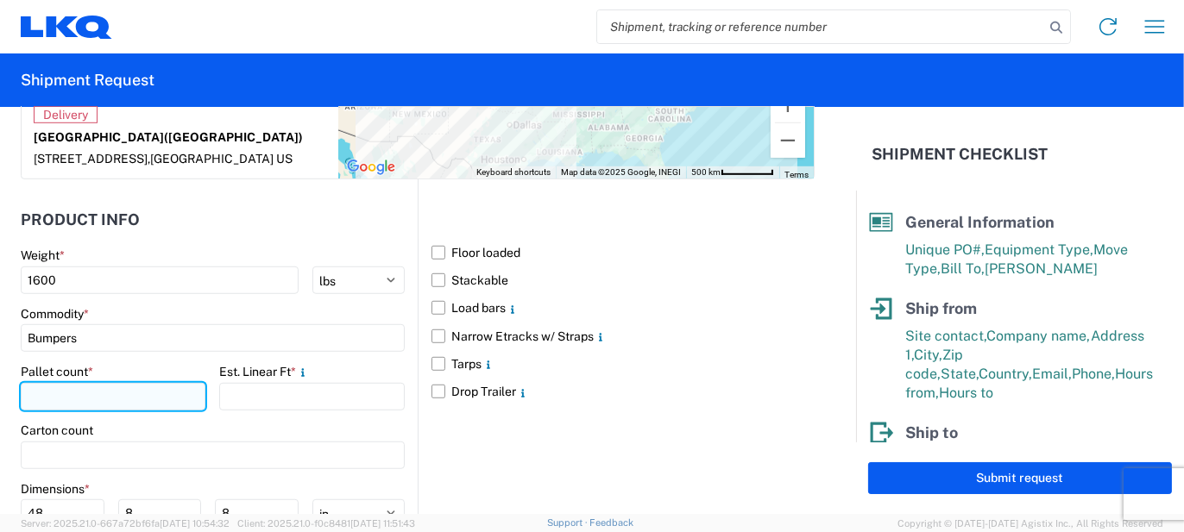
click at [97, 386] on input "number" at bounding box center [113, 397] width 185 height 28
type input "4"
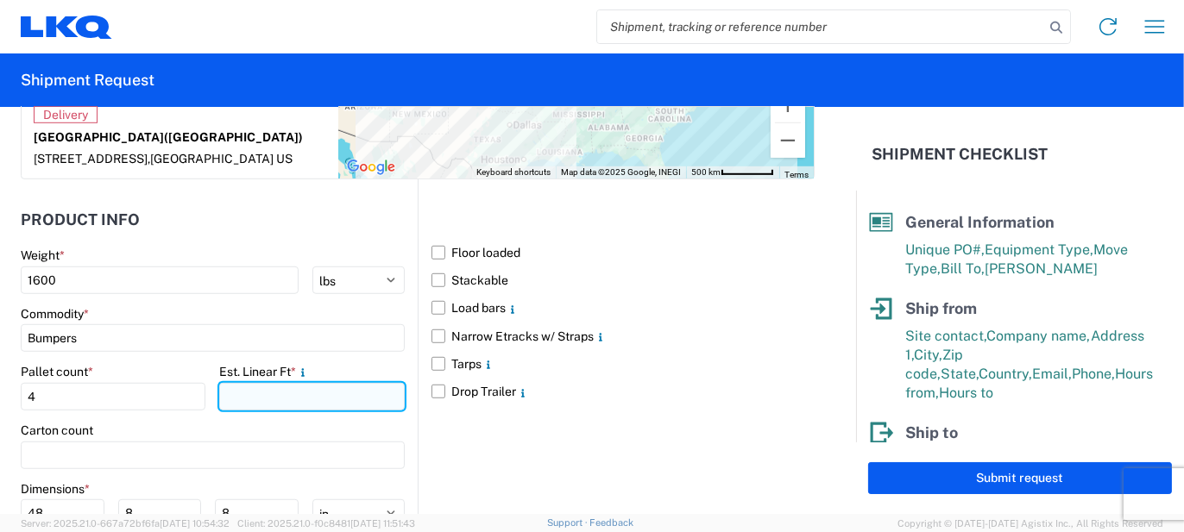
click at [267, 399] on input "number" at bounding box center [311, 397] width 185 height 28
type input "13"
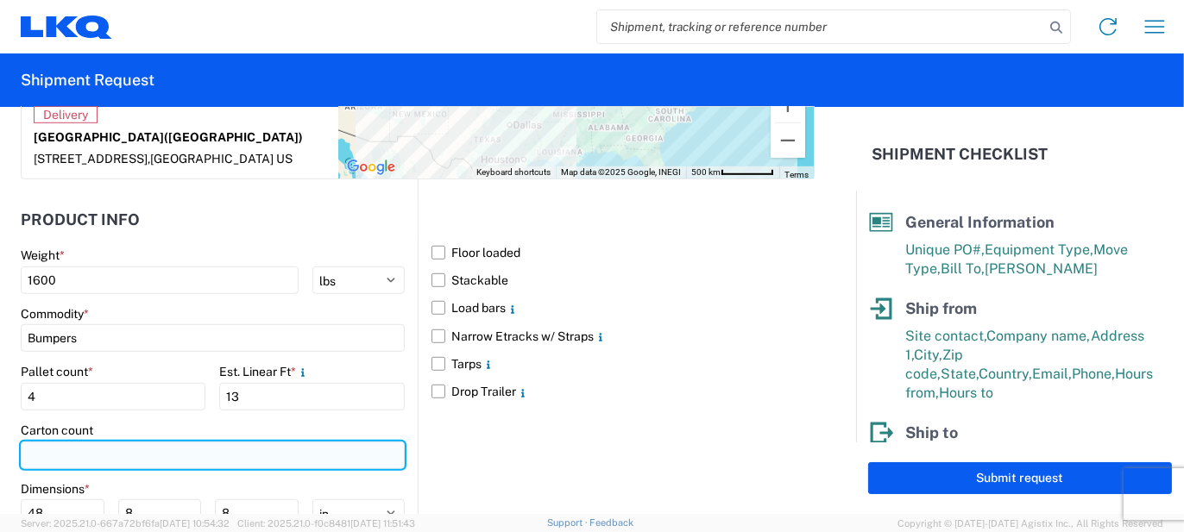
click at [149, 443] on input "number" at bounding box center [213, 456] width 384 height 28
type input "16"
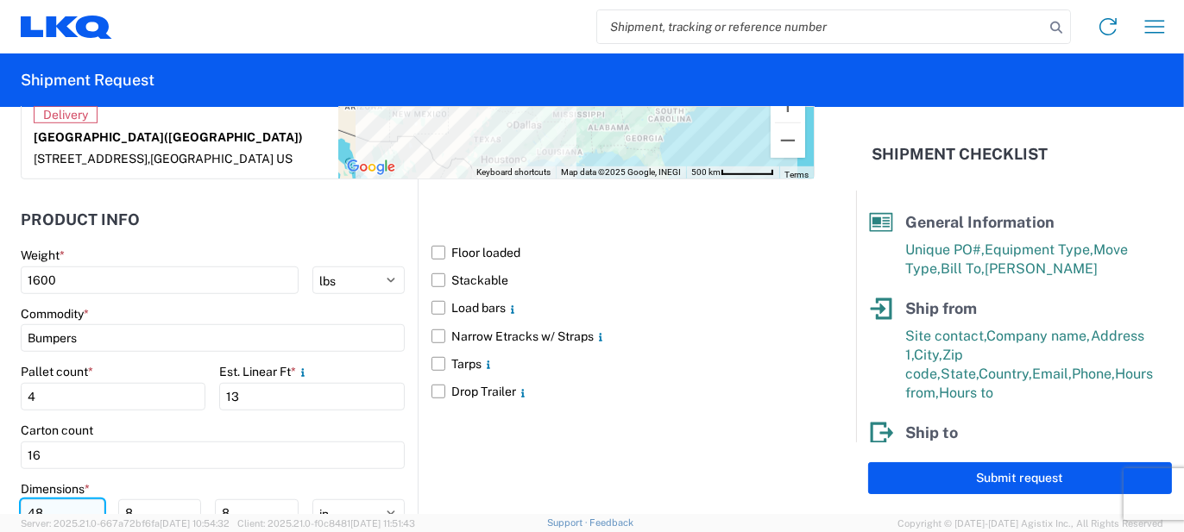
click at [68, 502] on input "48" at bounding box center [63, 514] width 84 height 28
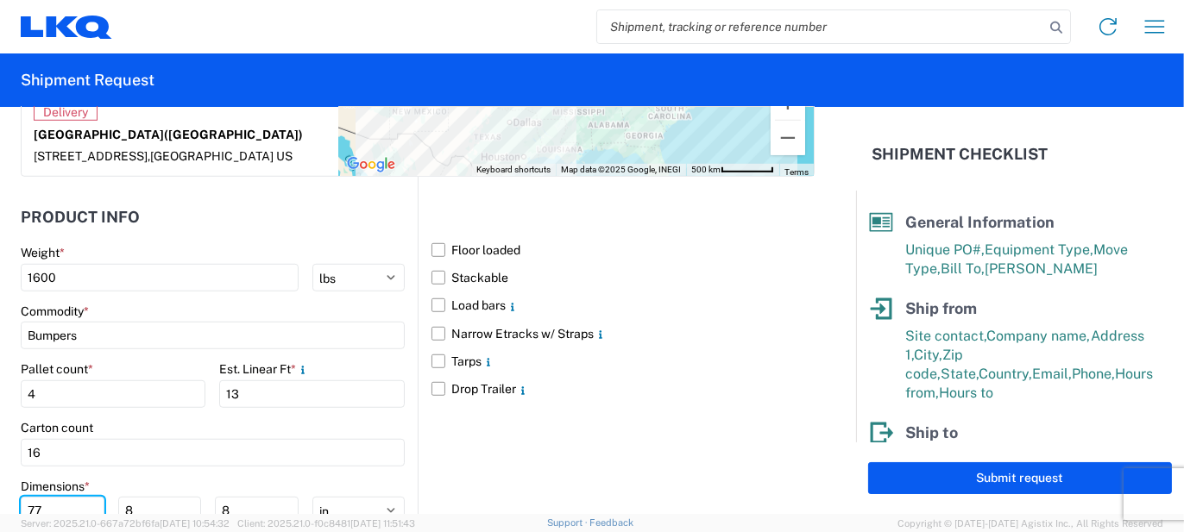
type input "77"
click at [141, 493] on div "Dimensions * 77 8 8 ft in cm" at bounding box center [213, 502] width 384 height 47
click at [142, 500] on input "8" at bounding box center [160, 511] width 84 height 28
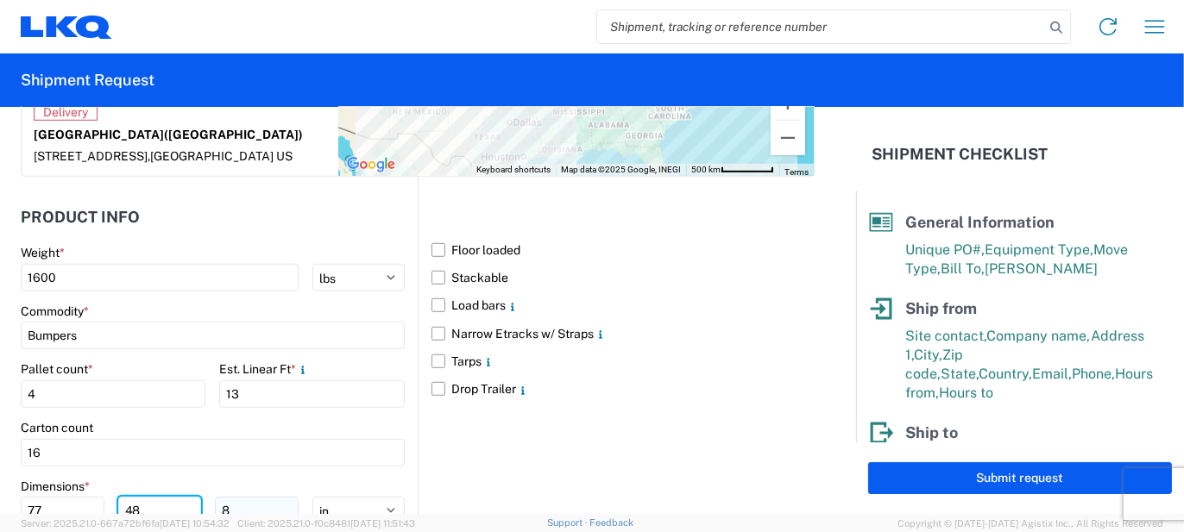
type input "48"
click at [233, 510] on input "8" at bounding box center [257, 511] width 84 height 28
click at [233, 509] on input "8" at bounding box center [257, 511] width 84 height 28
type input "103"
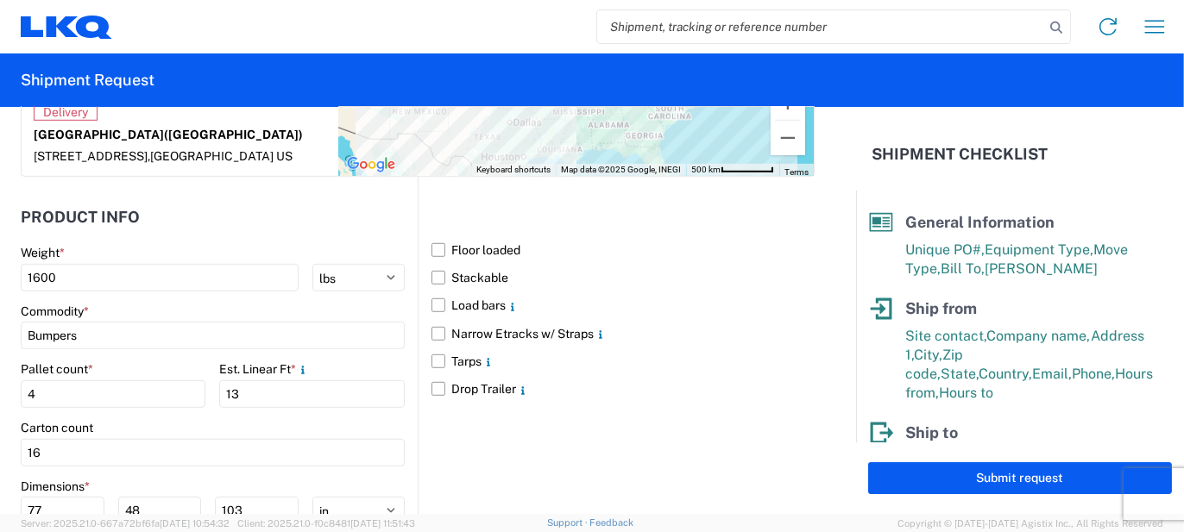
click at [488, 467] on div "Floor loaded Stackable Load bars Narrow Etracks w/ Straps Tarps Drop Trailer" at bounding box center [616, 401] width 397 height 449
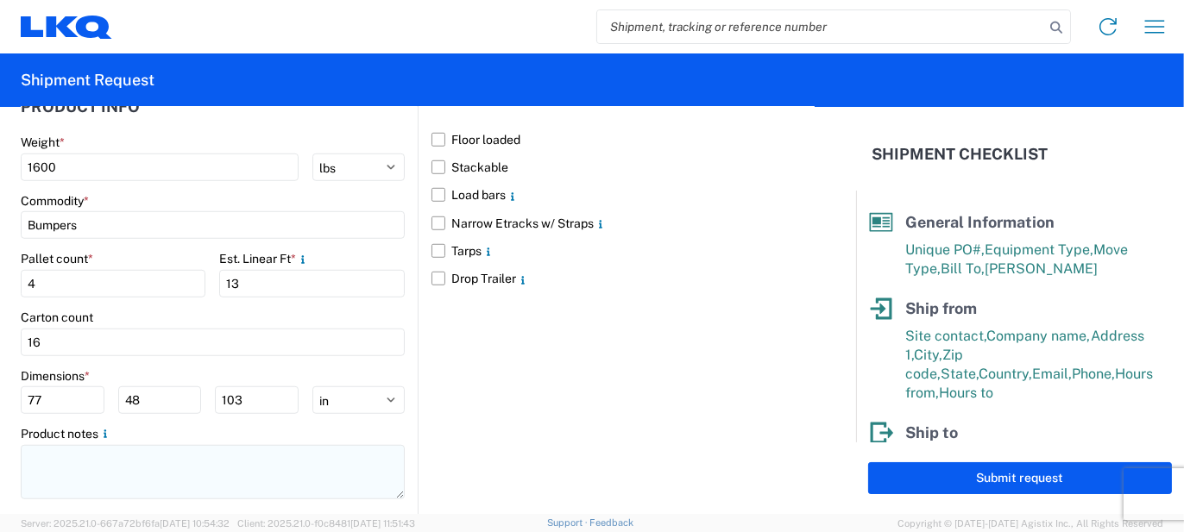
scroll to position [1776, 0]
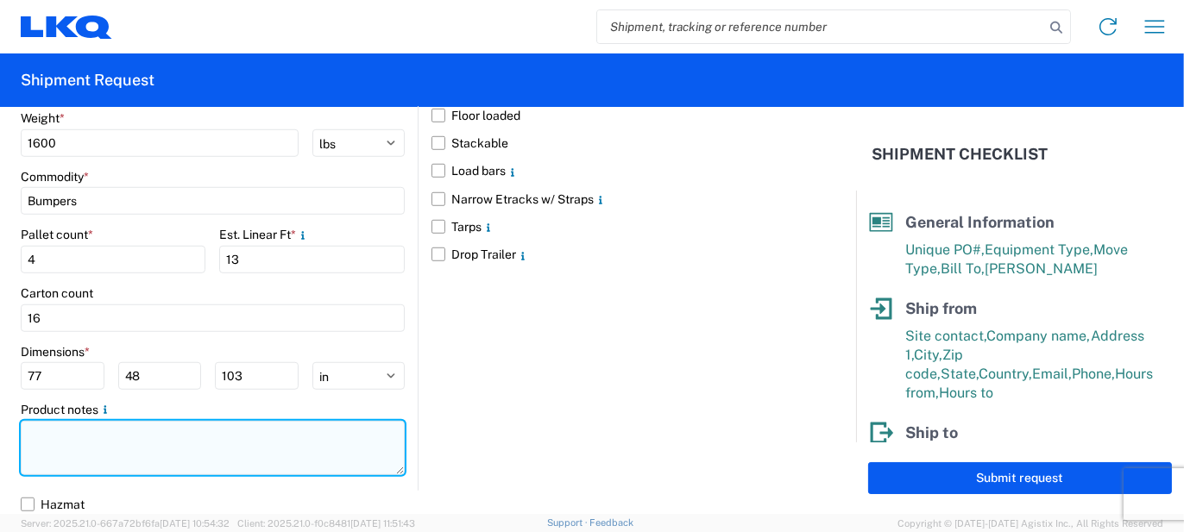
paste textarea "73pcs, 16 boxes, 4 skids, 77x48x103 NEED SWING DOORS"
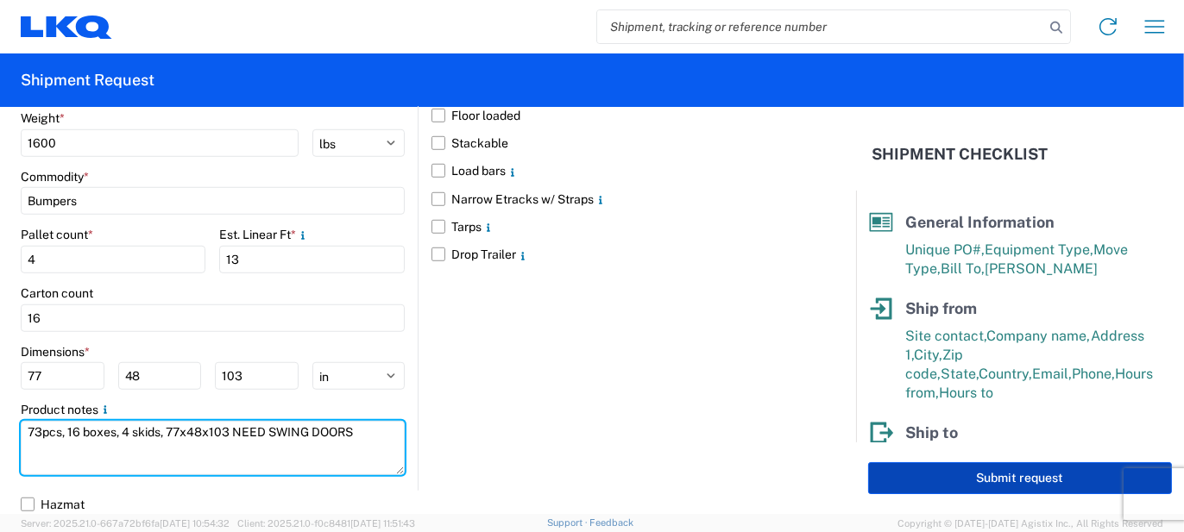
type textarea "73pcs, 16 boxes, 4 skids, 77x48x103 NEED SWING DOORS"
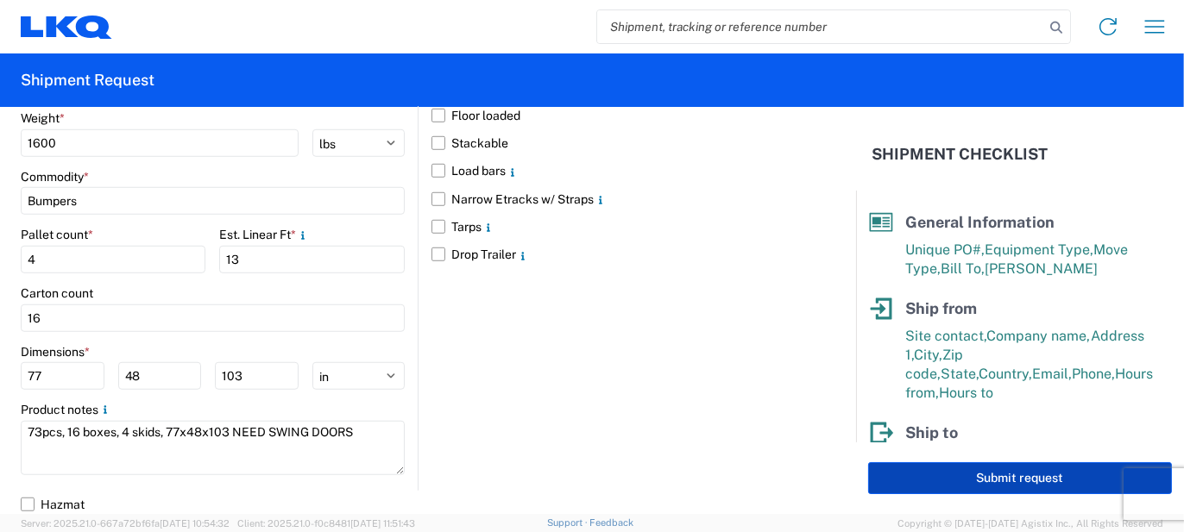
click at [927, 475] on button "Submit request" at bounding box center [1020, 478] width 304 height 32
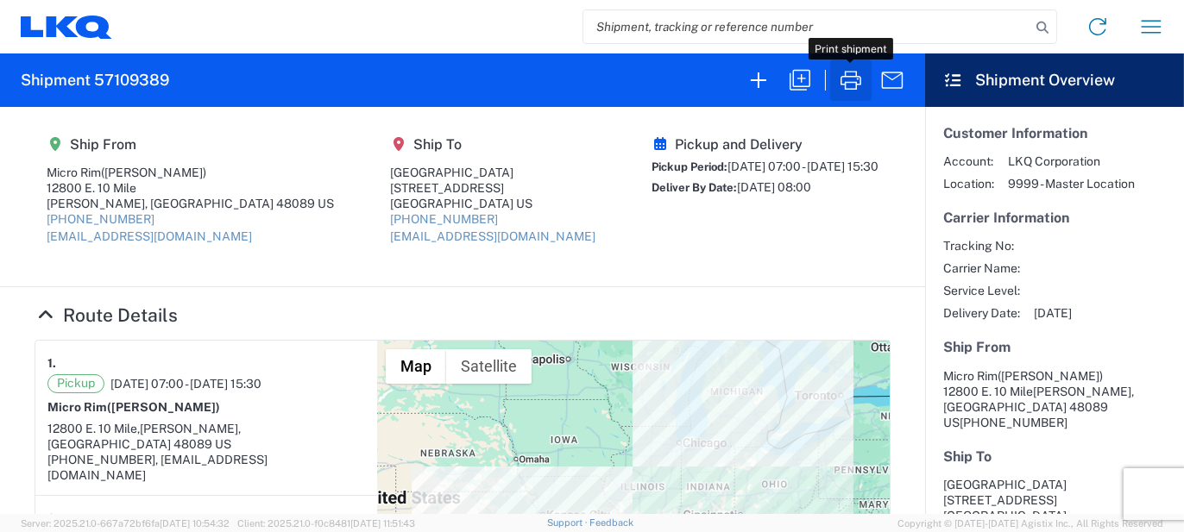
click at [846, 75] on icon "button" at bounding box center [851, 80] width 28 height 28
